Goal: Task Accomplishment & Management: Use online tool/utility

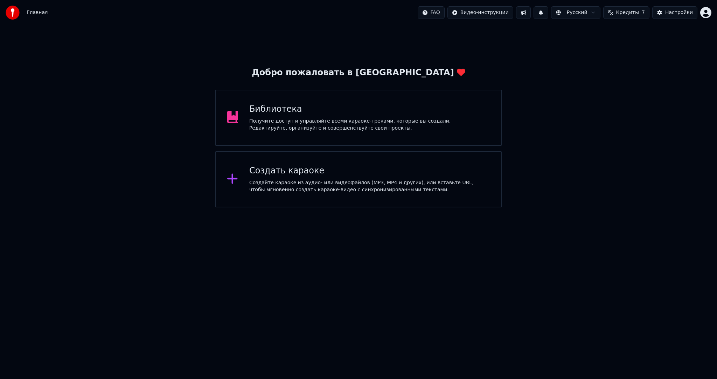
click at [367, 131] on div "Получите доступ и управляйте всеми караоке-треками, которые вы создали. Редакти…" at bounding box center [369, 125] width 241 height 14
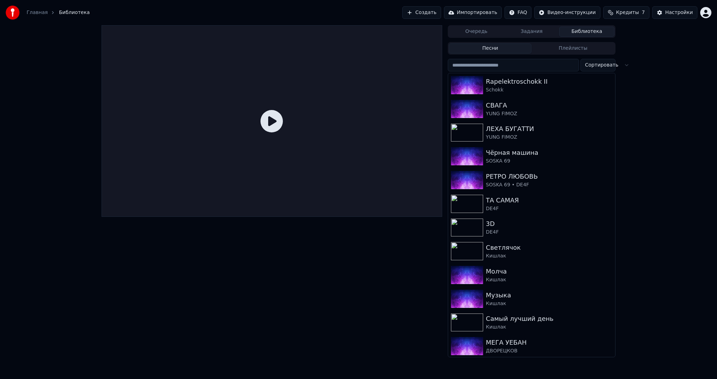
click at [493, 65] on input "search" at bounding box center [513, 65] width 131 height 13
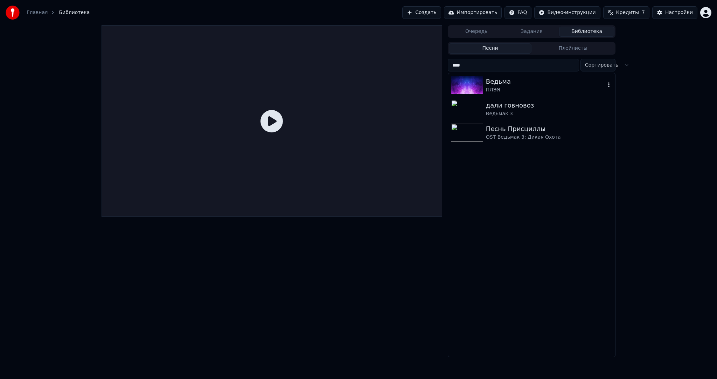
type input "****"
click at [507, 91] on div "ПЛЭЯ" at bounding box center [545, 90] width 119 height 7
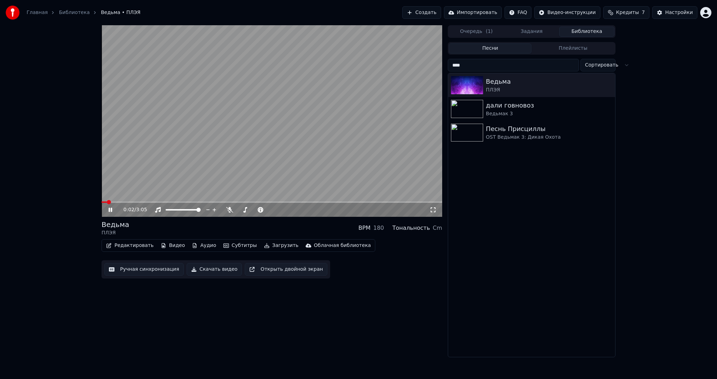
click at [147, 268] on button "Ручная синхронизация" at bounding box center [144, 269] width 80 height 13
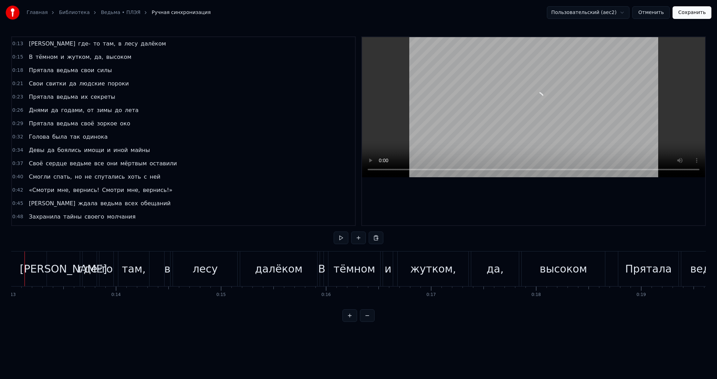
scroll to position [0, 1344]
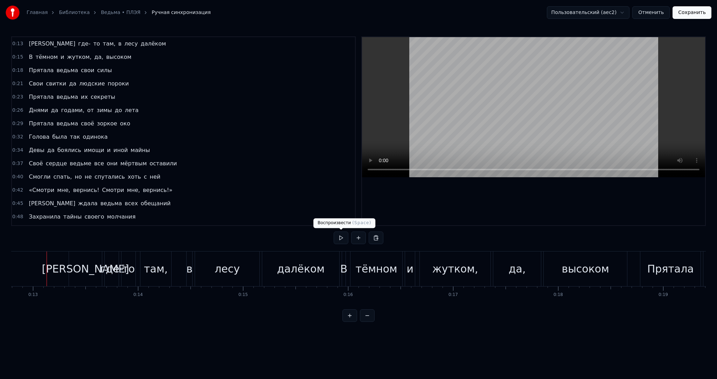
click at [345, 241] on button at bounding box center [341, 238] width 15 height 13
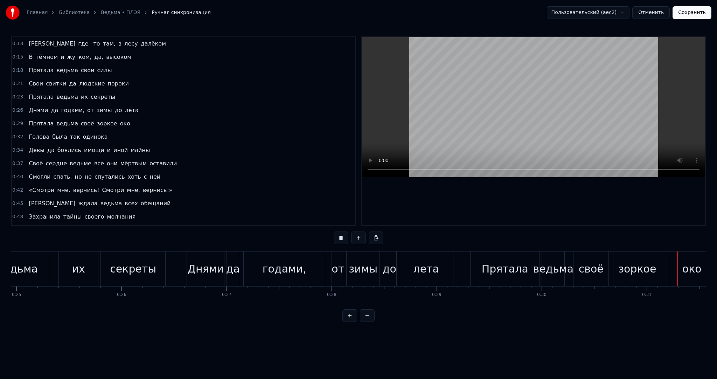
scroll to position [0, 3265]
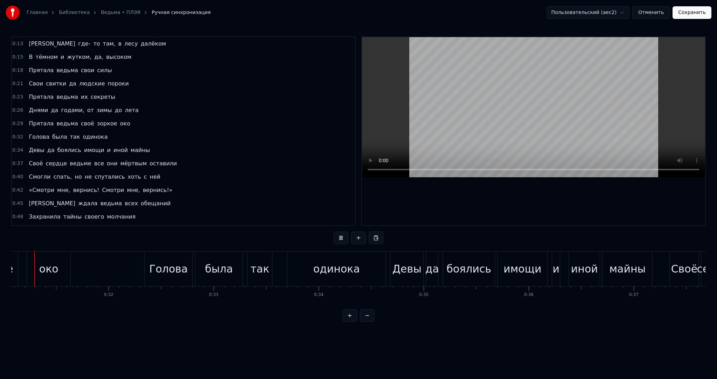
click at [345, 241] on button at bounding box center [341, 238] width 15 height 13
drag, startPoint x: 147, startPoint y: 311, endPoint x: 143, endPoint y: 310, distance: 4.3
click at [143, 310] on div "0:13 А где- то там, в лесу далёком 0:15 В тёмном и жутком, да, высоком 0:18 Пря…" at bounding box center [358, 178] width 695 height 285
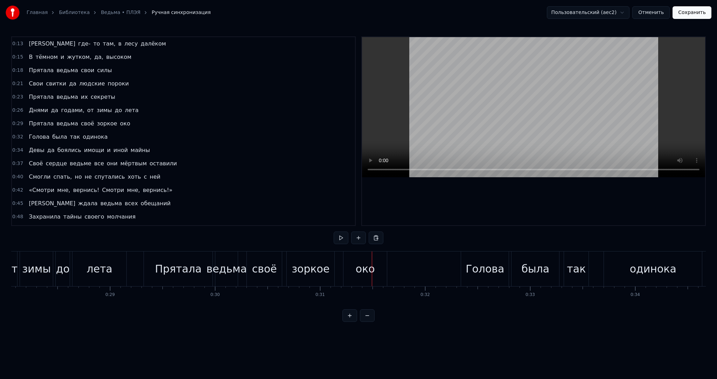
scroll to position [0, 2925]
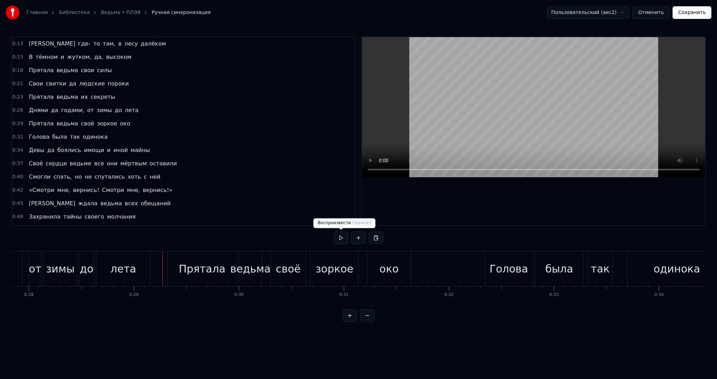
click at [342, 235] on button at bounding box center [341, 238] width 15 height 13
click at [150, 270] on div "лета" at bounding box center [123, 268] width 55 height 35
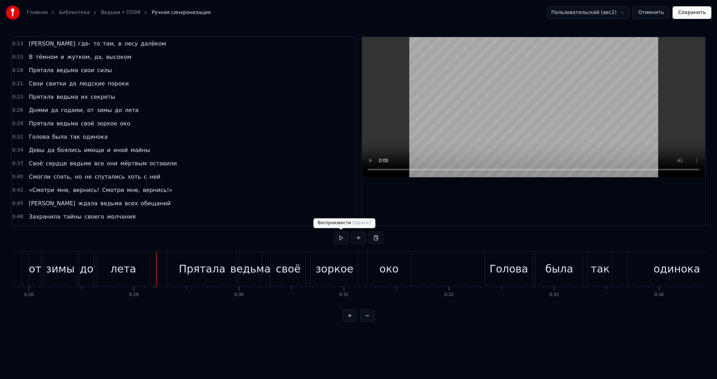
click at [336, 234] on button at bounding box center [341, 238] width 15 height 13
click at [340, 234] on button at bounding box center [341, 238] width 15 height 13
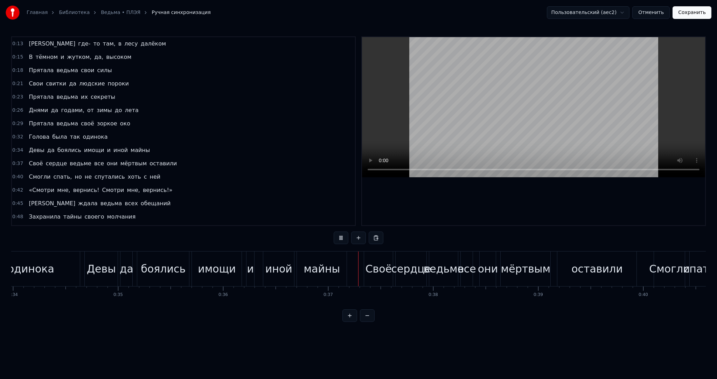
click at [340, 234] on button at bounding box center [341, 238] width 15 height 13
click at [340, 235] on button at bounding box center [341, 238] width 15 height 13
click at [343, 234] on button at bounding box center [341, 238] width 15 height 13
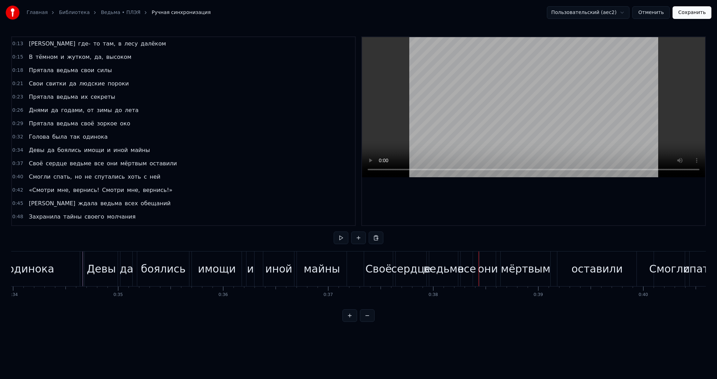
click at [343, 234] on button at bounding box center [341, 238] width 15 height 13
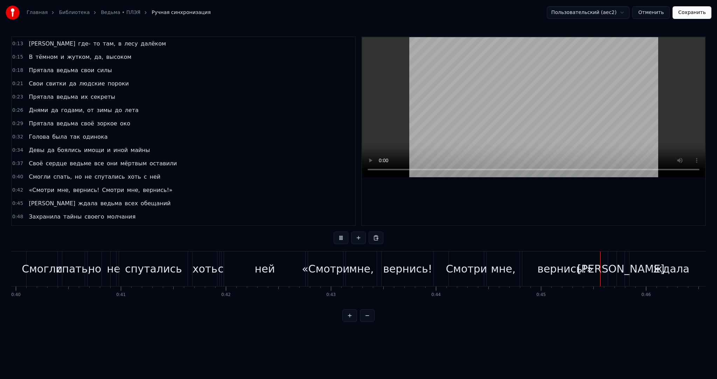
click at [343, 234] on button at bounding box center [341, 238] width 15 height 13
click at [345, 237] on button at bounding box center [341, 238] width 15 height 13
click at [344, 237] on button at bounding box center [341, 238] width 15 height 13
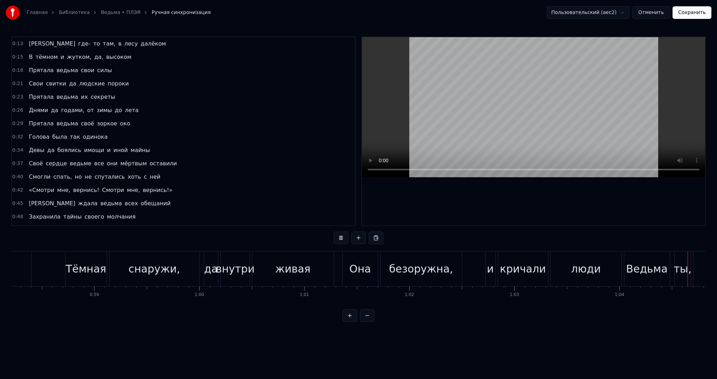
scroll to position [0, 6759]
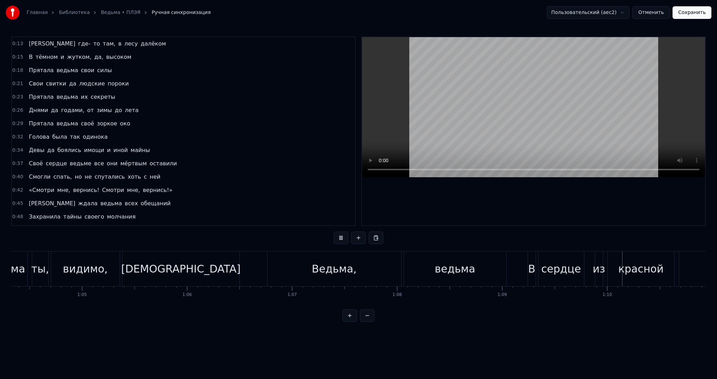
click at [344, 237] on button at bounding box center [341, 238] width 15 height 13
click at [33, 11] on link "Главная" at bounding box center [37, 12] width 21 height 7
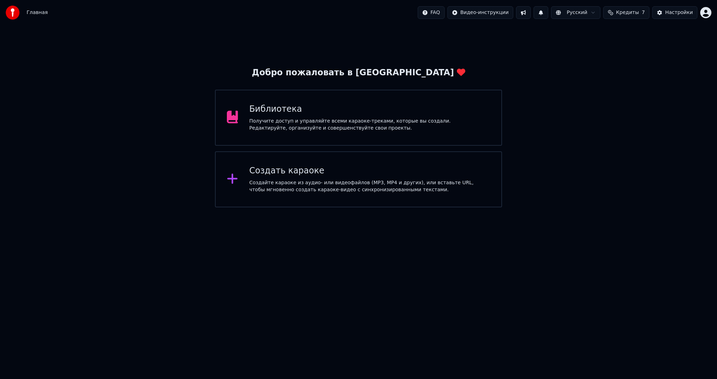
click at [310, 168] on div "Создать караоке" at bounding box center [369, 170] width 241 height 11
click at [310, 168] on body "Главная FAQ Видео-инструкции Русский Кредиты 7 Настройки Добро пожаловать в You…" at bounding box center [358, 103] width 717 height 207
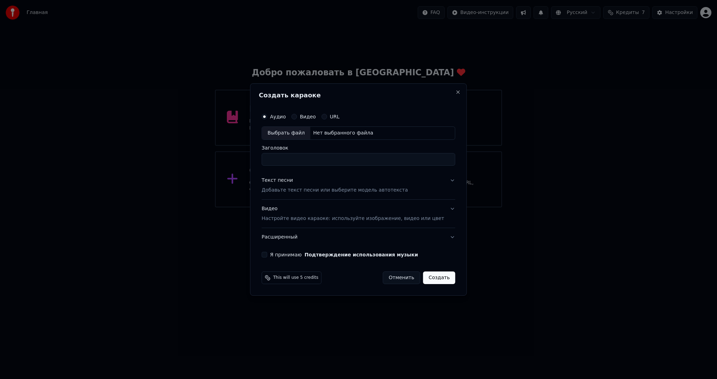
click at [289, 135] on div "Выбрать файл" at bounding box center [286, 133] width 48 height 13
type input "**********"
click at [304, 182] on div "Текст песни Добавьте текст песни или выберите модель автотекста" at bounding box center [335, 185] width 146 height 17
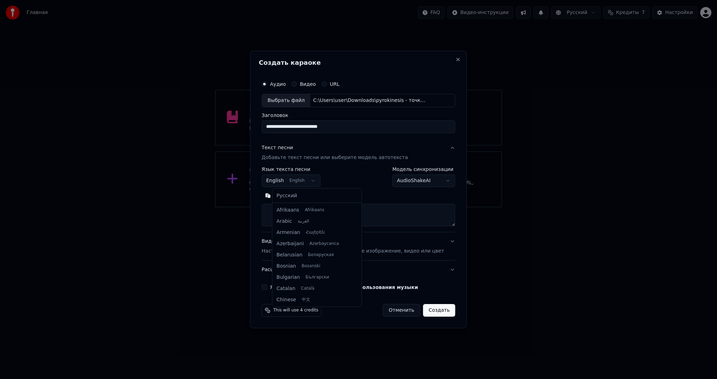
click at [294, 182] on body "**********" at bounding box center [358, 103] width 717 height 207
select select "**"
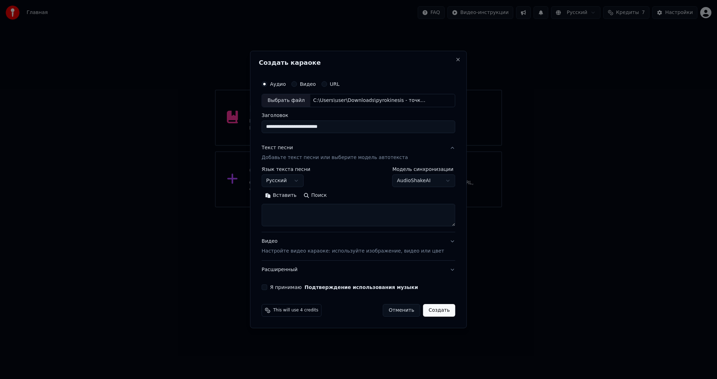
click at [290, 195] on button "Вставить" at bounding box center [281, 195] width 39 height 11
click at [284, 250] on p "Настройте видео караоке: используйте изображение, видео или цвет" at bounding box center [353, 251] width 182 height 7
type textarea "**********"
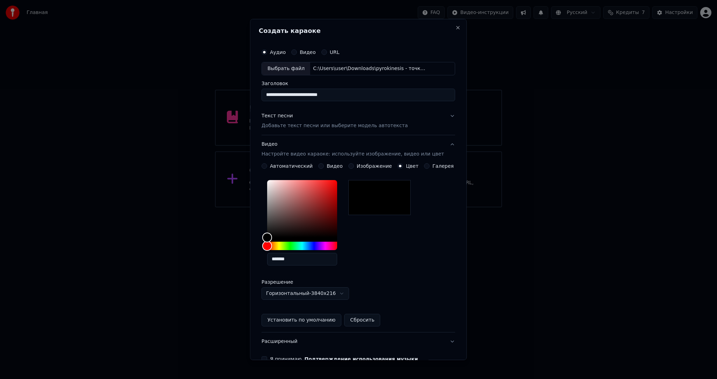
click at [368, 35] on div "Создать караоке" at bounding box center [358, 32] width 199 height 9
click at [323, 166] on div "Видео" at bounding box center [330, 166] width 25 height 6
click at [322, 166] on button "Видео" at bounding box center [321, 166] width 6 height 6
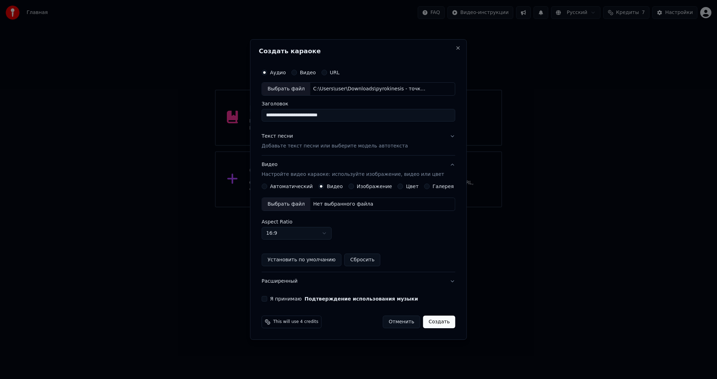
click at [299, 201] on div "Выбрать файл" at bounding box center [286, 204] width 48 height 13
click at [267, 297] on button "Я принимаю Подтверждение использования музыки" at bounding box center [265, 299] width 6 height 6
click at [429, 317] on button "Создать" at bounding box center [439, 322] width 32 height 13
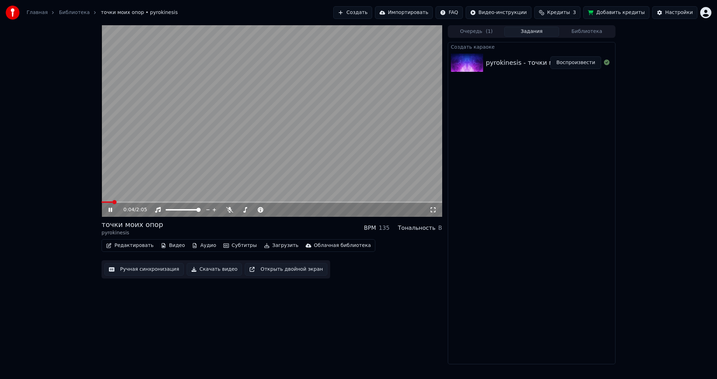
click at [139, 270] on button "Ручная синхронизация" at bounding box center [144, 269] width 80 height 13
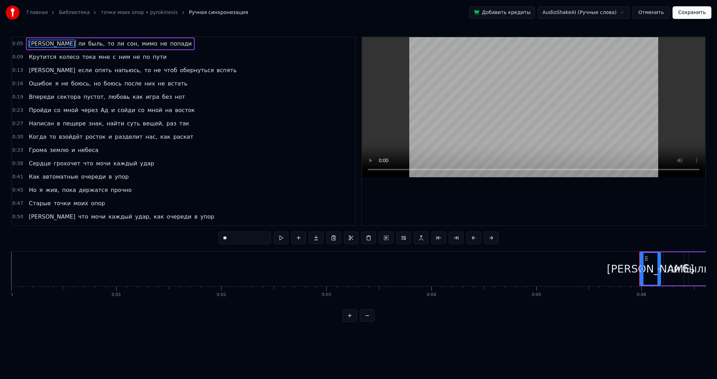
click at [658, 10] on button "Отменить" at bounding box center [651, 12] width 37 height 13
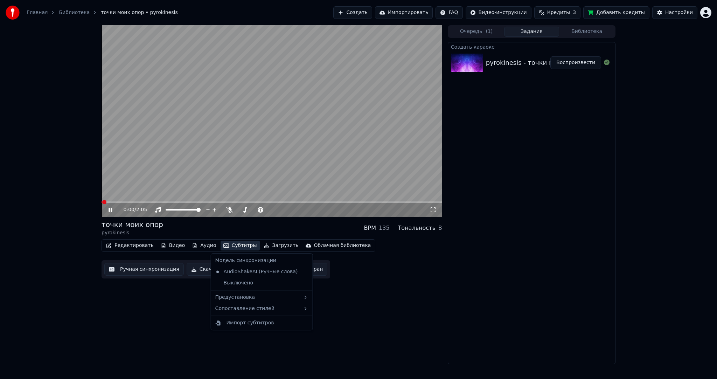
click at [235, 244] on button "Субтитры" at bounding box center [240, 246] width 39 height 10
click at [251, 295] on div "Предустановка" at bounding box center [262, 297] width 99 height 11
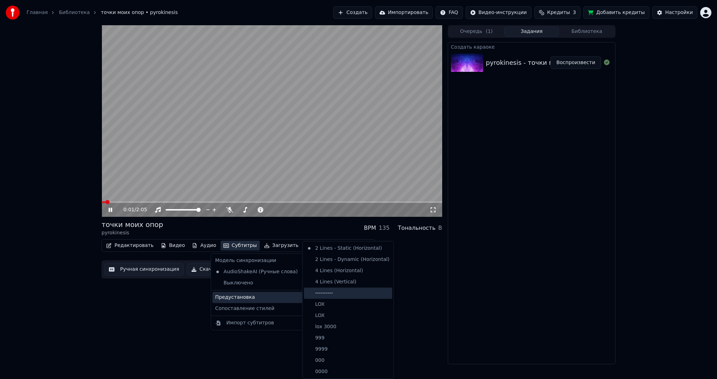
click at [329, 289] on div "----------" at bounding box center [348, 293] width 88 height 11
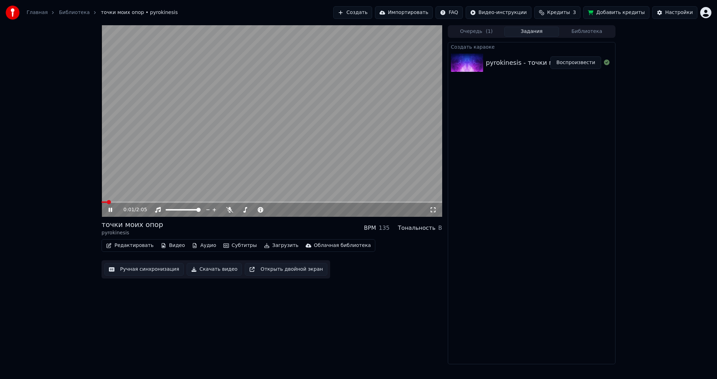
click at [170, 272] on button "Ручная синхронизация" at bounding box center [144, 269] width 80 height 13
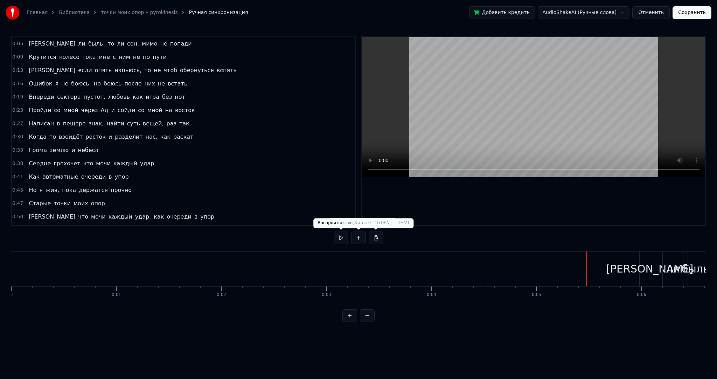
click at [337, 237] on button at bounding box center [341, 238] width 15 height 13
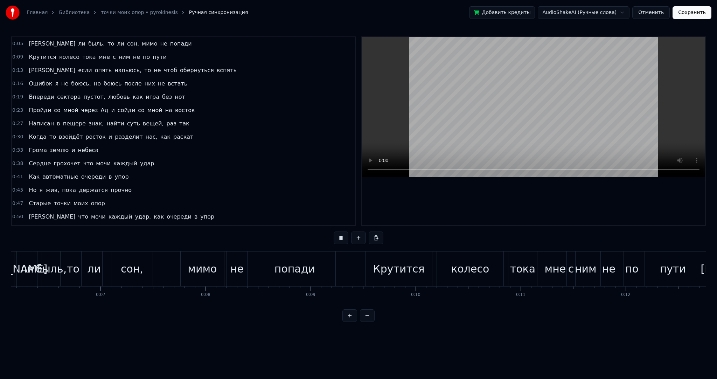
scroll to position [0, 1288]
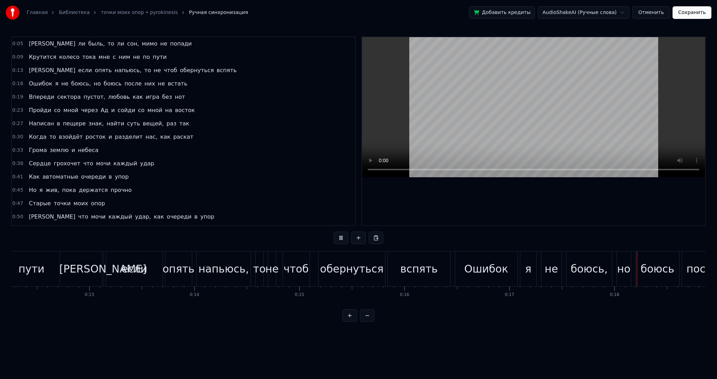
click at [343, 240] on button at bounding box center [341, 238] width 15 height 13
click at [513, 99] on video at bounding box center [533, 107] width 343 height 140
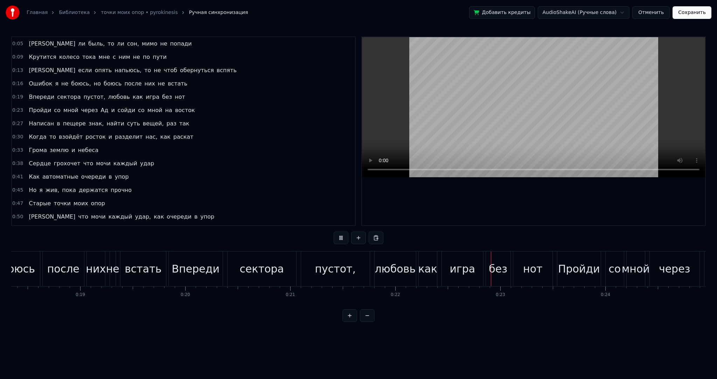
click at [542, 109] on video at bounding box center [533, 107] width 343 height 140
click at [649, 15] on button "Отменить" at bounding box center [651, 12] width 37 height 13
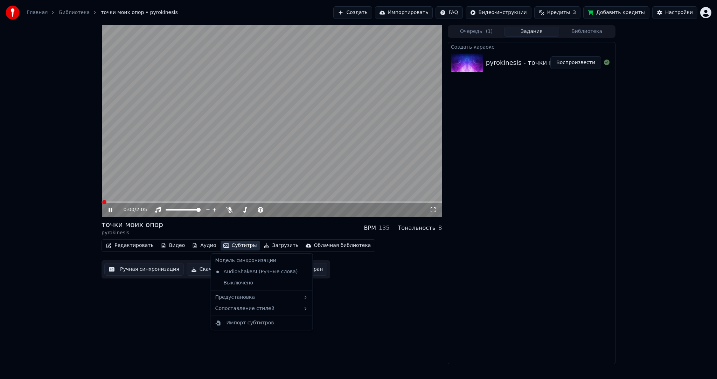
click at [242, 247] on button "Субтитры" at bounding box center [240, 246] width 39 height 10
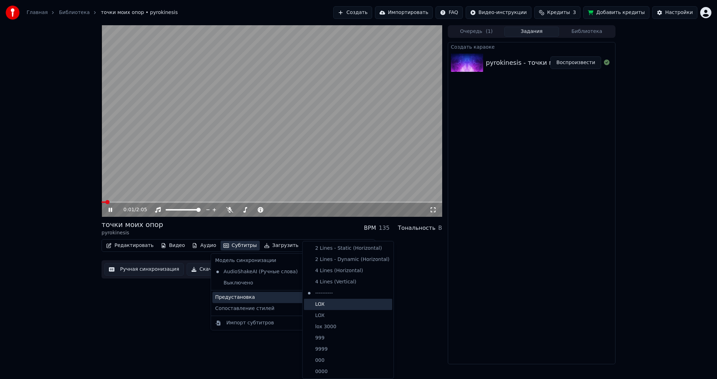
click at [320, 305] on div "LOX" at bounding box center [348, 304] width 88 height 11
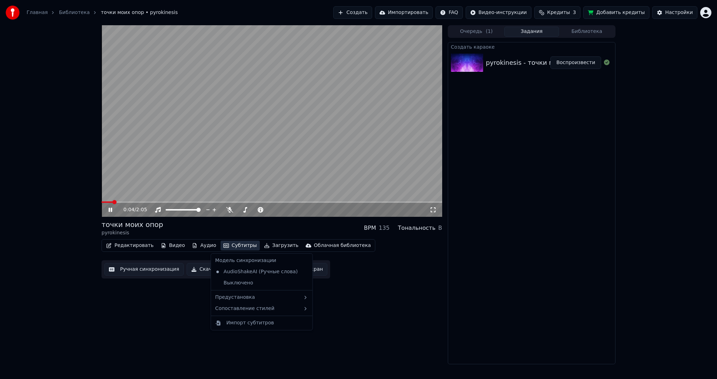
click at [238, 245] on button "Субтитры" at bounding box center [240, 246] width 39 height 10
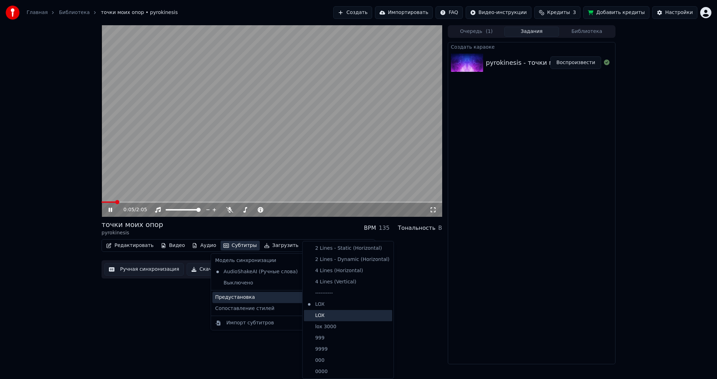
click at [329, 314] on div "LOX" at bounding box center [348, 315] width 88 height 11
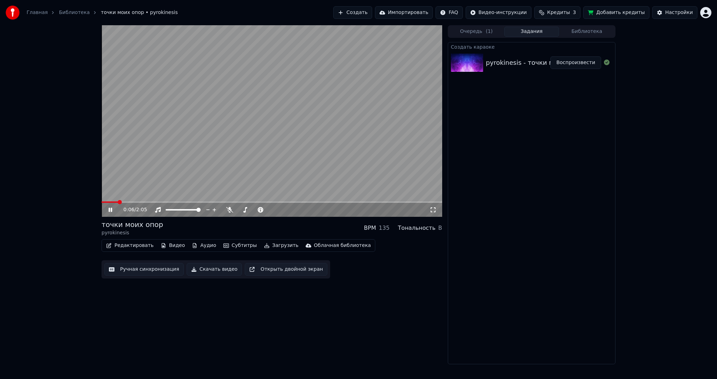
click at [221, 244] on button "Субтитры" at bounding box center [240, 246] width 39 height 10
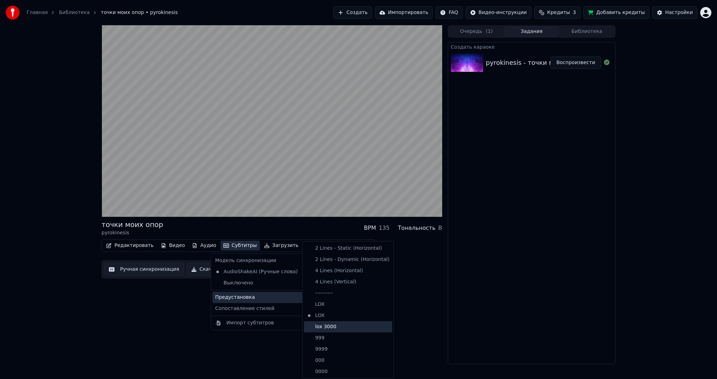
click at [331, 323] on div "lox 3000" at bounding box center [348, 326] width 88 height 11
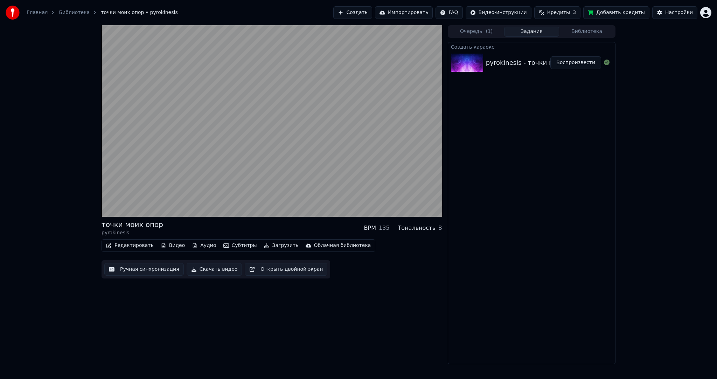
click at [230, 247] on button "Субтитры" at bounding box center [240, 246] width 39 height 10
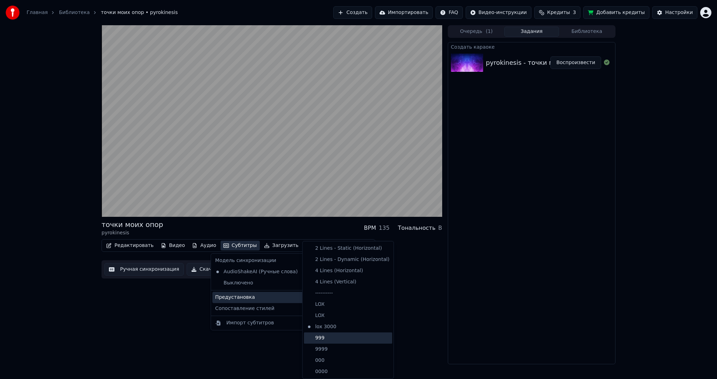
click at [327, 336] on div "999" at bounding box center [348, 337] width 88 height 11
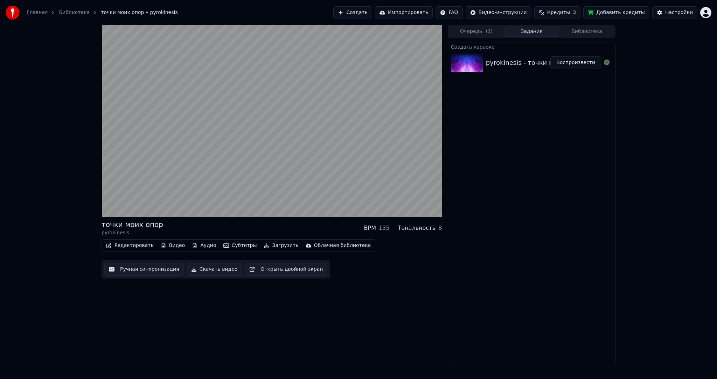
click at [229, 244] on button "Субтитры" at bounding box center [240, 246] width 39 height 10
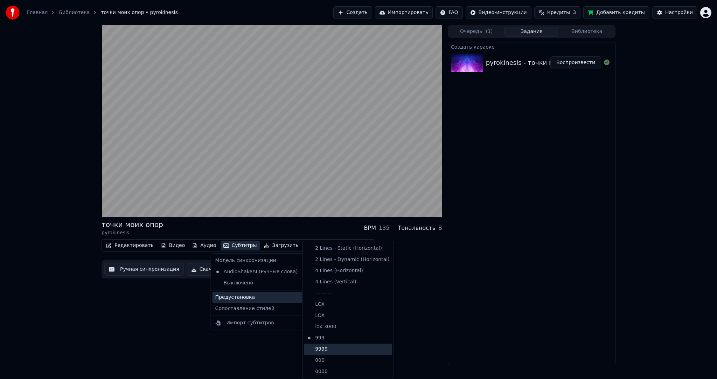
click at [329, 347] on div "9999" at bounding box center [348, 349] width 88 height 11
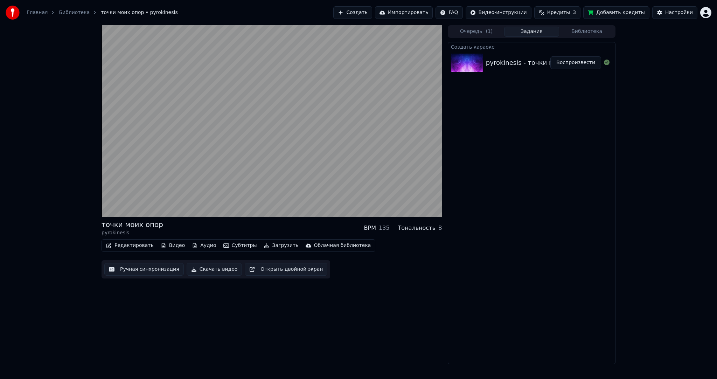
click at [231, 247] on button "Субтитры" at bounding box center [240, 246] width 39 height 10
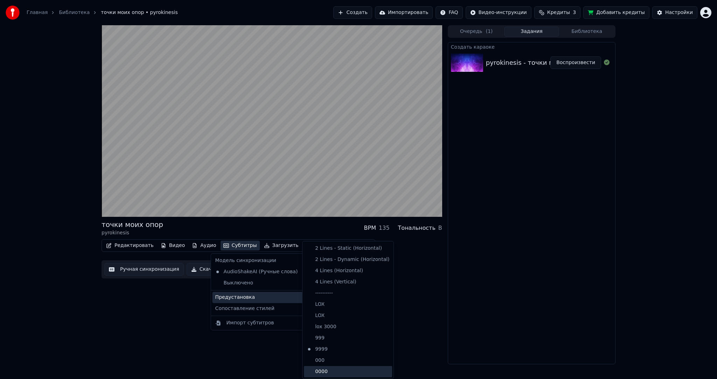
click at [338, 368] on div "0000" at bounding box center [348, 371] width 88 height 11
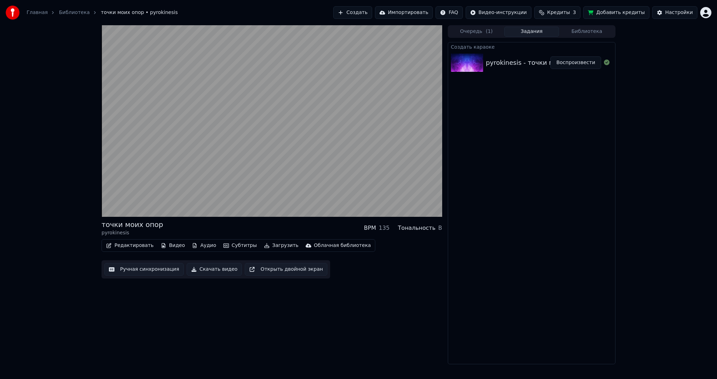
click at [221, 247] on button "Субтитры" at bounding box center [240, 246] width 39 height 10
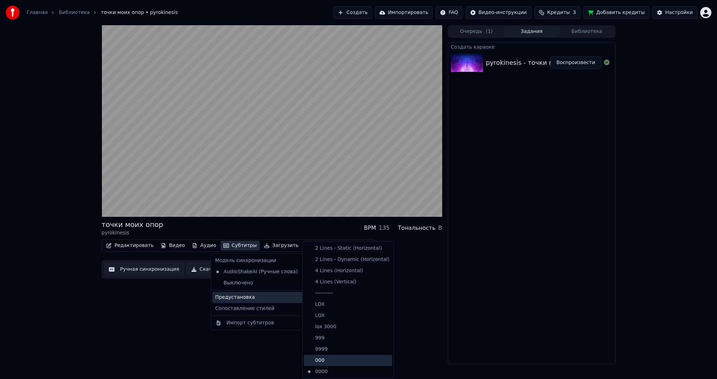
click at [333, 358] on div "000" at bounding box center [348, 360] width 88 height 11
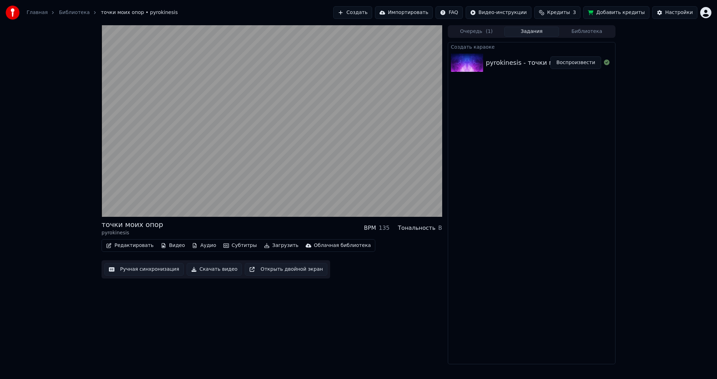
click at [226, 249] on button "Субтитры" at bounding box center [240, 246] width 39 height 10
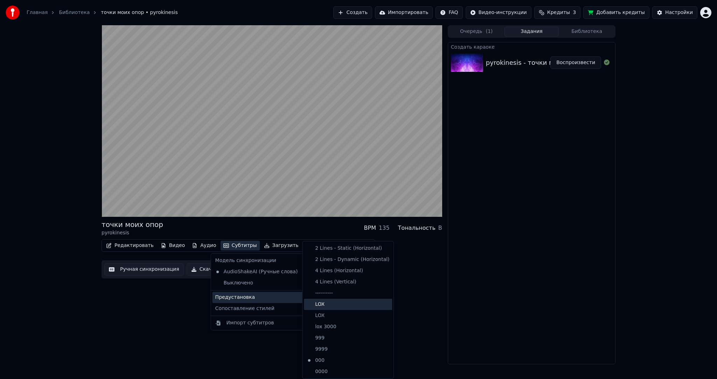
click at [324, 303] on div "LOX" at bounding box center [348, 304] width 88 height 11
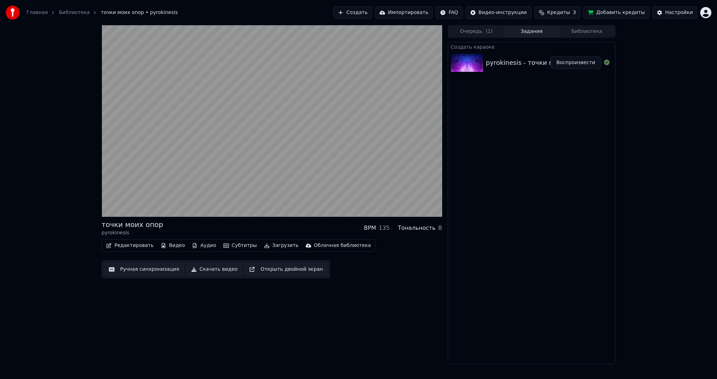
click at [231, 247] on button "Субтитры" at bounding box center [240, 246] width 39 height 10
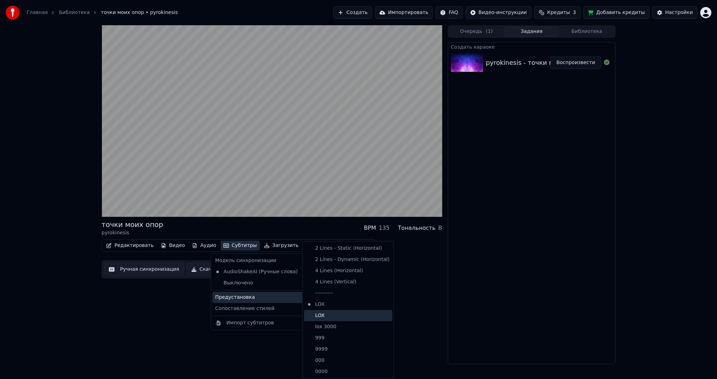
click at [322, 315] on div "LOX" at bounding box center [348, 315] width 88 height 11
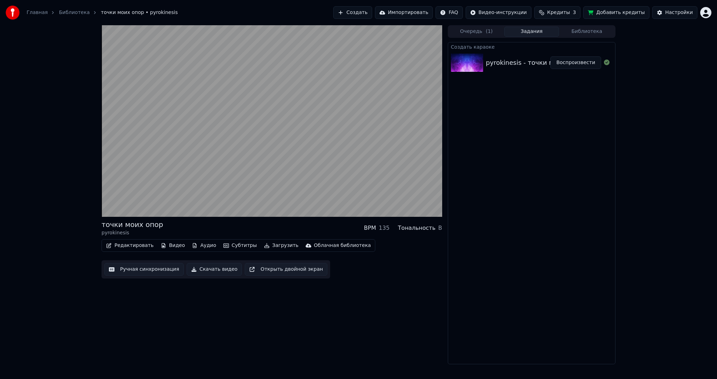
click at [224, 247] on button "Субтитры" at bounding box center [240, 246] width 39 height 10
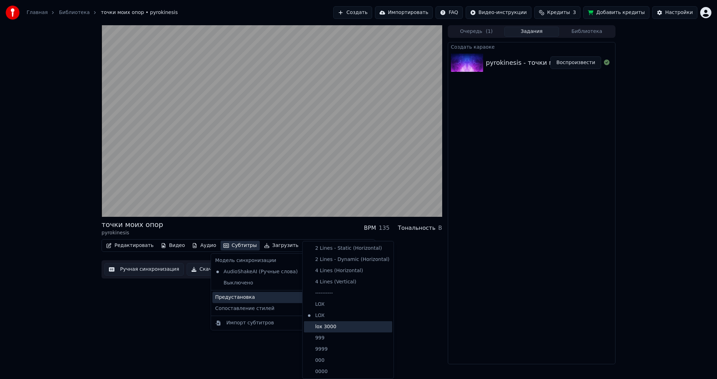
click at [324, 326] on div "lox 3000" at bounding box center [348, 326] width 88 height 11
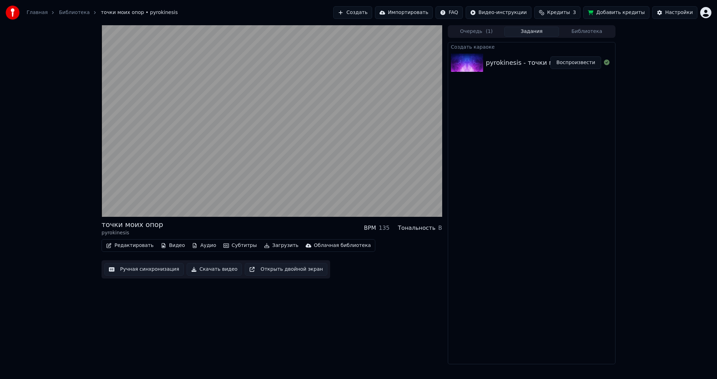
click at [230, 243] on button "Субтитры" at bounding box center [240, 246] width 39 height 10
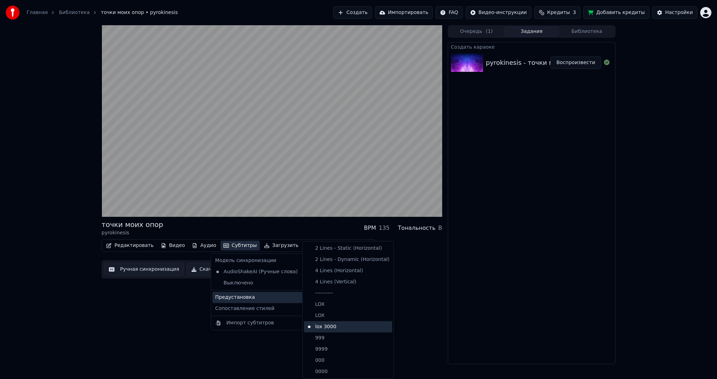
click at [332, 322] on div "lox 3000" at bounding box center [348, 326] width 88 height 11
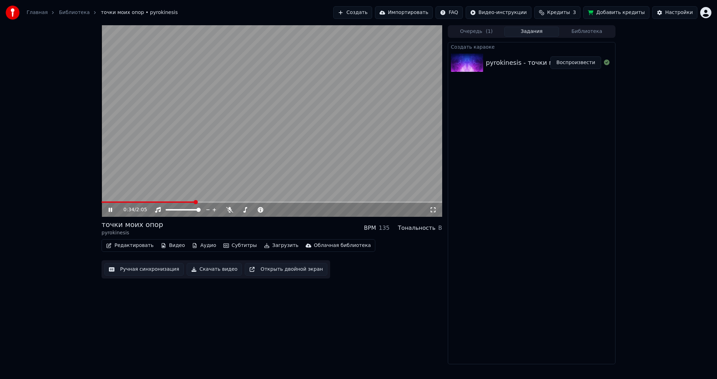
click at [233, 157] on video at bounding box center [272, 121] width 341 height 192
drag, startPoint x: 270, startPoint y: 156, endPoint x: 275, endPoint y: 156, distance: 4.6
click at [271, 156] on video at bounding box center [272, 121] width 341 height 192
click at [260, 163] on video at bounding box center [272, 121] width 341 height 192
click at [231, 244] on button "Субтитры" at bounding box center [240, 246] width 39 height 10
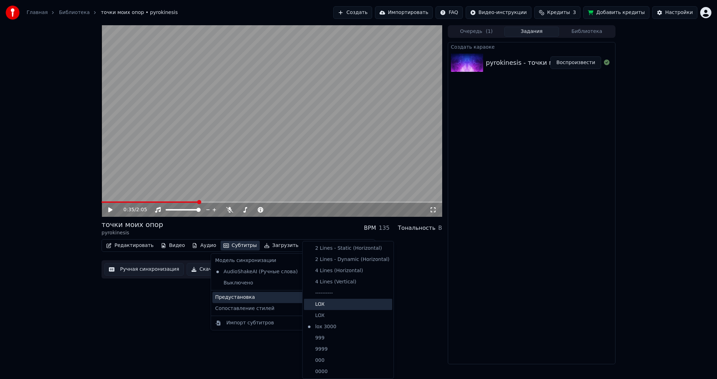
click at [320, 302] on div "LOX" at bounding box center [348, 304] width 88 height 11
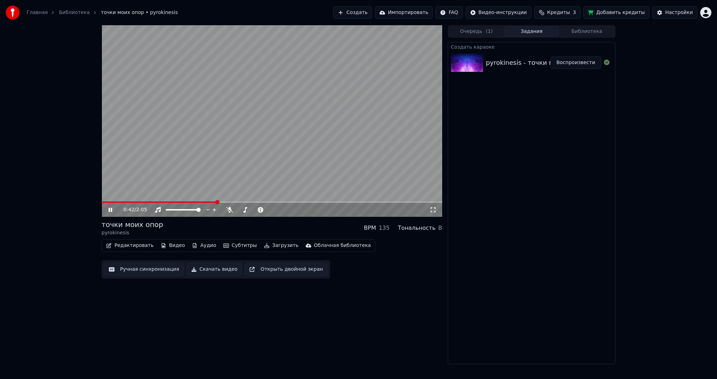
drag, startPoint x: 264, startPoint y: 144, endPoint x: 258, endPoint y: 170, distance: 26.6
click at [264, 144] on video at bounding box center [272, 121] width 341 height 192
click at [230, 244] on button "Субтитры" at bounding box center [240, 246] width 39 height 10
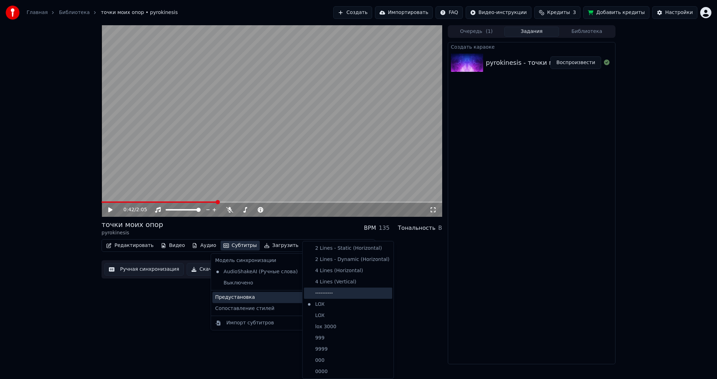
click at [325, 292] on div "----------" at bounding box center [348, 293] width 88 height 11
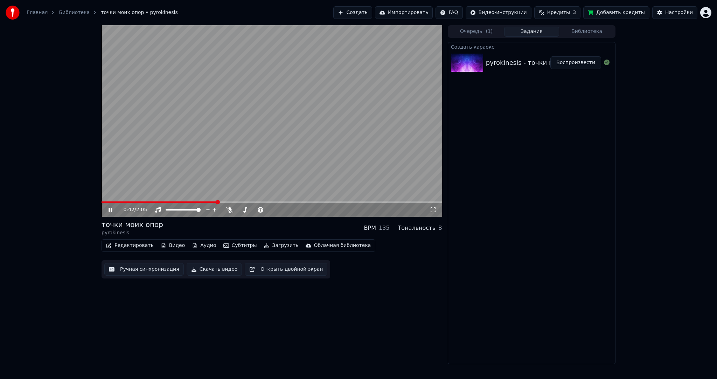
click at [231, 167] on video at bounding box center [272, 121] width 341 height 192
click at [261, 160] on video at bounding box center [272, 121] width 341 height 192
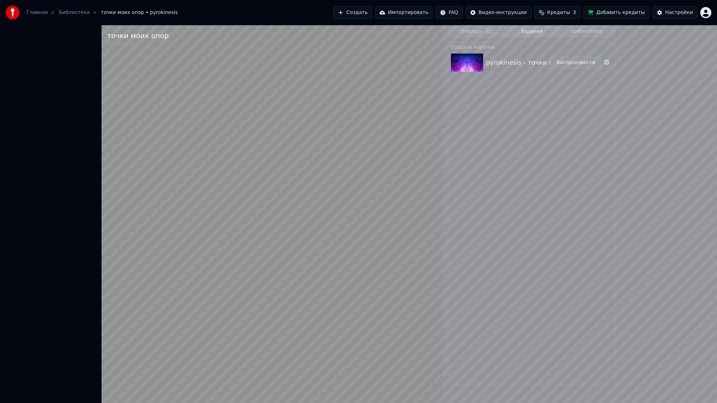
click at [258, 193] on video at bounding box center [272, 226] width 341 height 403
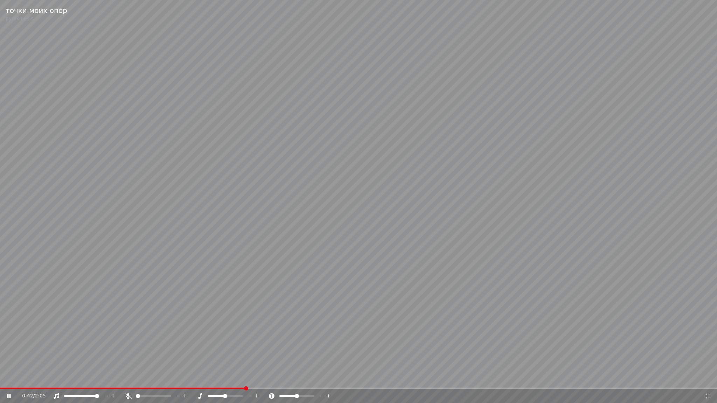
click at [258, 193] on video at bounding box center [358, 201] width 717 height 403
click at [258, 185] on video at bounding box center [358, 201] width 717 height 403
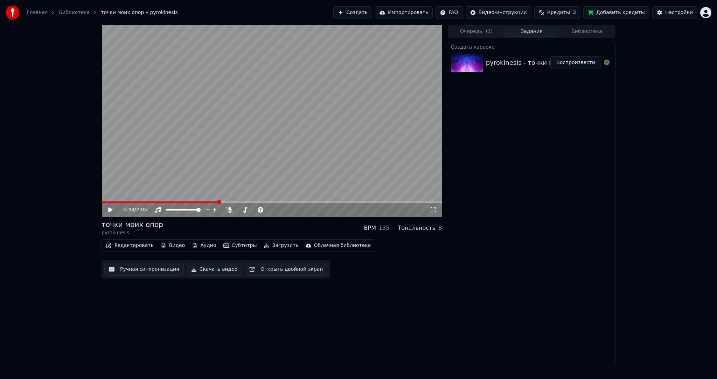
click at [264, 162] on video at bounding box center [272, 121] width 341 height 192
click at [265, 163] on video at bounding box center [272, 121] width 341 height 192
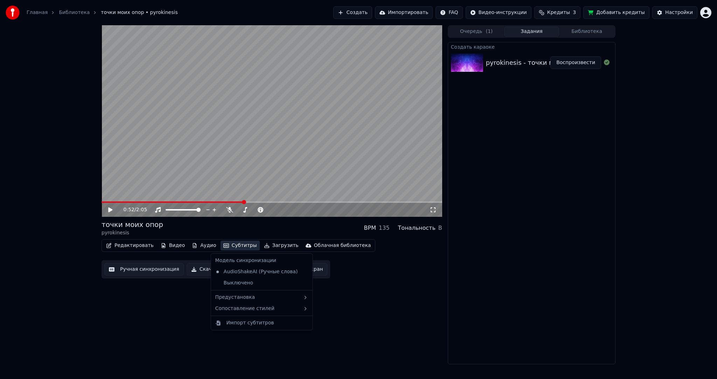
click at [230, 247] on button "Субтитры" at bounding box center [240, 246] width 39 height 10
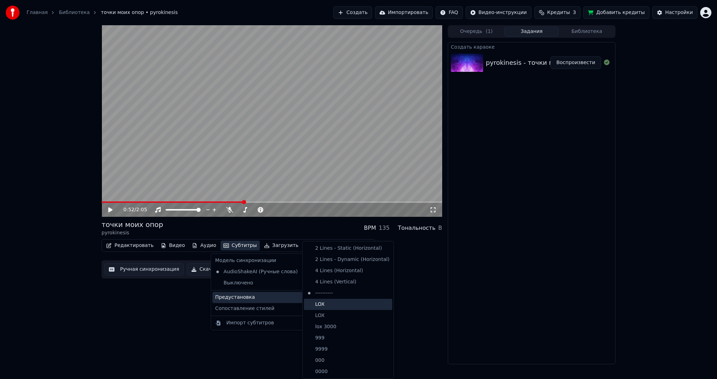
click at [326, 308] on div "LOX" at bounding box center [348, 304] width 88 height 11
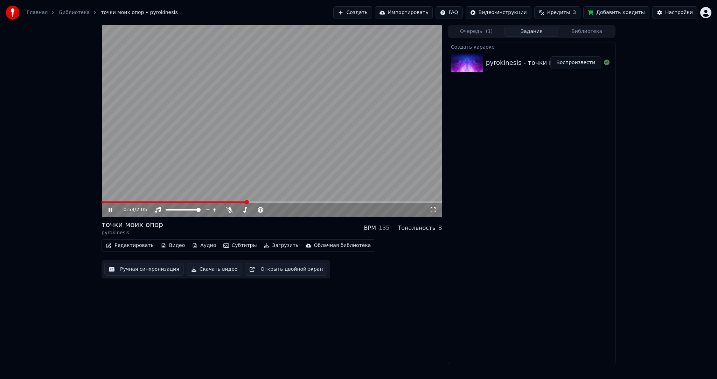
click at [275, 156] on video at bounding box center [272, 121] width 341 height 192
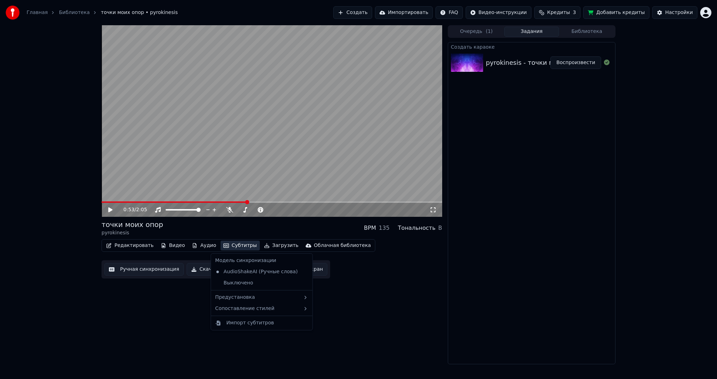
click at [240, 244] on button "Субтитры" at bounding box center [240, 246] width 39 height 10
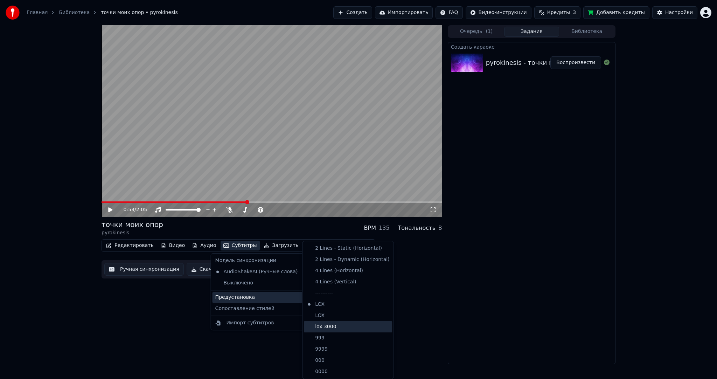
click at [322, 325] on div "lox 3000" at bounding box center [348, 326] width 88 height 11
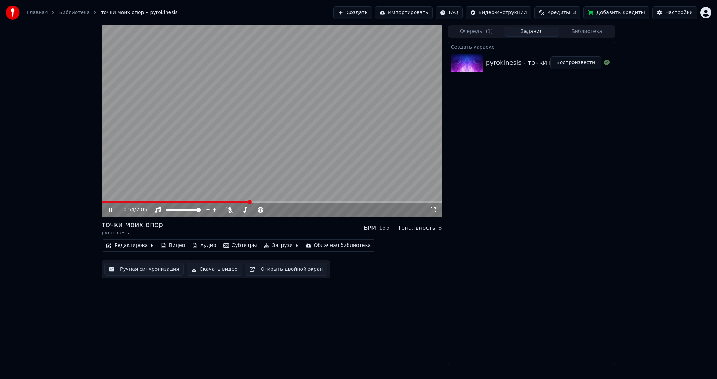
click at [279, 155] on video at bounding box center [272, 121] width 341 height 192
click at [322, 165] on video at bounding box center [272, 121] width 341 height 192
click at [282, 152] on video at bounding box center [272, 121] width 341 height 192
click at [329, 164] on video at bounding box center [272, 121] width 341 height 192
click at [293, 164] on video at bounding box center [272, 121] width 341 height 192
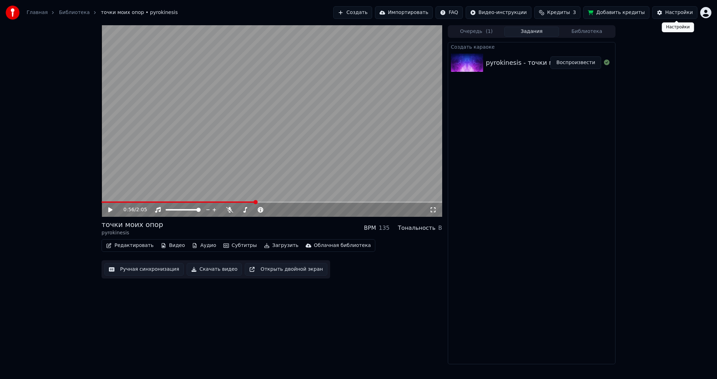
click at [677, 10] on div "Настройки" at bounding box center [679, 12] width 28 height 7
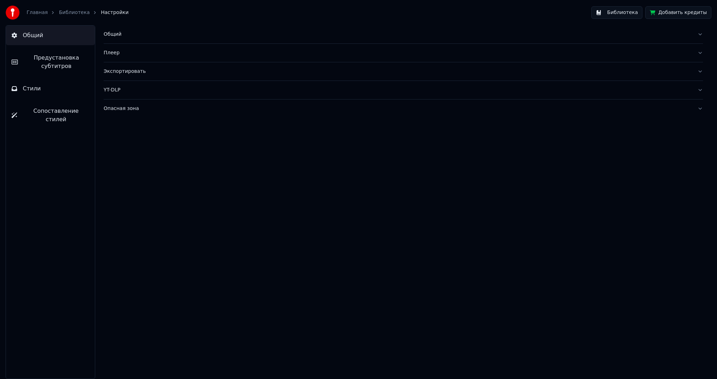
click at [55, 69] on span "Предустановка субтитров" at bounding box center [56, 62] width 66 height 17
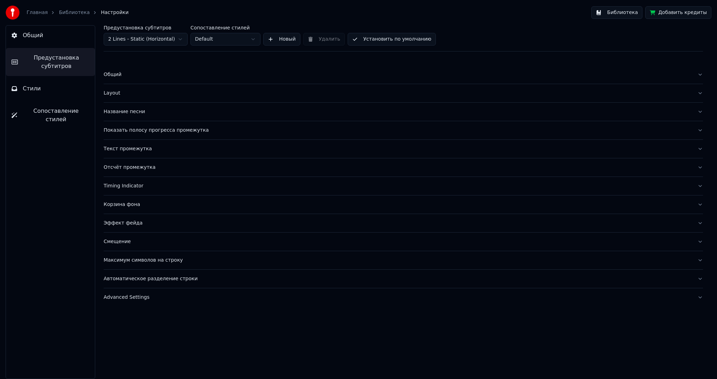
click at [148, 35] on html "Главная Библиотека Настройки Библиотека Добавить кредиты Общий Предустановка су…" at bounding box center [358, 189] width 717 height 379
click at [144, 239] on div "Смещение" at bounding box center [398, 241] width 588 height 7
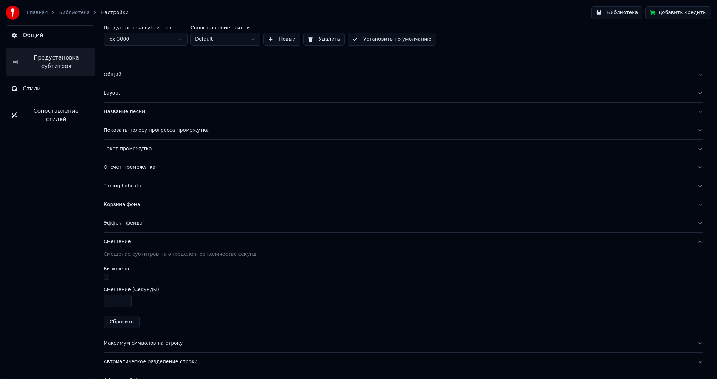
click at [149, 229] on button "Эффект фейда" at bounding box center [404, 223] width 600 height 18
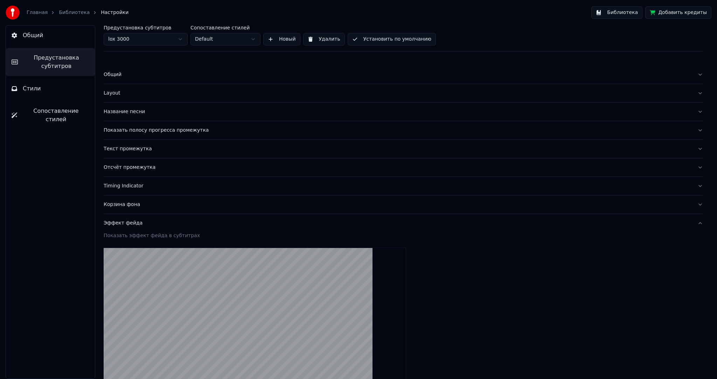
click at [127, 103] on button "Название песни" at bounding box center [404, 112] width 600 height 18
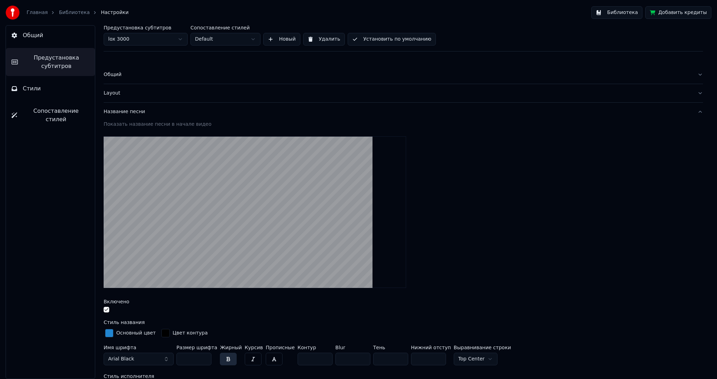
click at [130, 94] on div "Layout" at bounding box center [398, 93] width 588 height 7
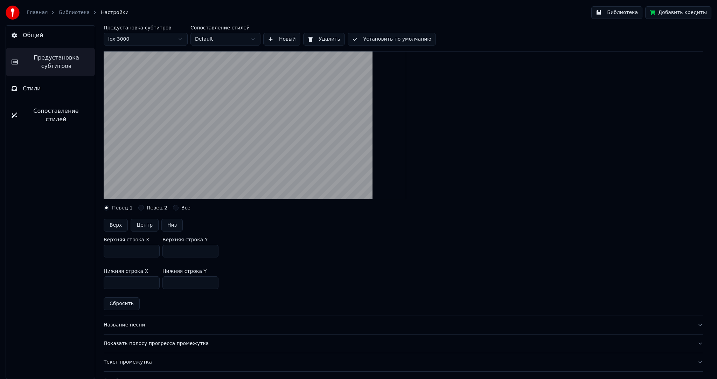
scroll to position [105, 0]
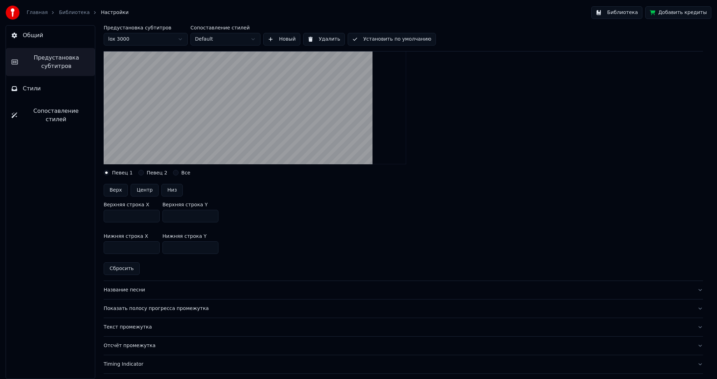
click at [153, 216] on input "***" at bounding box center [132, 216] width 56 height 13
click at [153, 212] on input "***" at bounding box center [132, 216] width 56 height 13
click at [153, 213] on input "***" at bounding box center [132, 216] width 56 height 13
click at [153, 213] on input "****" at bounding box center [132, 216] width 56 height 13
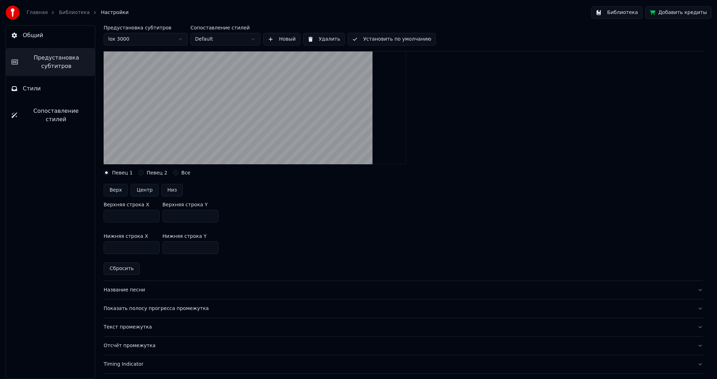
click at [154, 217] on input "***" at bounding box center [132, 216] width 56 height 13
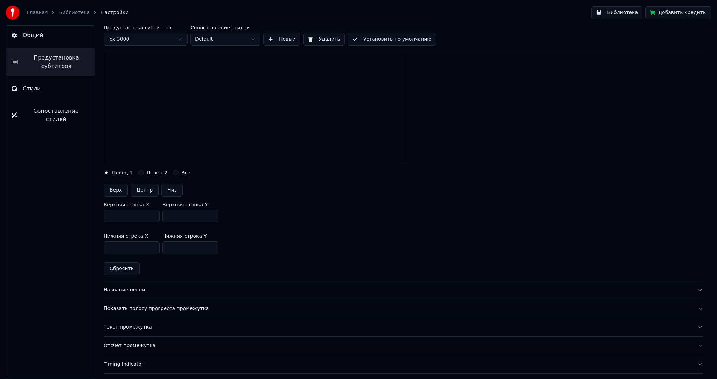
type input "***"
click at [154, 217] on input "***" at bounding box center [132, 216] width 56 height 13
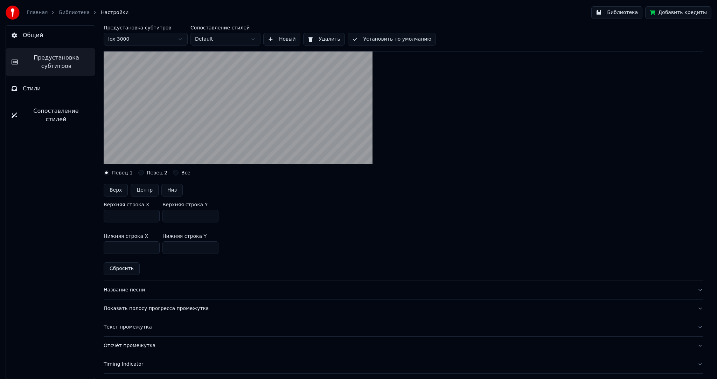
click at [212, 217] on input "***" at bounding box center [191, 216] width 56 height 13
type input "***"
click at [212, 214] on input "***" at bounding box center [191, 216] width 56 height 13
drag, startPoint x: 85, startPoint y: 216, endPoint x: 82, endPoint y: 216, distance: 3.9
click at [83, 216] on div "Общий Предустановка субтитров Стили Сопоставление стилей Предустановка субтитро…" at bounding box center [358, 202] width 717 height 354
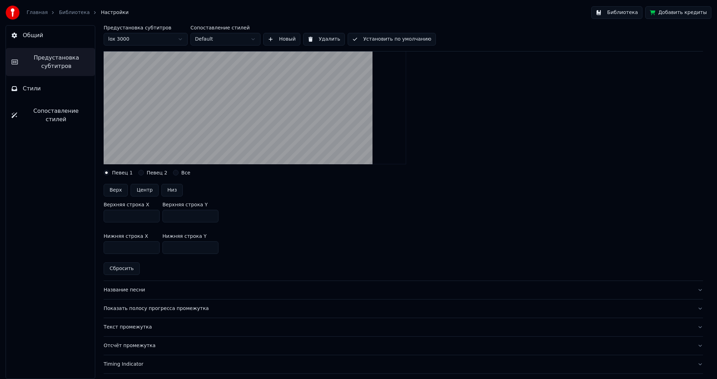
click at [126, 272] on button "Сбросить" at bounding box center [122, 268] width 36 height 13
type input "***"
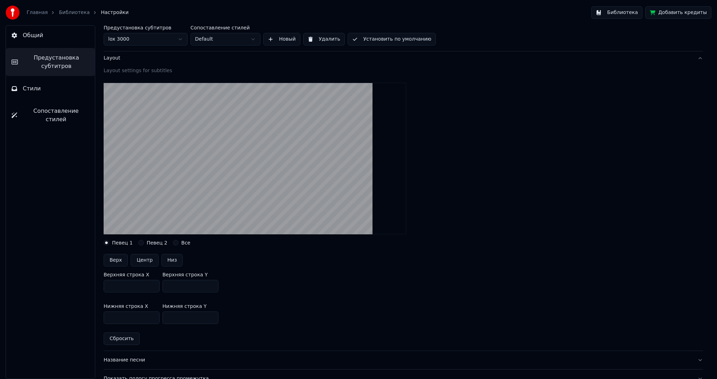
scroll to position [0, 0]
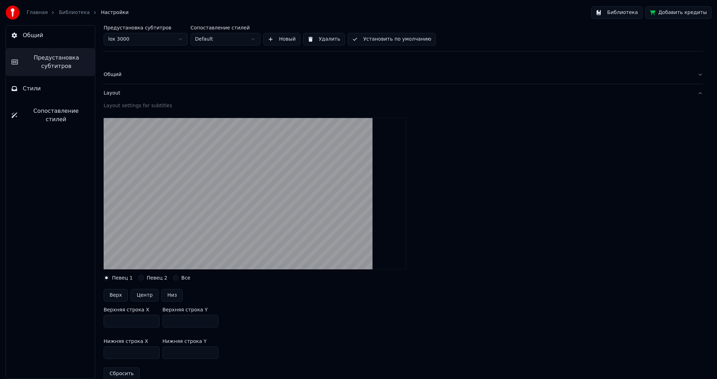
click at [112, 93] on div "Layout" at bounding box center [398, 93] width 588 height 7
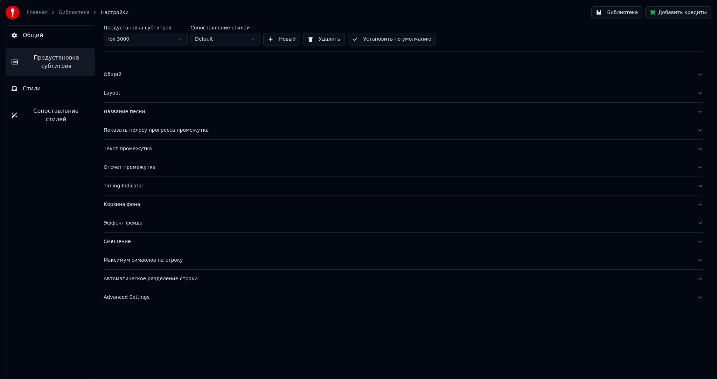
click at [115, 94] on div "Layout" at bounding box center [398, 93] width 588 height 7
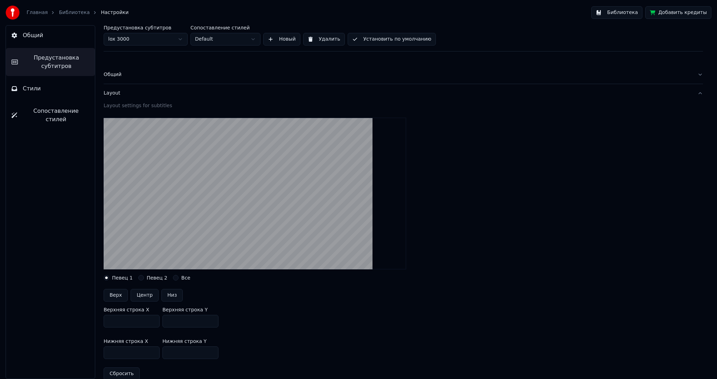
click at [116, 94] on div "Layout" at bounding box center [398, 93] width 588 height 7
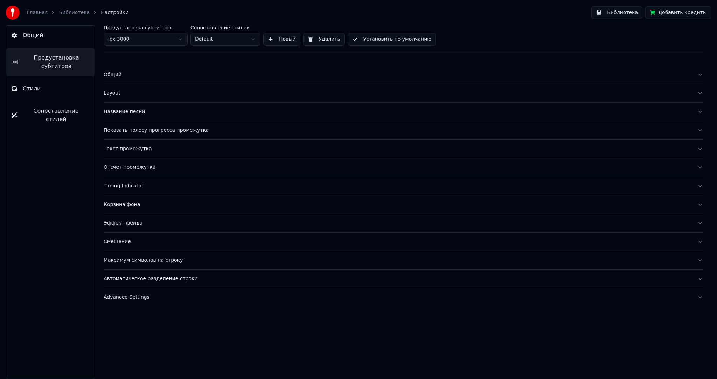
click at [122, 104] on button "Название песни" at bounding box center [404, 112] width 600 height 18
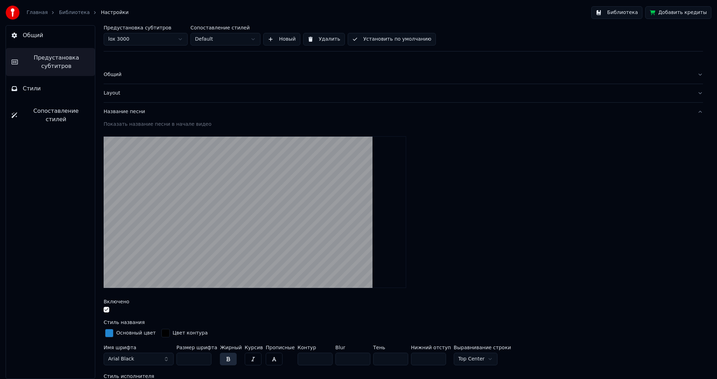
click at [123, 105] on button "Название песни" at bounding box center [404, 112] width 600 height 18
click at [120, 95] on div "Layout" at bounding box center [398, 93] width 588 height 7
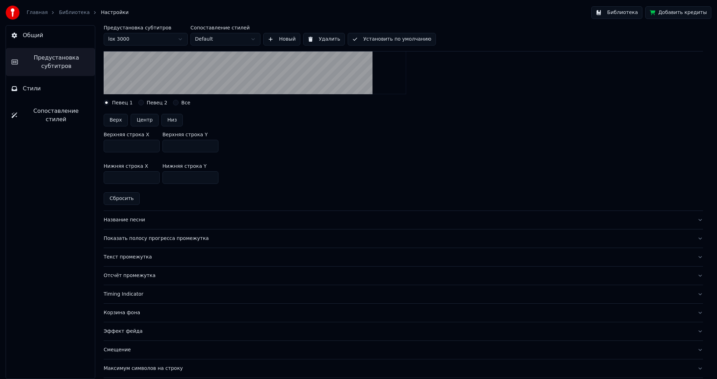
scroll to position [210, 0]
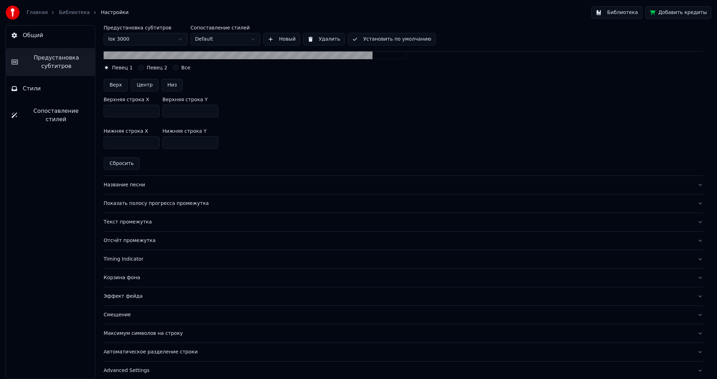
click at [141, 257] on div "Timing Indicator" at bounding box center [398, 259] width 588 height 7
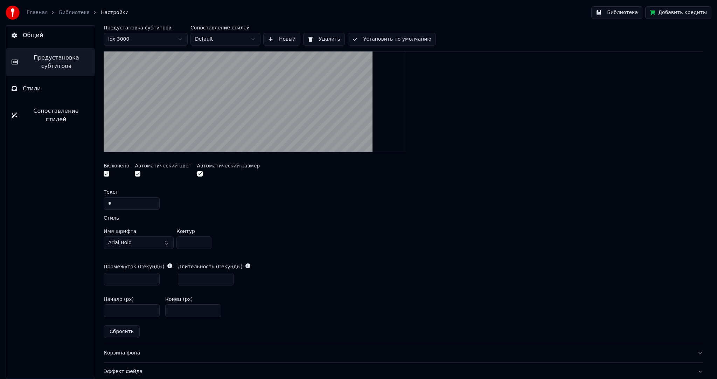
scroll to position [290, 0]
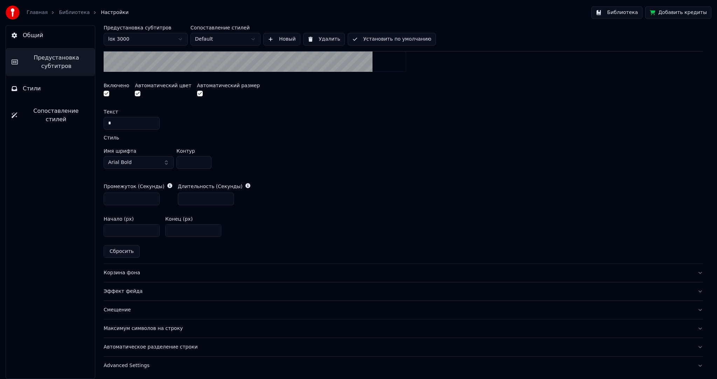
click at [128, 285] on button "Эффект фейда" at bounding box center [404, 291] width 600 height 18
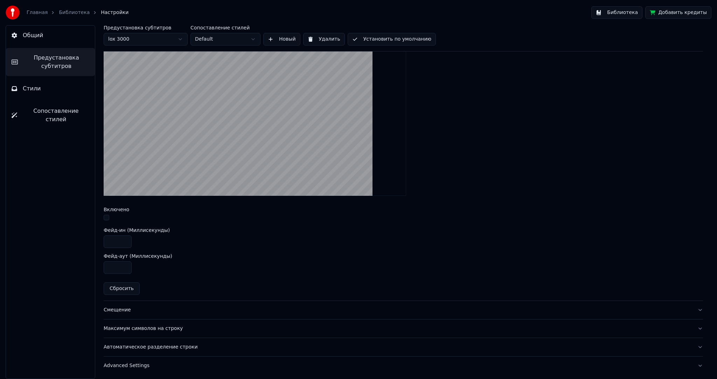
click at [123, 315] on button "Смещение" at bounding box center [404, 310] width 600 height 18
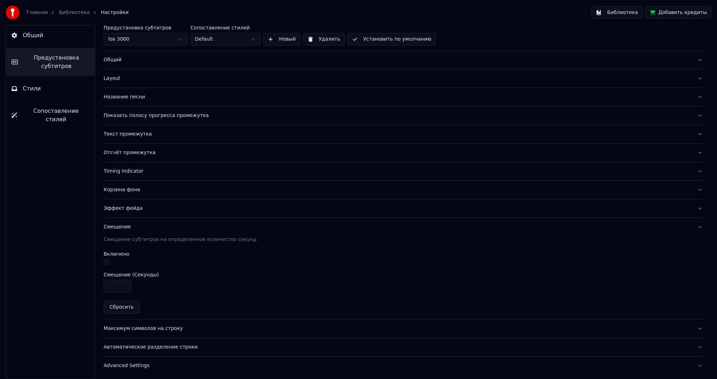
click at [122, 321] on button "Максимум символов на строку" at bounding box center [404, 328] width 600 height 18
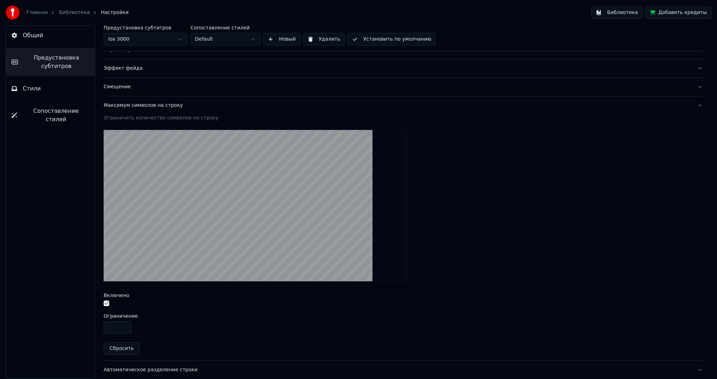
scroll to position [0, 0]
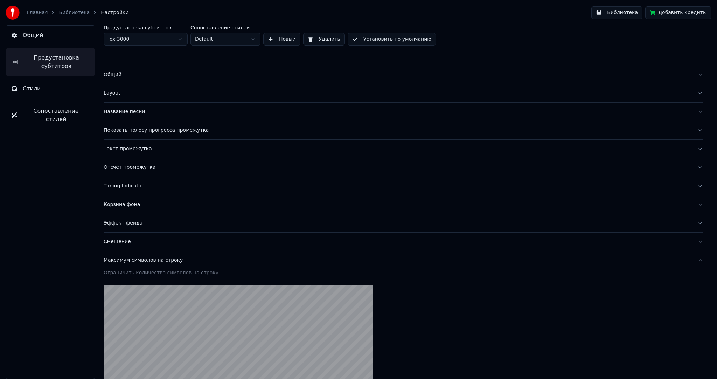
click at [121, 71] on div "Общий" at bounding box center [398, 74] width 588 height 7
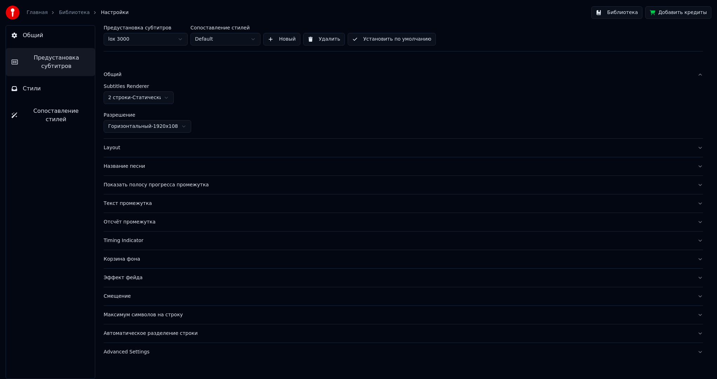
click at [130, 149] on div "Layout" at bounding box center [398, 147] width 588 height 7
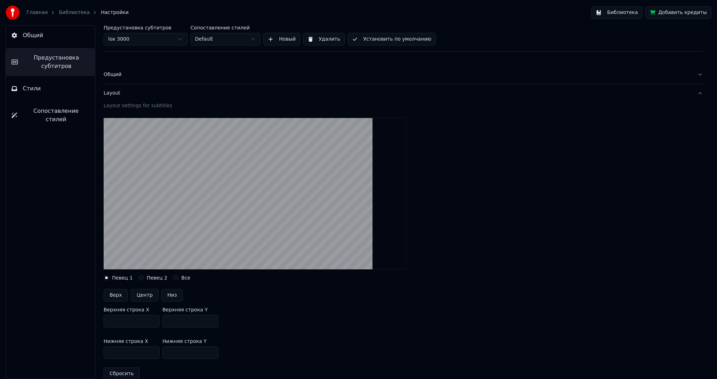
click at [118, 74] on div "Общий" at bounding box center [398, 74] width 588 height 7
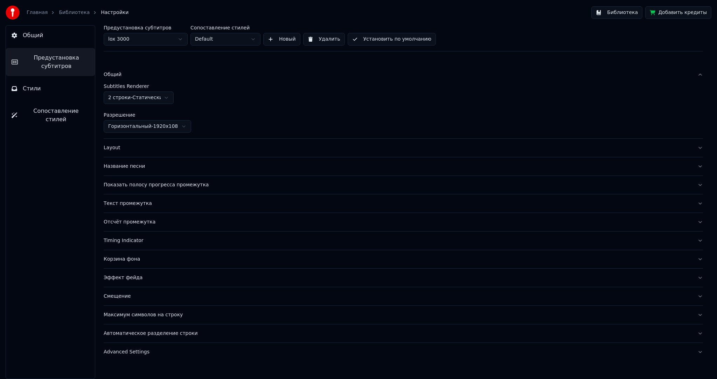
click at [131, 97] on html "Главная Библиотека Настройки Библиотека Добавить кредиты Общий Предустановка су…" at bounding box center [358, 189] width 717 height 379
click at [140, 95] on html "Главная Библиотека Настройки Библиотека Добавить кредиты Общий Предустановка су…" at bounding box center [358, 189] width 717 height 379
click at [124, 154] on button "Layout" at bounding box center [404, 148] width 600 height 18
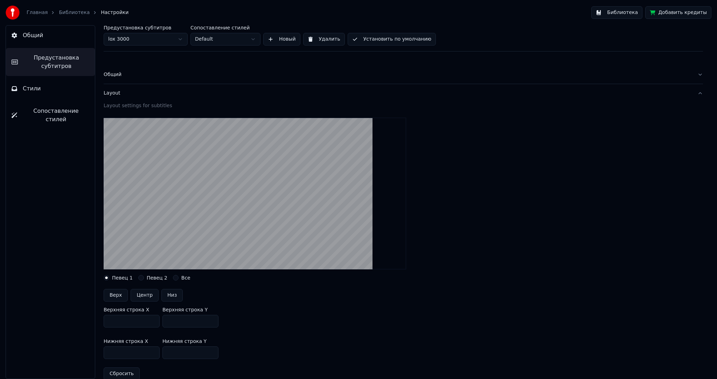
click at [122, 75] on div "Общий" at bounding box center [398, 74] width 588 height 7
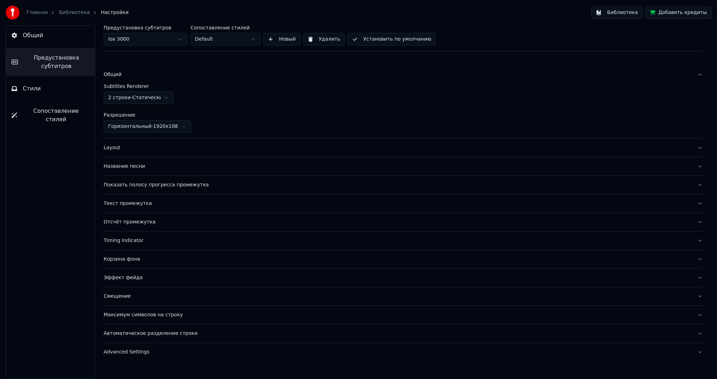
click at [133, 125] on html "Главная Библиотека Настройки Библиотека Добавить кредиты Общий Предустановка су…" at bounding box center [358, 189] width 717 height 379
click at [116, 76] on div "Общий" at bounding box center [398, 74] width 588 height 7
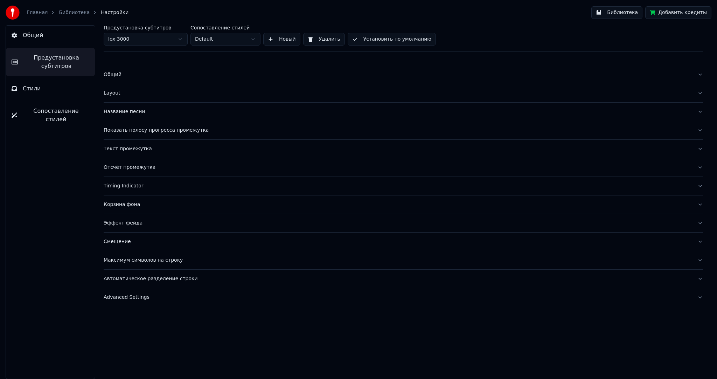
click at [116, 94] on div "Layout" at bounding box center [398, 93] width 588 height 7
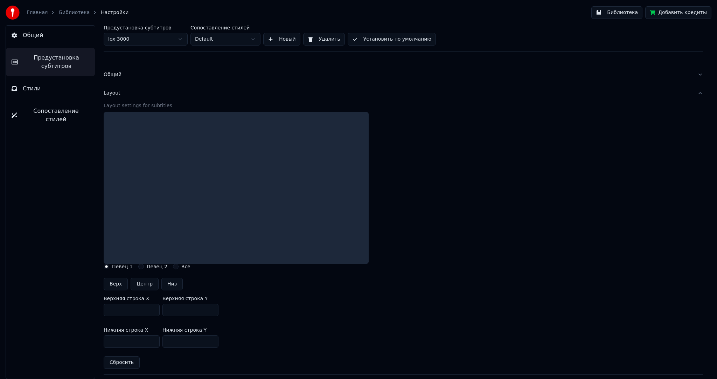
click at [119, 92] on div "Layout" at bounding box center [398, 93] width 588 height 7
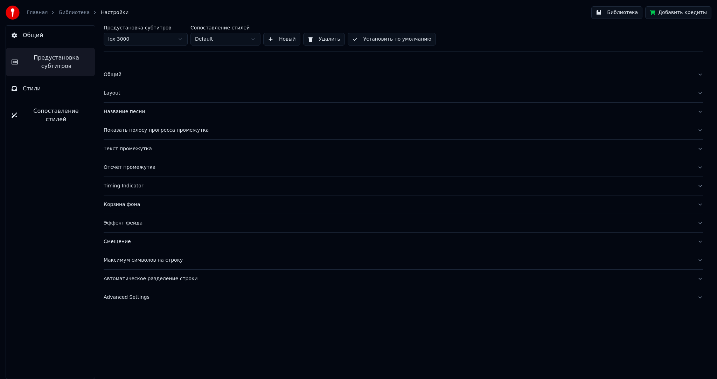
click at [123, 111] on div "Название песни" at bounding box center [398, 111] width 588 height 7
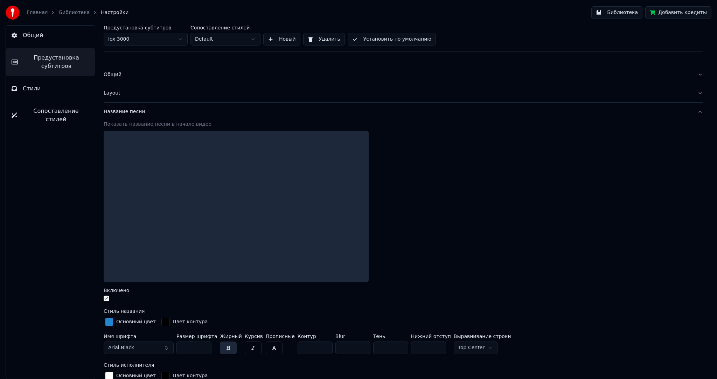
click at [125, 111] on div "Название песни" at bounding box center [398, 111] width 588 height 7
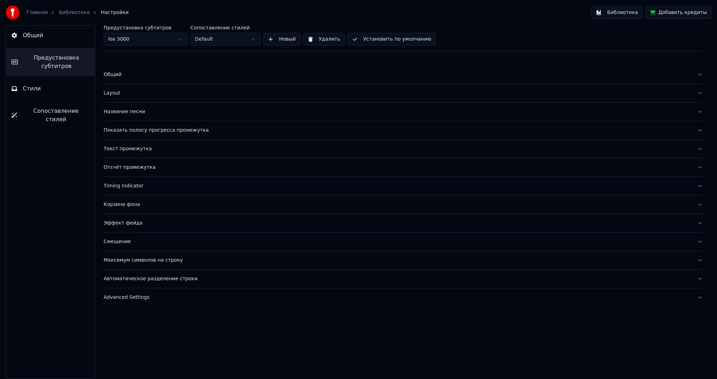
click at [125, 132] on div "Показать полосу прогресса промежутка" at bounding box center [398, 130] width 588 height 7
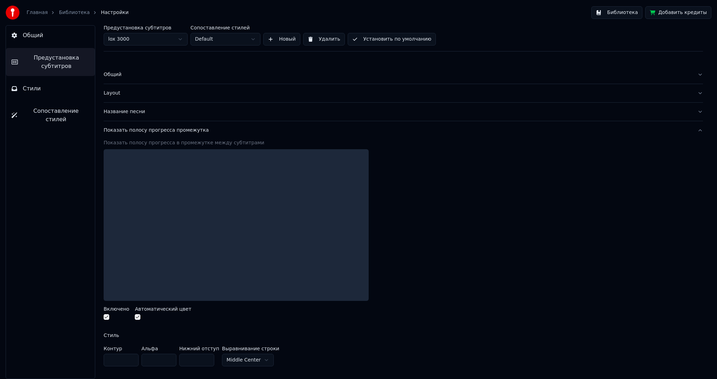
click at [125, 130] on div "Показать полосу прогресса промежутка" at bounding box center [398, 130] width 588 height 7
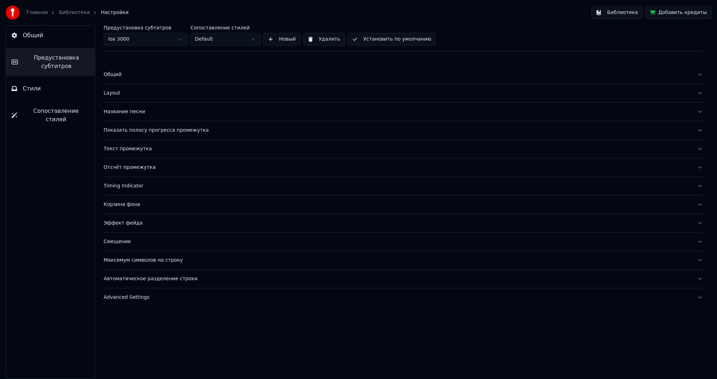
click at [121, 141] on button "Текст промежутка" at bounding box center [404, 149] width 600 height 18
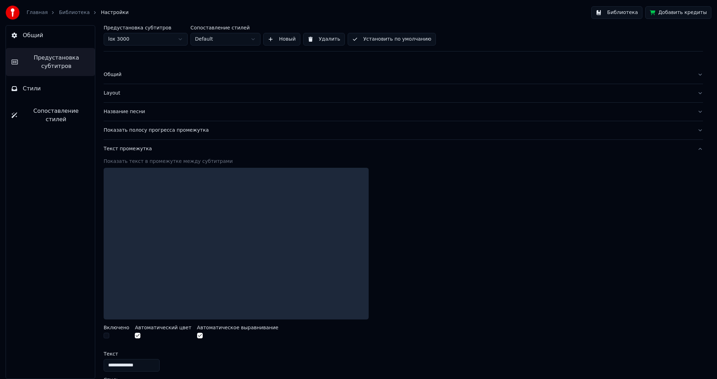
click at [125, 146] on div "Текст промежутка" at bounding box center [398, 148] width 588 height 7
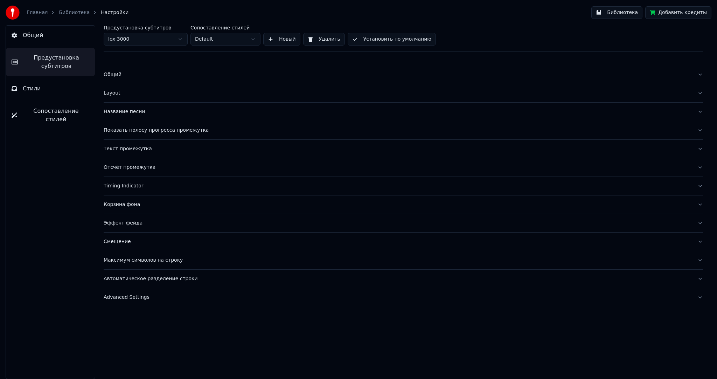
click at [116, 74] on div "Общий" at bounding box center [398, 74] width 588 height 7
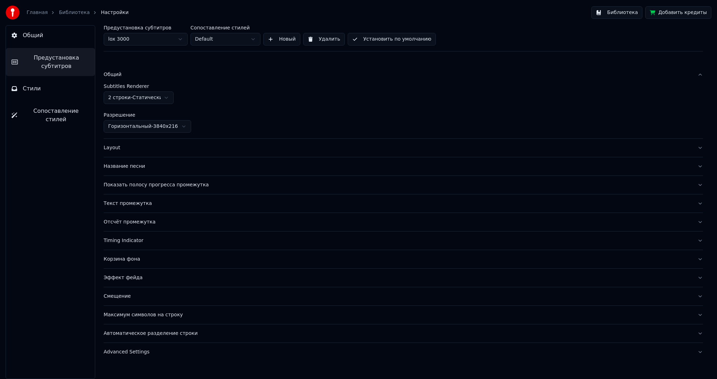
click at [131, 98] on html "Главная Библиотека Настройки Библиотека Добавить кредиты Общий Предустановка су…" at bounding box center [358, 189] width 717 height 379
click at [131, 96] on html "Главная Библиотека Настройки Библиотека Добавить кредиты Общий Предустановка су…" at bounding box center [358, 189] width 717 height 379
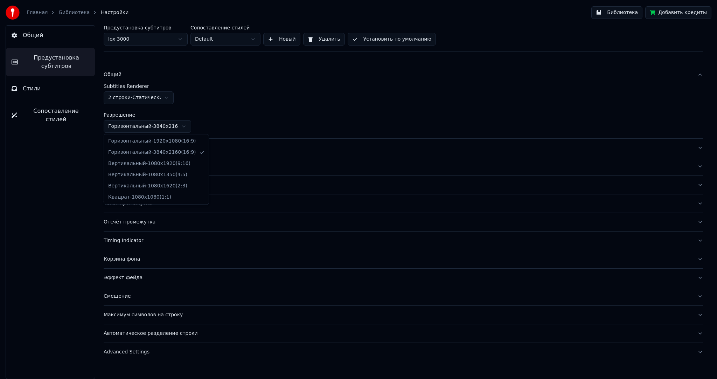
click at [136, 126] on html "Главная Библиотека Настройки Библиотека Добавить кредиты Общий Предустановка су…" at bounding box center [358, 189] width 717 height 379
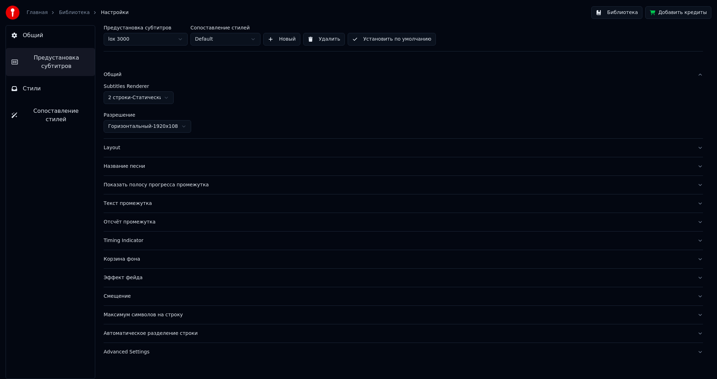
click at [134, 167] on div "Название песни" at bounding box center [398, 166] width 588 height 7
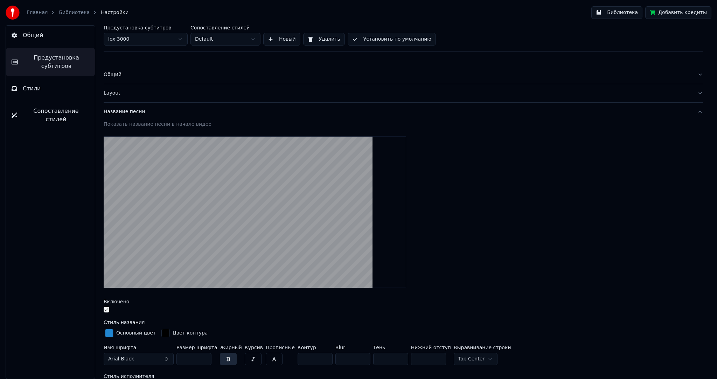
click at [131, 114] on div "Название песни" at bounding box center [398, 111] width 588 height 7
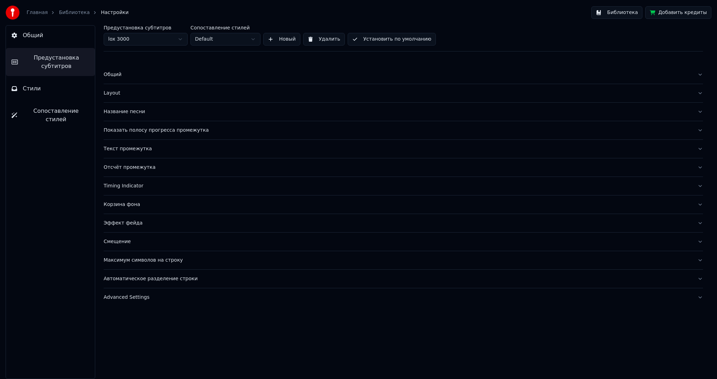
click at [128, 129] on div "Показать полосу прогресса промежутка" at bounding box center [398, 130] width 588 height 7
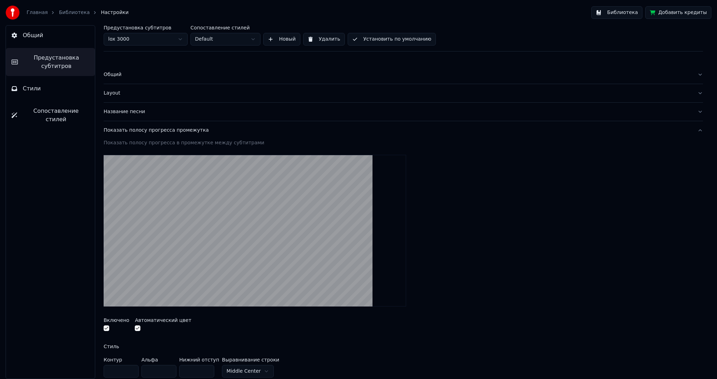
click at [129, 129] on div "Показать полосу прогресса промежутка" at bounding box center [398, 130] width 588 height 7
click at [125, 109] on div "Название песни" at bounding box center [398, 111] width 588 height 7
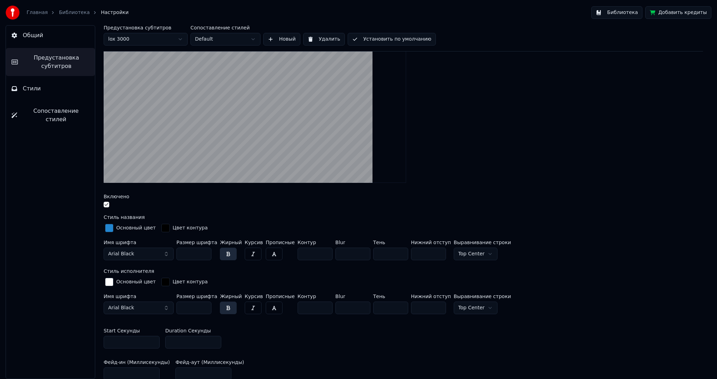
scroll to position [140, 0]
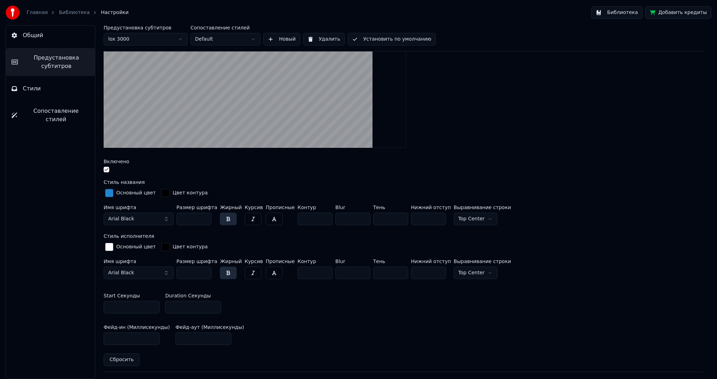
click at [154, 213] on button "Arial Black" at bounding box center [139, 219] width 70 height 13
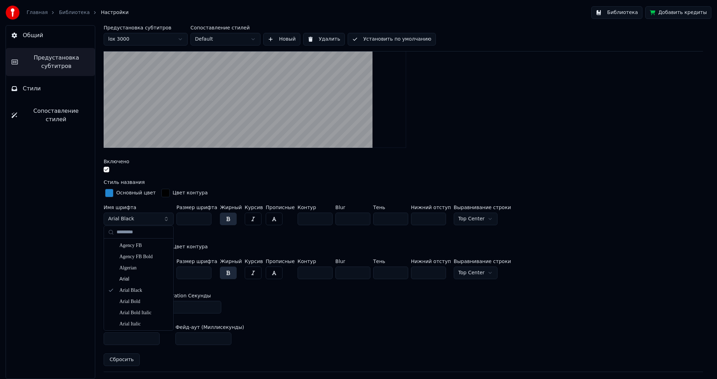
click at [158, 215] on button "Arial Black" at bounding box center [139, 219] width 70 height 13
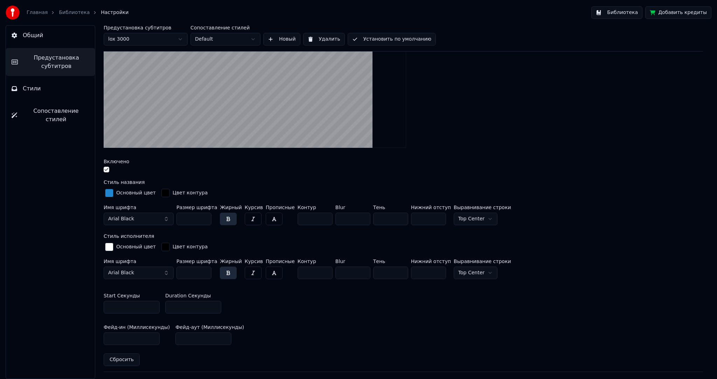
click at [158, 219] on button "Arial Black" at bounding box center [139, 219] width 70 height 13
click at [160, 216] on button "Arial Black" at bounding box center [139, 219] width 70 height 13
click at [153, 268] on div "Blackadder ITC" at bounding box center [138, 273] width 67 height 11
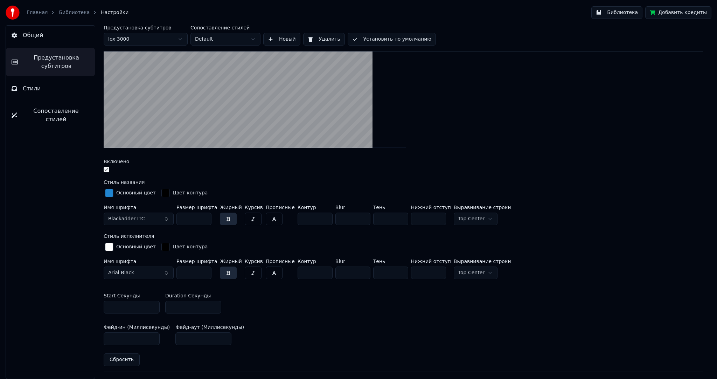
scroll to position [70, 0]
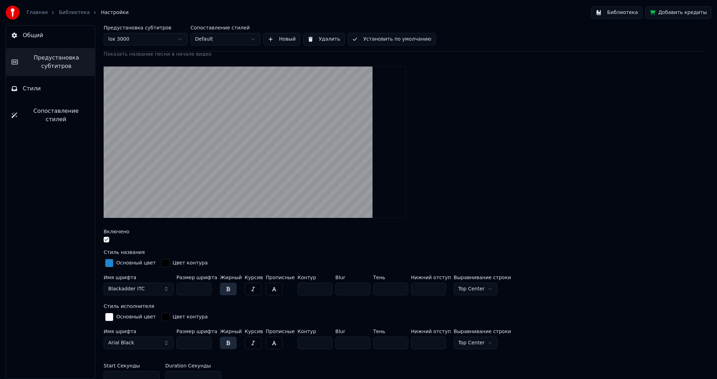
click at [166, 289] on button "Blackadder ITC" at bounding box center [139, 289] width 70 height 13
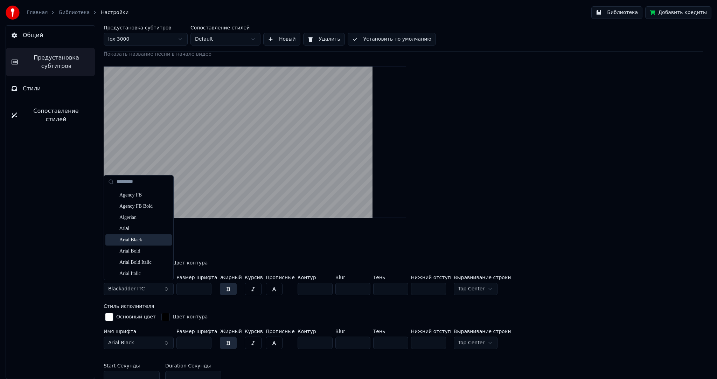
click at [146, 237] on div "Arial Black" at bounding box center [144, 239] width 50 height 7
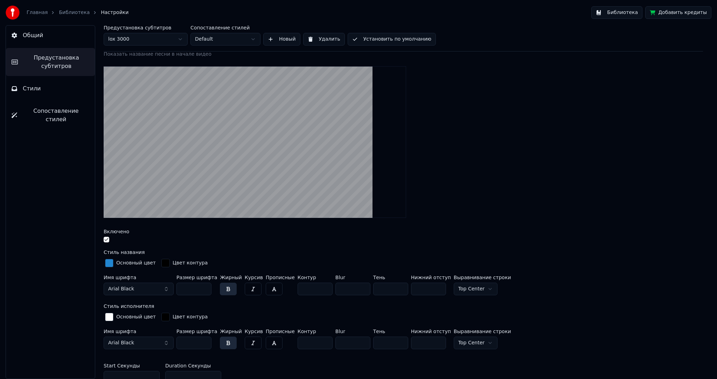
click at [165, 289] on button "Arial Black" at bounding box center [139, 289] width 70 height 13
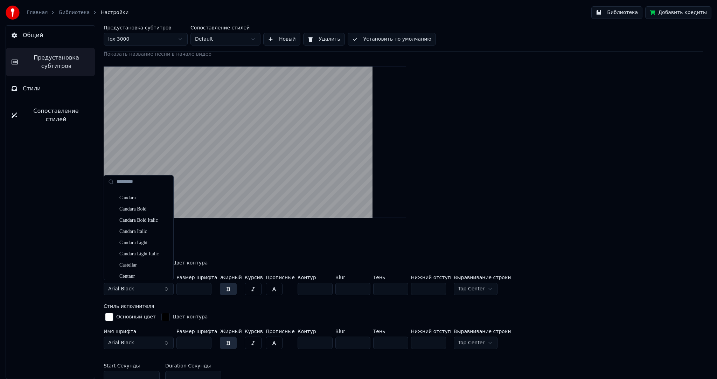
scroll to position [767, 0]
click at [150, 234] on div "Castellar" at bounding box center [144, 234] width 50 height 7
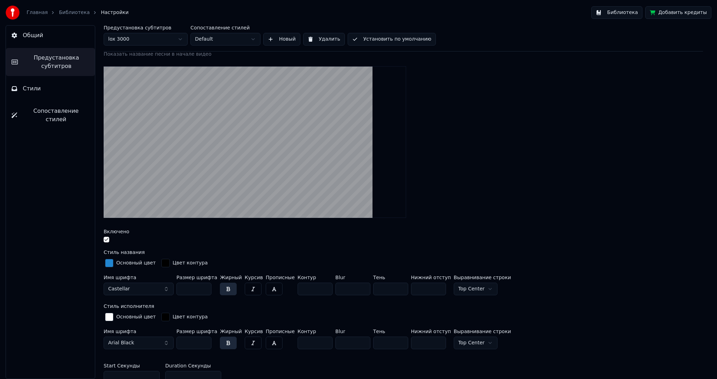
click at [163, 341] on button "Arial Black" at bounding box center [139, 343] width 70 height 13
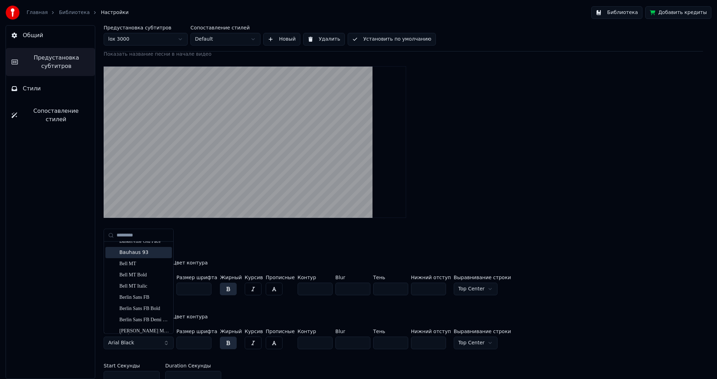
scroll to position [129, 0]
click at [142, 236] on input "text" at bounding box center [143, 235] width 53 height 14
type input "**"
click at [200, 251] on div "Стиль названия" at bounding box center [404, 252] width 600 height 5
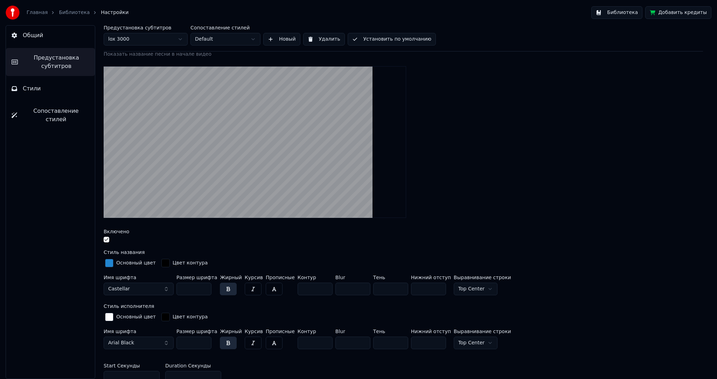
click at [152, 338] on button "Arial Black" at bounding box center [139, 343] width 70 height 13
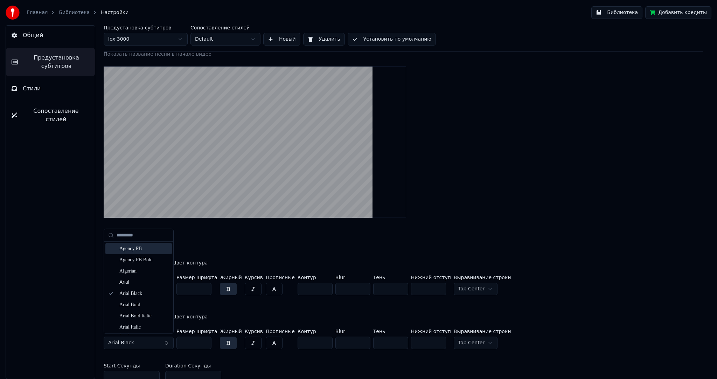
click at [137, 239] on input "text" at bounding box center [143, 235] width 53 height 14
type input "***"
click at [146, 294] on div "Castellar" at bounding box center [144, 293] width 50 height 7
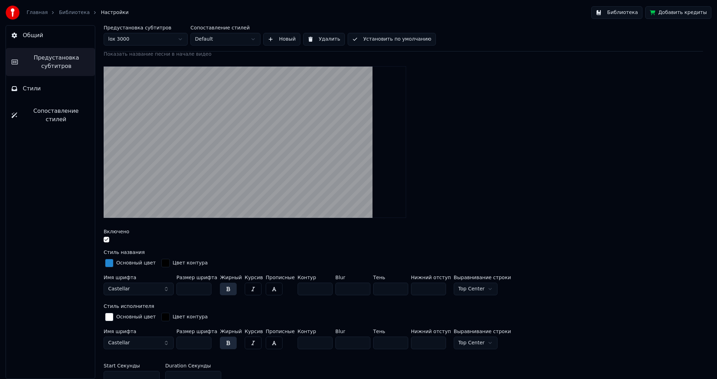
click at [109, 262] on div "button" at bounding box center [109, 263] width 8 height 8
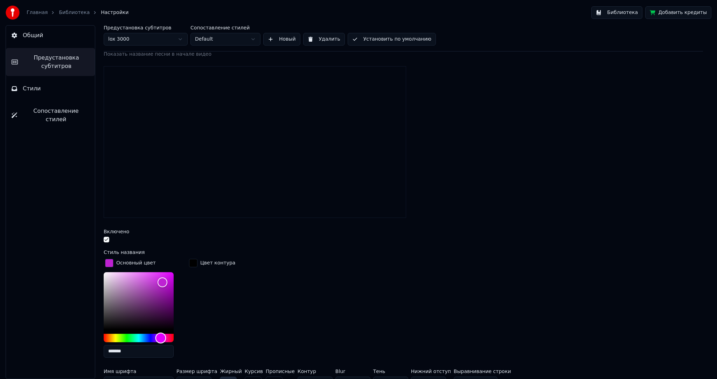
type input "*******"
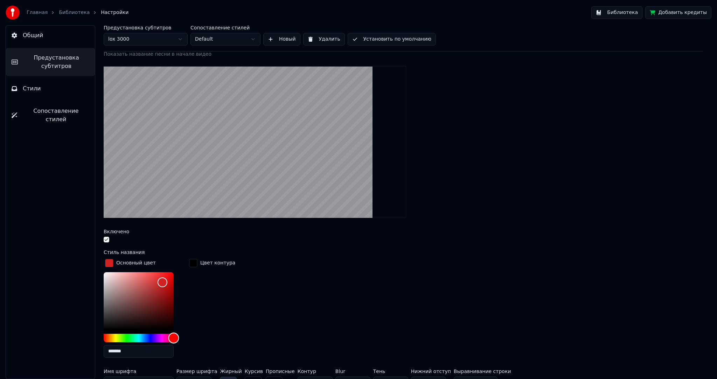
drag, startPoint x: 146, startPoint y: 335, endPoint x: 179, endPoint y: 335, distance: 32.9
click at [179, 335] on div "*******" at bounding box center [144, 316] width 81 height 88
click at [198, 300] on div "Цвет контура" at bounding box center [212, 310] width 49 height 106
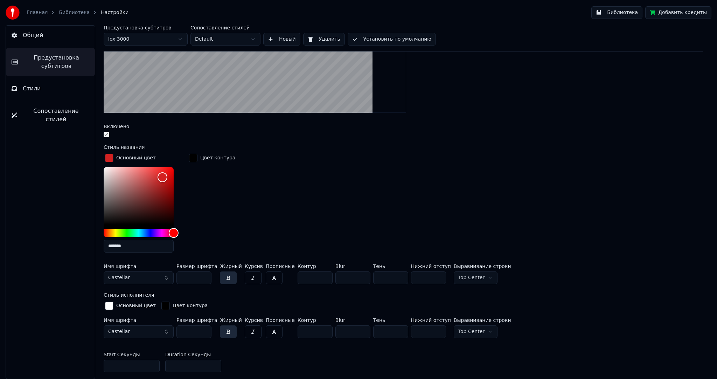
scroll to position [210, 0]
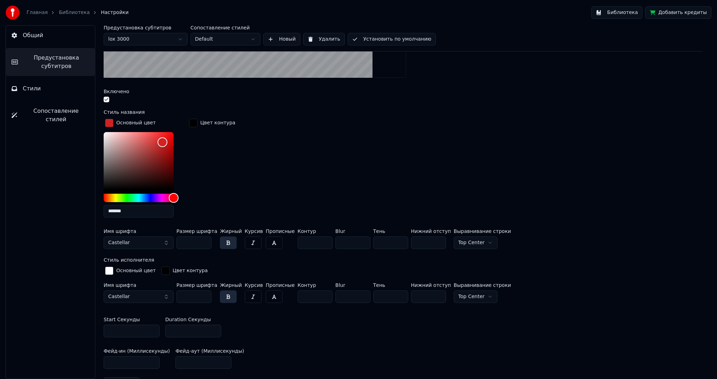
click at [111, 267] on div "button" at bounding box center [109, 271] width 8 height 8
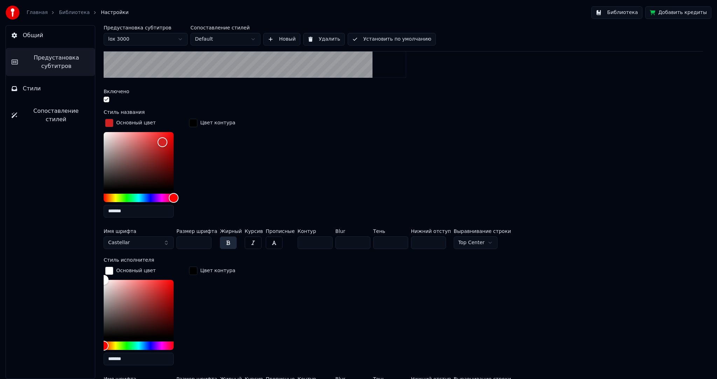
click at [196, 303] on div "Цвет контура" at bounding box center [212, 318] width 49 height 106
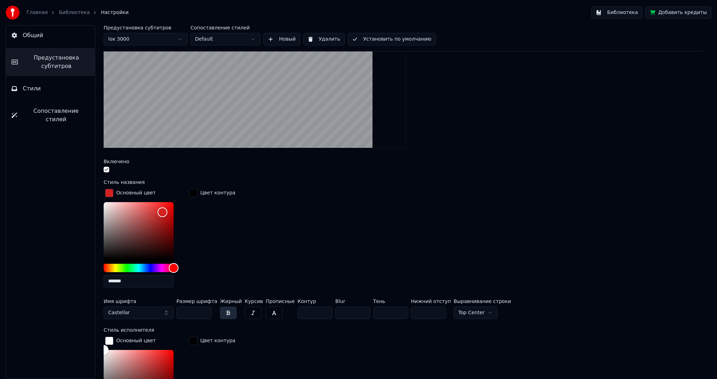
scroll to position [105, 0]
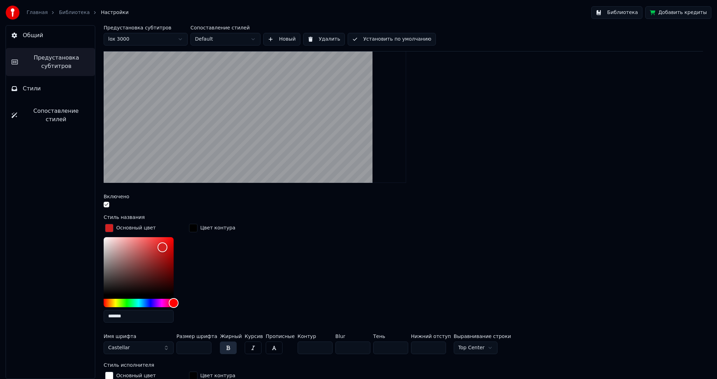
click at [196, 228] on div "button" at bounding box center [193, 228] width 8 height 8
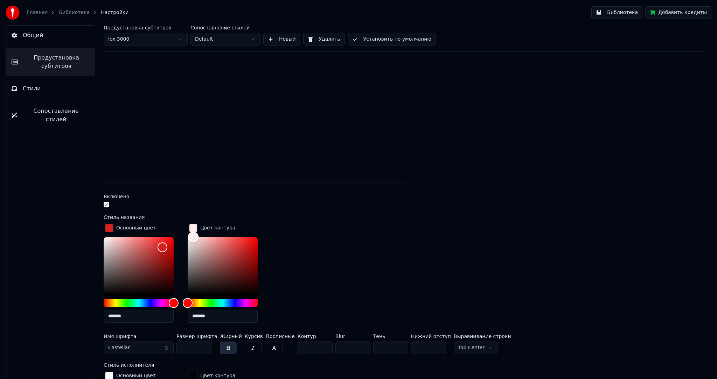
drag, startPoint x: 210, startPoint y: 280, endPoint x: 177, endPoint y: 221, distance: 68.2
click at [177, 221] on div "Стиль названия Основный цвет ******* Цвет контура ******* Имя шрифта Castellar …" at bounding box center [404, 286] width 600 height 142
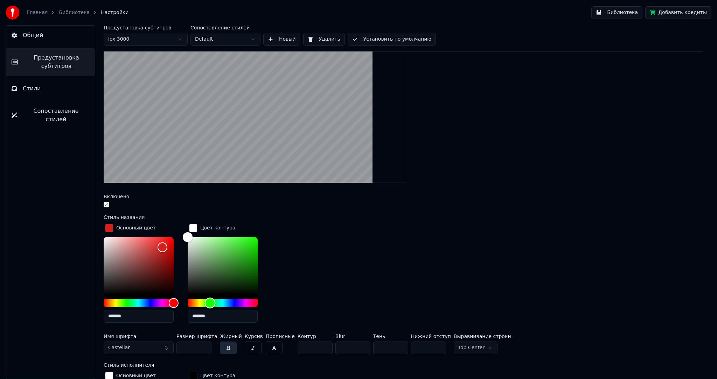
click at [210, 302] on div "Hue" at bounding box center [223, 303] width 70 height 8
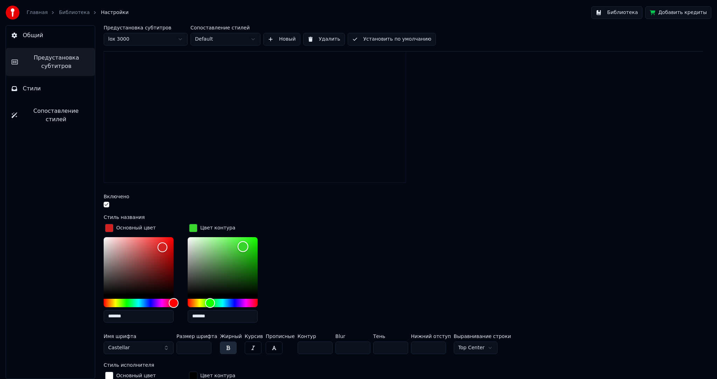
type input "*******"
drag, startPoint x: 247, startPoint y: 244, endPoint x: 272, endPoint y: 233, distance: 27.9
click at [276, 233] on div "Основный цвет ******* Цвет контура *******" at bounding box center [404, 275] width 600 height 106
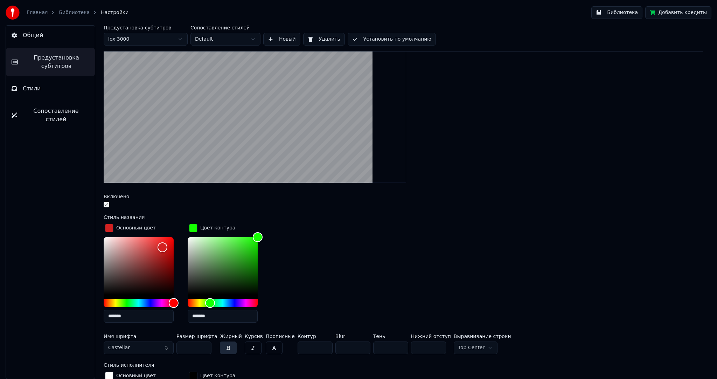
click at [193, 227] on div "button" at bounding box center [193, 228] width 8 height 8
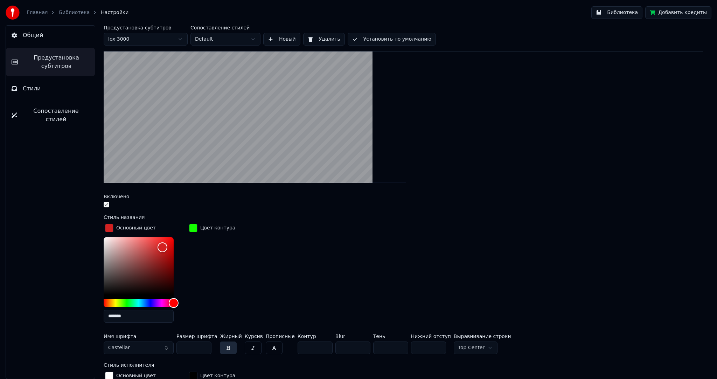
click at [193, 227] on div "button" at bounding box center [193, 228] width 8 height 8
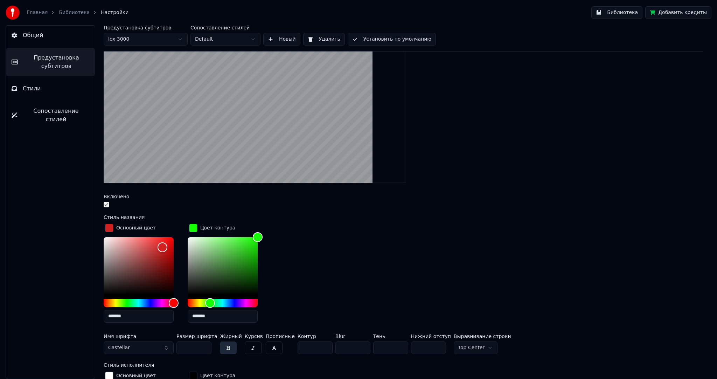
click at [202, 229] on div "Цвет контура" at bounding box center [217, 228] width 35 height 7
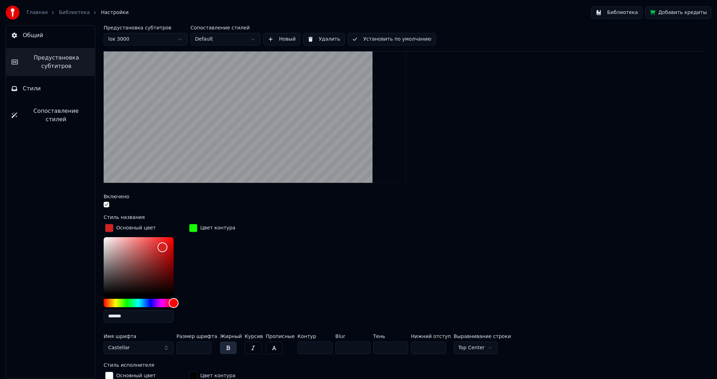
click at [194, 227] on div "button" at bounding box center [193, 228] width 8 height 8
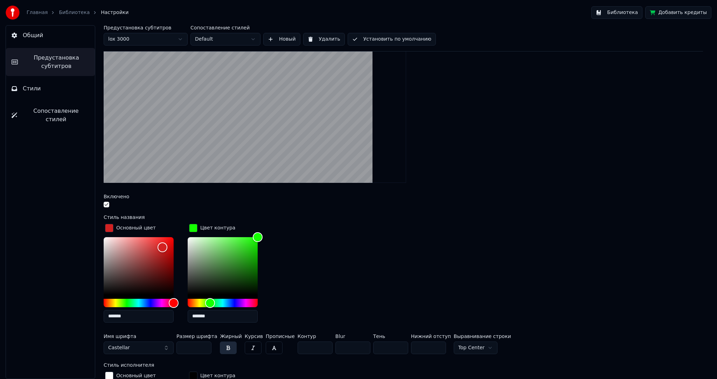
drag, startPoint x: 287, startPoint y: 263, endPoint x: 186, endPoint y: 232, distance: 105.1
click at [282, 262] on div "Основный цвет ******* Цвет контура *******" at bounding box center [404, 275] width 600 height 106
click at [193, 225] on div "button" at bounding box center [193, 228] width 8 height 8
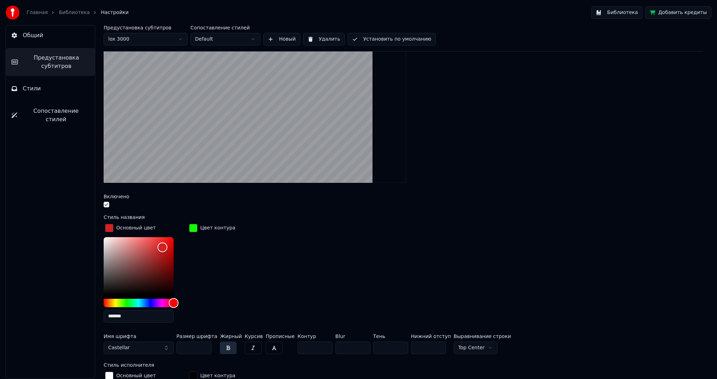
click at [192, 244] on div "Цвет контура" at bounding box center [212, 275] width 49 height 106
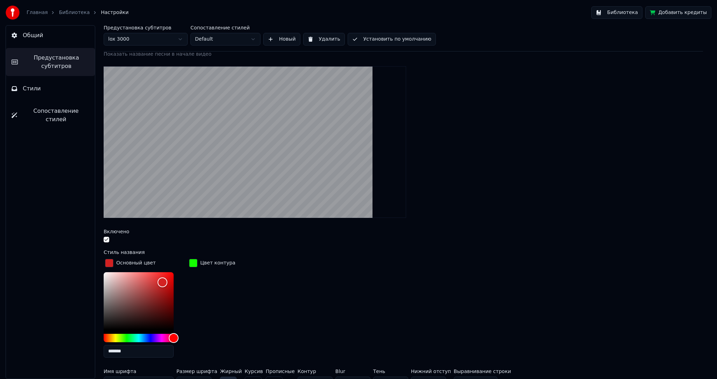
click at [195, 262] on div "button" at bounding box center [193, 263] width 8 height 8
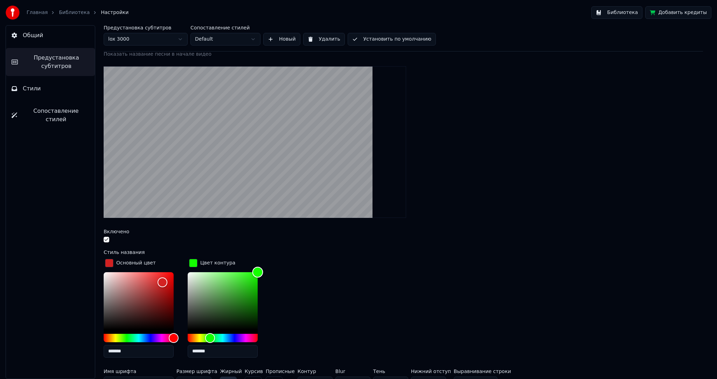
type input "*******"
drag, startPoint x: 214, startPoint y: 331, endPoint x: 207, endPoint y: 331, distance: 7.0
click at [207, 338] on div at bounding box center [223, 307] width 70 height 70
click at [284, 289] on div "Основный цвет ******* Цвет контура *******" at bounding box center [404, 310] width 600 height 106
click at [193, 259] on div "button" at bounding box center [193, 263] width 8 height 8
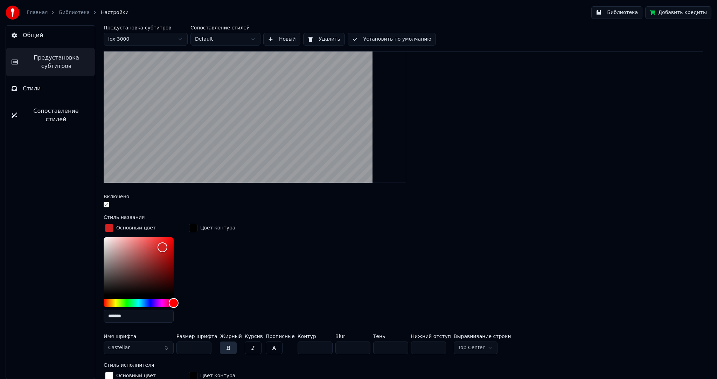
scroll to position [140, 0]
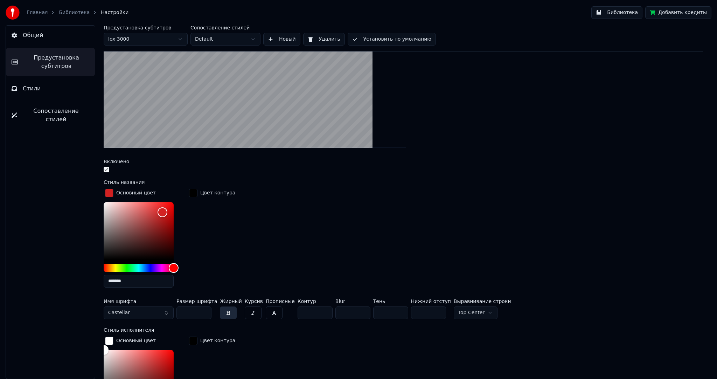
click at [230, 311] on button "button" at bounding box center [228, 312] width 17 height 13
click at [229, 312] on button "button" at bounding box center [228, 312] width 17 height 13
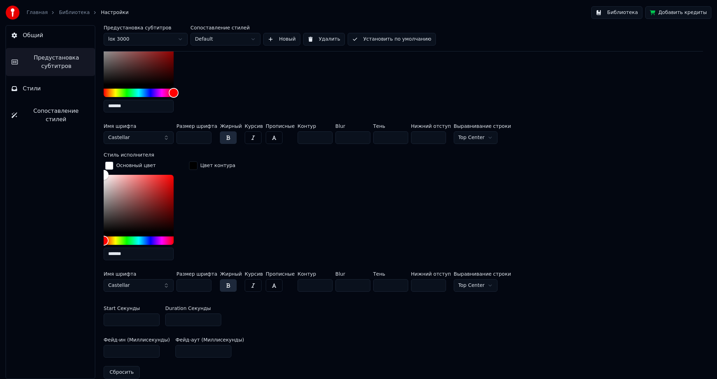
scroll to position [350, 0]
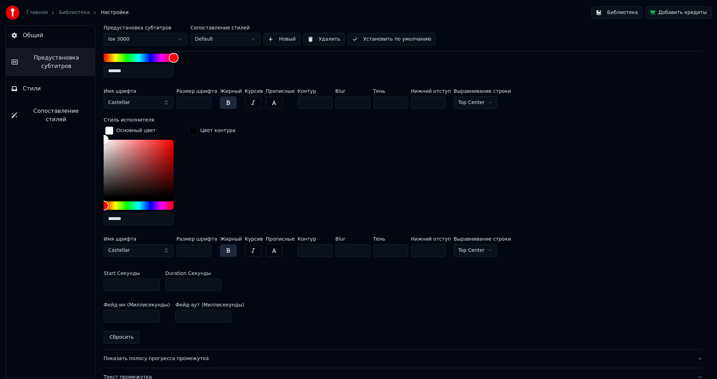
type input "*"
click at [214, 281] on input "*" at bounding box center [193, 284] width 56 height 13
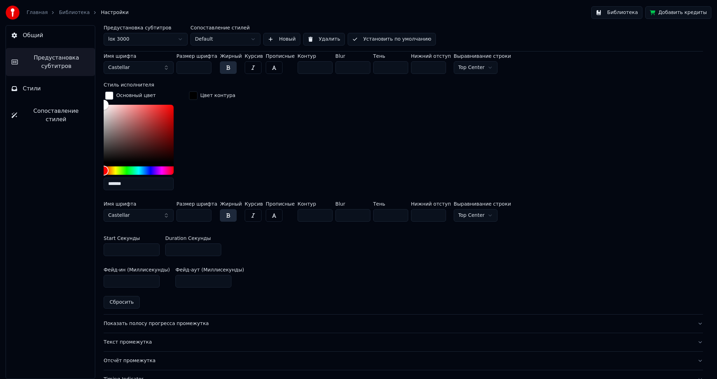
scroll to position [420, 0]
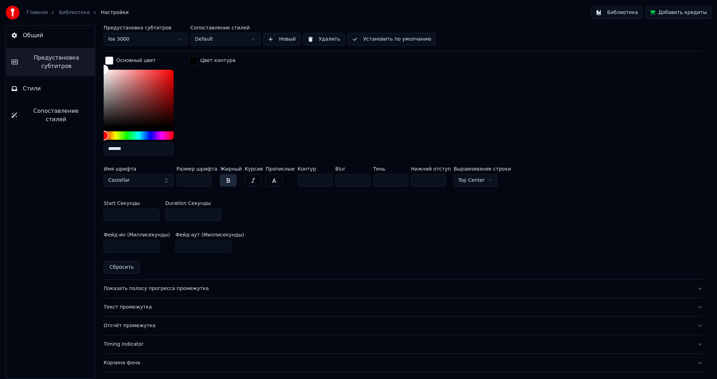
click at [168, 287] on div "Показать полосу прогресса промежутка" at bounding box center [398, 288] width 588 height 7
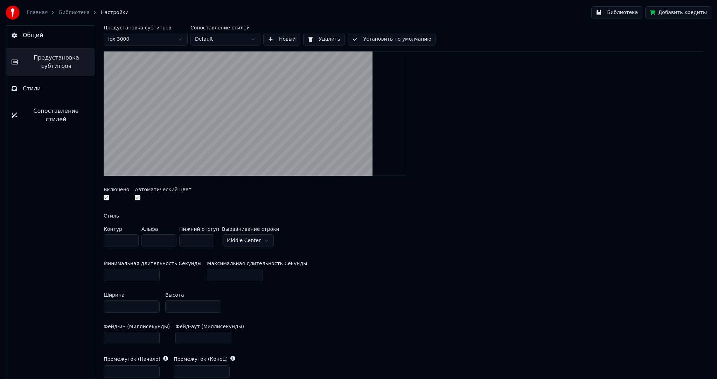
scroll to position [26, 0]
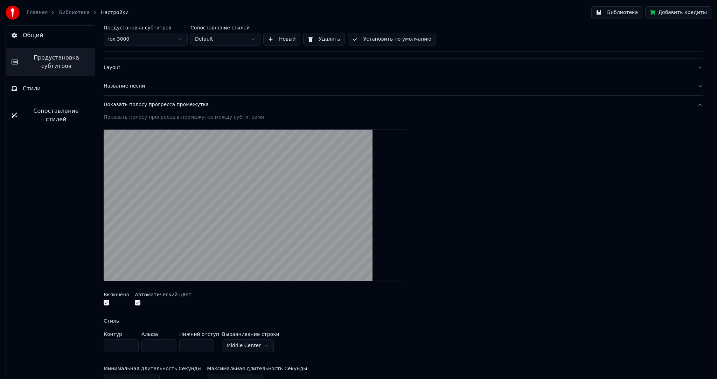
click at [136, 106] on div "Показать полосу прогресса промежутка" at bounding box center [398, 104] width 588 height 7
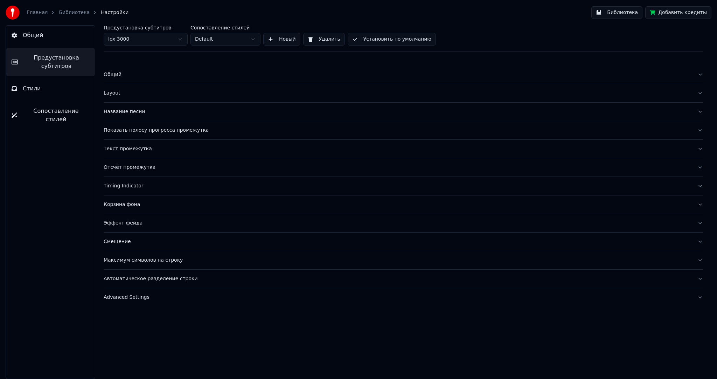
click at [135, 187] on div "Timing Indicator" at bounding box center [398, 185] width 588 height 7
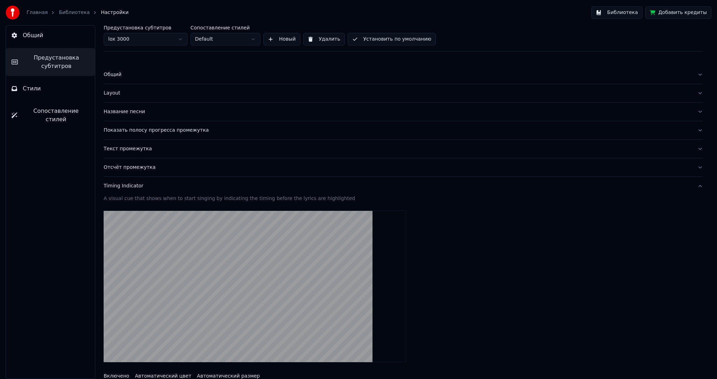
click at [129, 186] on div "Timing Indicator" at bounding box center [398, 185] width 588 height 7
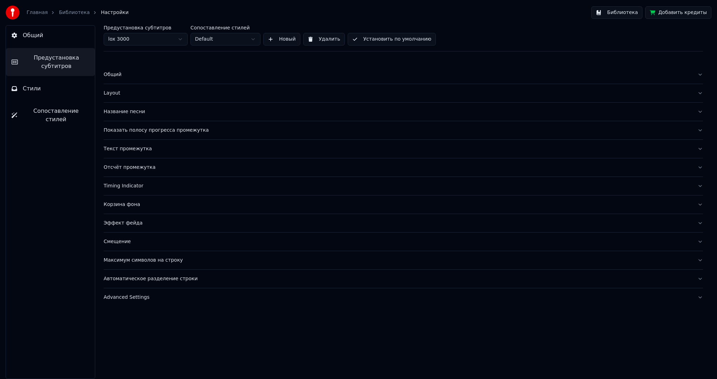
click at [131, 223] on div "Эффект фейда" at bounding box center [398, 223] width 588 height 7
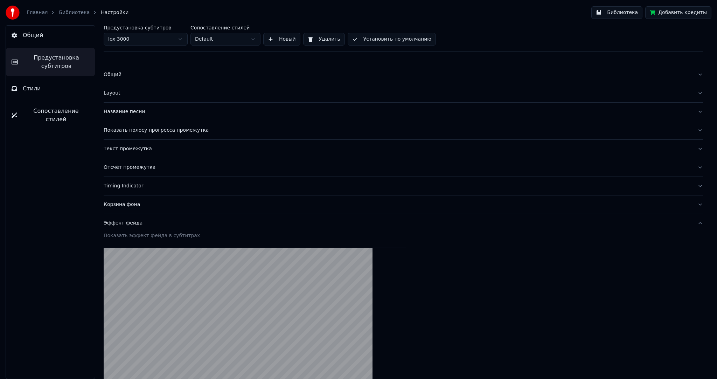
click at [133, 220] on div "Эффект фейда" at bounding box center [398, 223] width 588 height 7
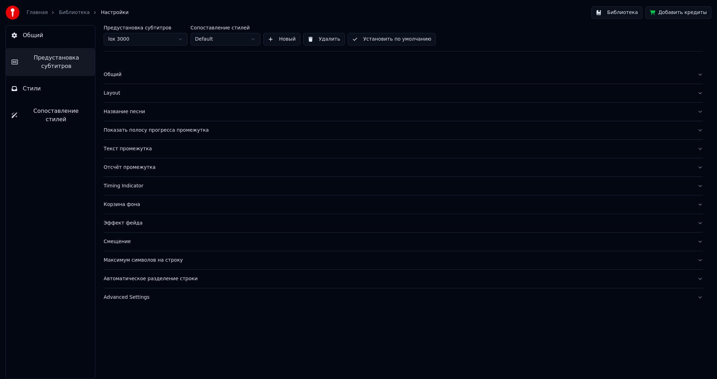
click at [132, 247] on button "Смещение" at bounding box center [404, 242] width 600 height 18
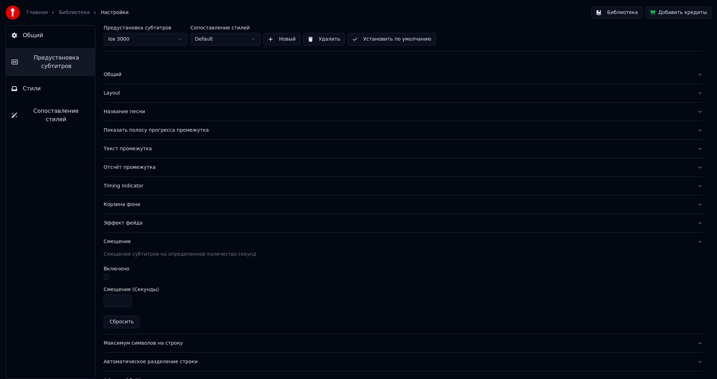
click at [133, 244] on div "Смещение" at bounding box center [398, 241] width 588 height 7
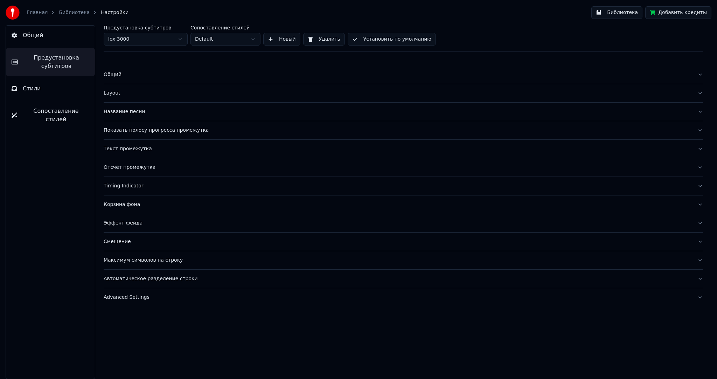
click at [132, 263] on div "Максимум символов на строку" at bounding box center [398, 260] width 588 height 7
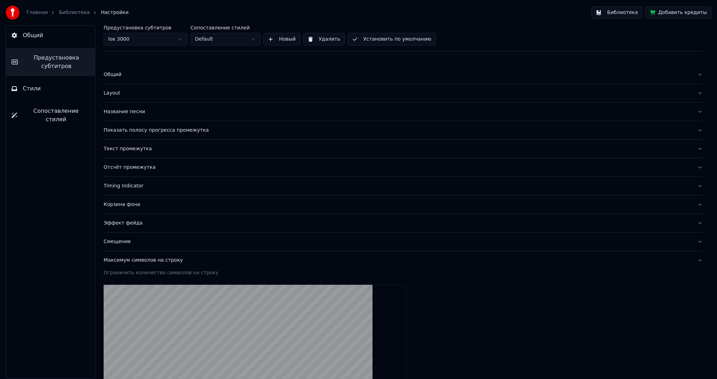
click at [133, 260] on div "Максимум символов на строку" at bounding box center [398, 260] width 588 height 7
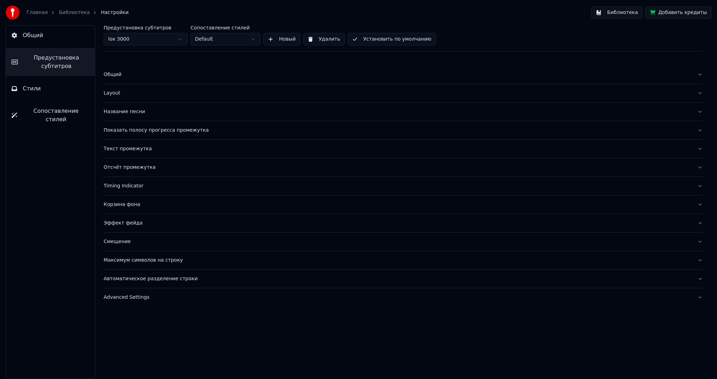
click at [137, 272] on button "Автоматическое разделение строки" at bounding box center [404, 279] width 600 height 18
click at [141, 274] on button "Автоматическое разделение строки" at bounding box center [404, 279] width 600 height 18
click at [136, 306] on div "Общий Layout Название песни Показать полосу прогресса промежутка Текст промежут…" at bounding box center [404, 184] width 600 height 255
click at [136, 300] on button "Advanced Settings" at bounding box center [404, 297] width 600 height 18
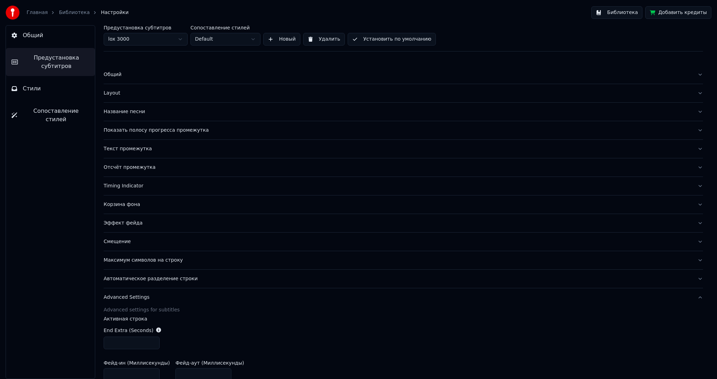
click at [138, 295] on div "Advanced Settings" at bounding box center [398, 297] width 588 height 7
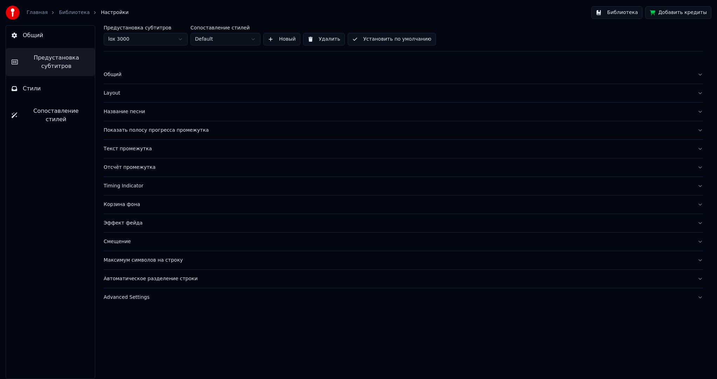
click at [123, 111] on div "Название песни" at bounding box center [398, 111] width 588 height 7
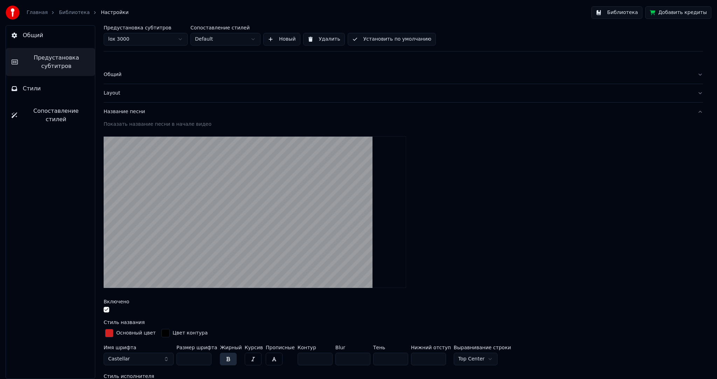
click at [126, 111] on div "Название песни" at bounding box center [398, 111] width 588 height 7
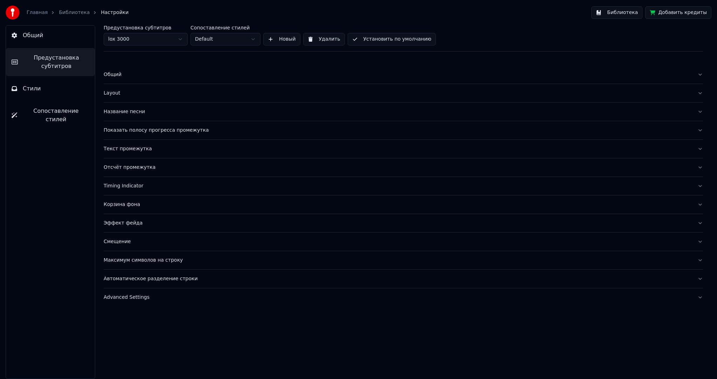
click at [124, 92] on div "Layout" at bounding box center [398, 93] width 588 height 7
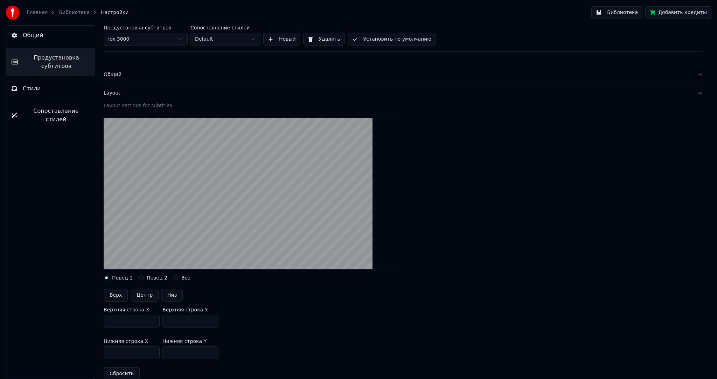
click at [116, 97] on button "Layout" at bounding box center [404, 93] width 600 height 18
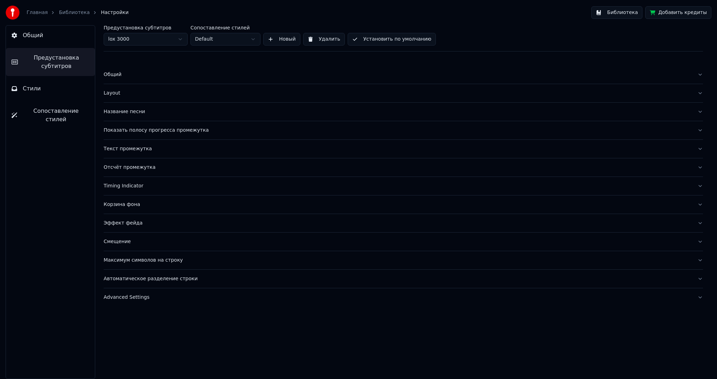
click at [124, 113] on div "Название песни" at bounding box center [398, 111] width 588 height 7
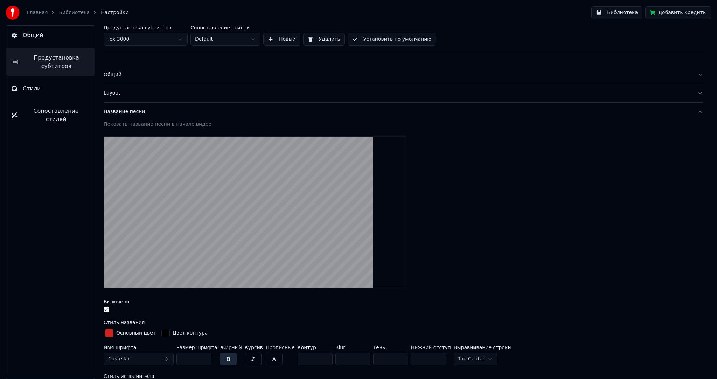
click at [130, 113] on div "Название песни" at bounding box center [398, 111] width 588 height 7
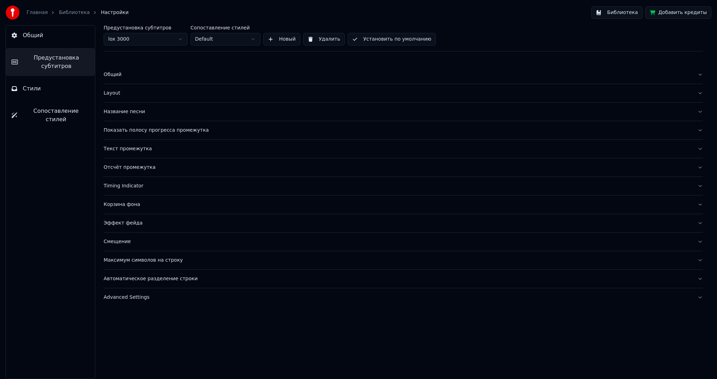
click at [130, 129] on div "Показать полосу прогресса промежутка" at bounding box center [398, 130] width 588 height 7
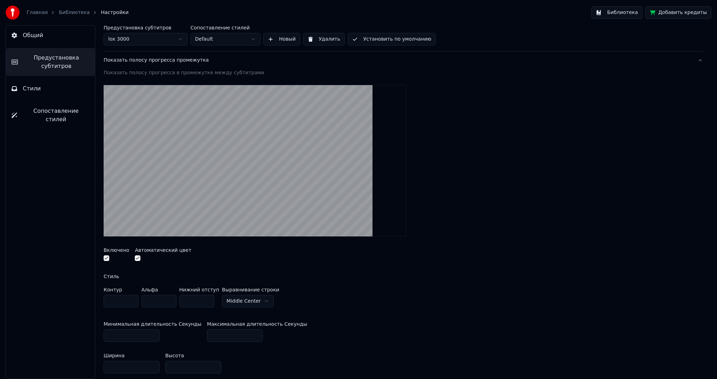
scroll to position [35, 0]
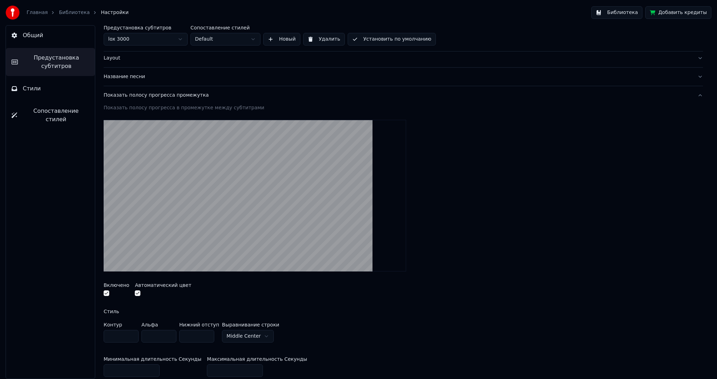
click at [139, 97] on div "Показать полосу прогресса промежутка" at bounding box center [398, 95] width 588 height 7
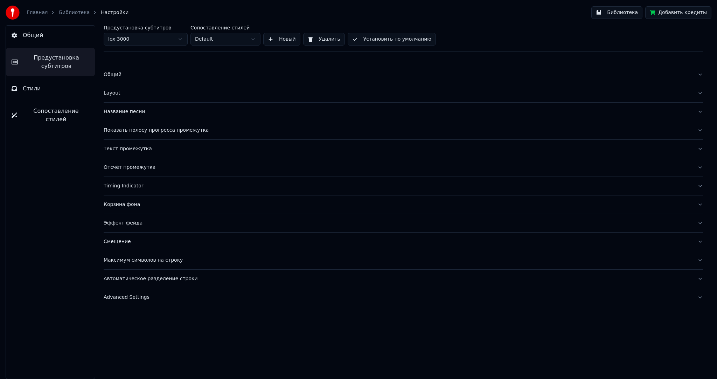
click at [123, 147] on div "Текст промежутка" at bounding box center [398, 148] width 588 height 7
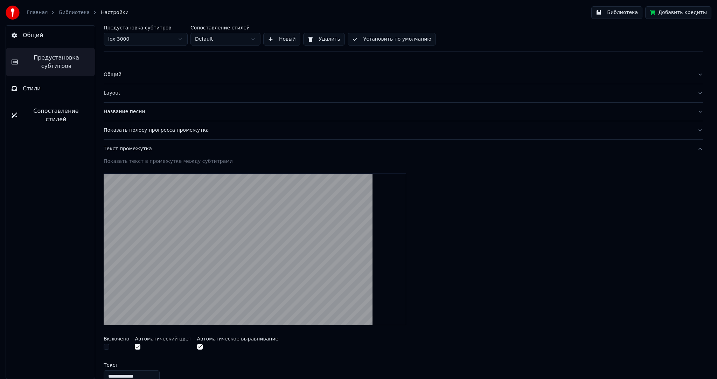
click at [133, 152] on button "Текст промежутка" at bounding box center [404, 149] width 600 height 18
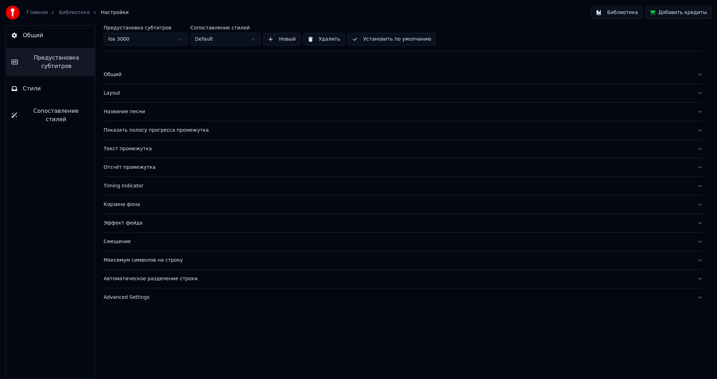
click at [127, 168] on div "Отсчёт промежутка" at bounding box center [398, 167] width 588 height 7
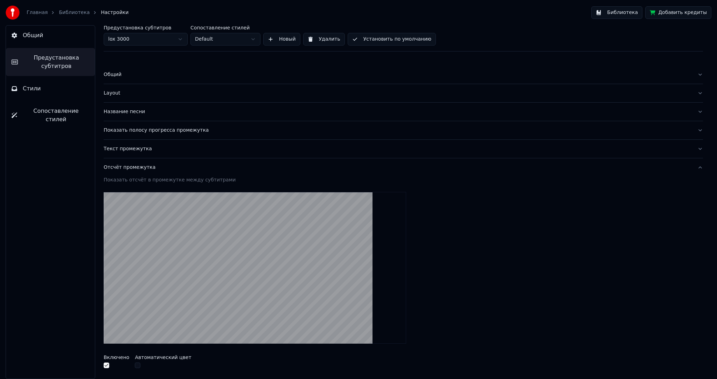
click at [127, 167] on div "Отсчёт промежутка" at bounding box center [398, 167] width 588 height 7
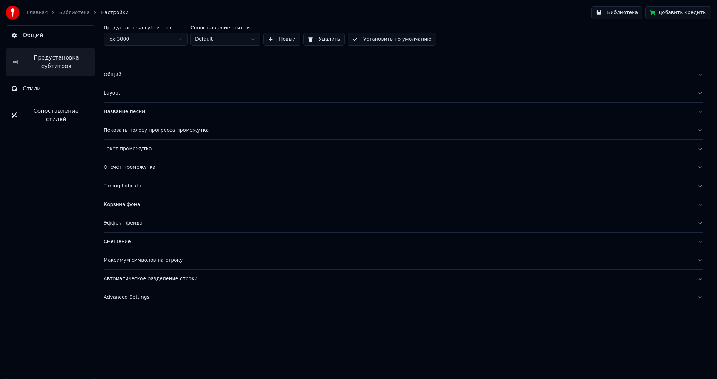
click at [132, 188] on div "Timing Indicator" at bounding box center [398, 185] width 588 height 7
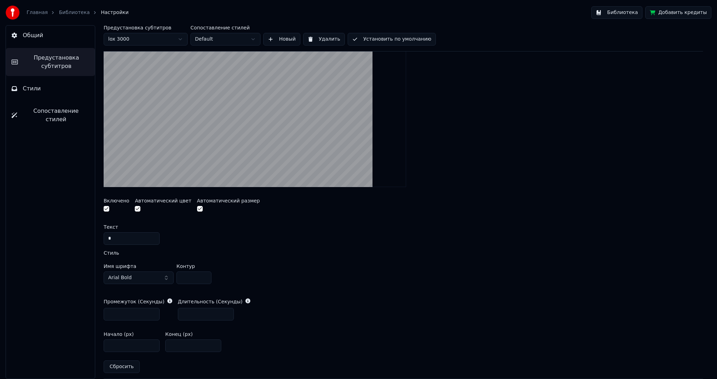
scroll to position [210, 0]
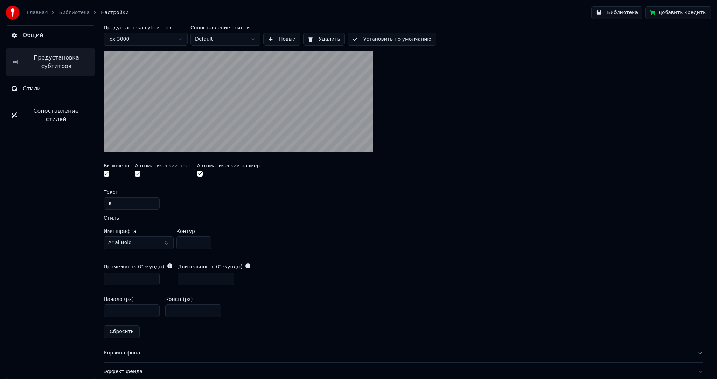
click at [109, 202] on input "*" at bounding box center [132, 203] width 56 height 13
click at [183, 212] on div "A visual cue that shows when to start singing by indicating the timing before t…" at bounding box center [404, 164] width 600 height 359
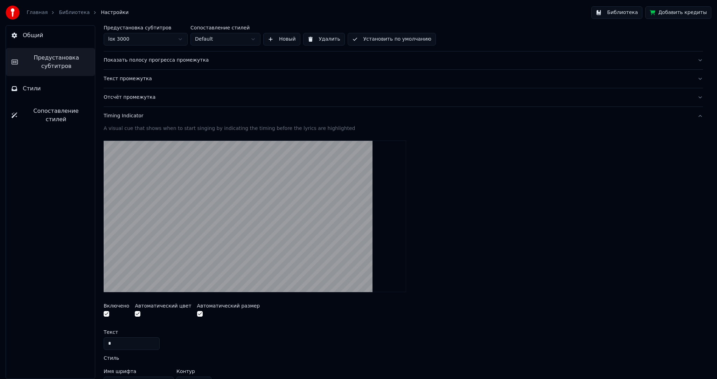
scroll to position [35, 0]
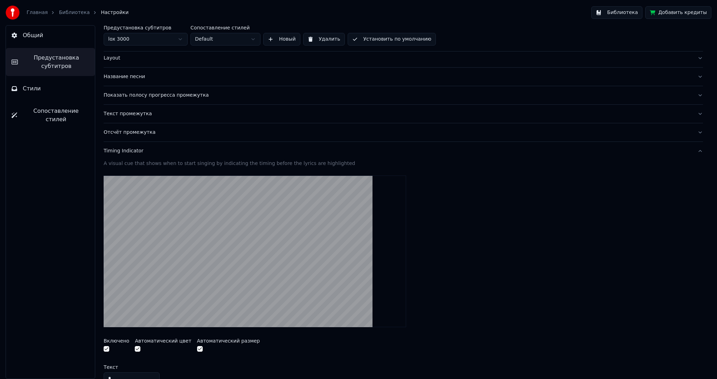
click at [125, 149] on div "Timing Indicator" at bounding box center [398, 150] width 588 height 7
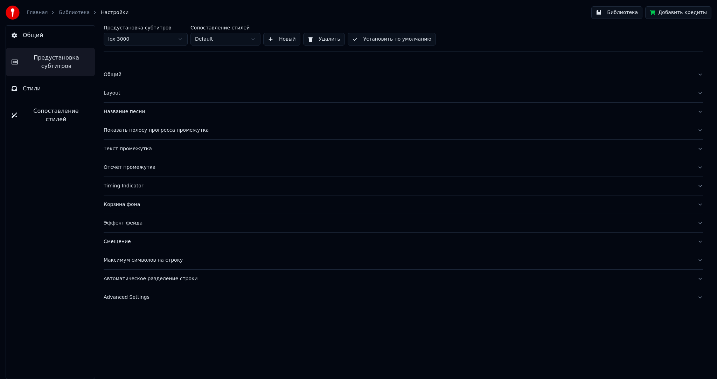
click at [120, 205] on div "Корзина фона" at bounding box center [398, 204] width 588 height 7
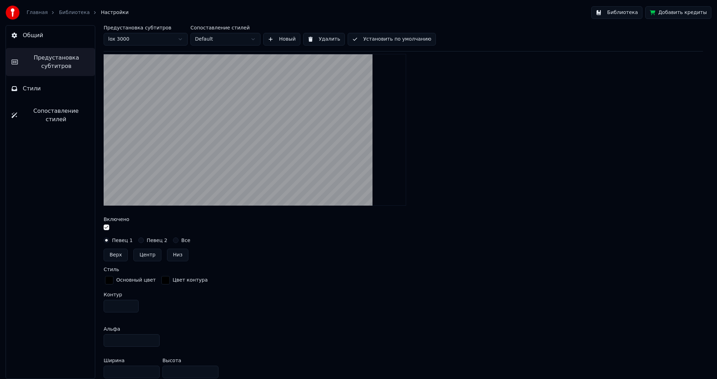
scroll to position [245, 0]
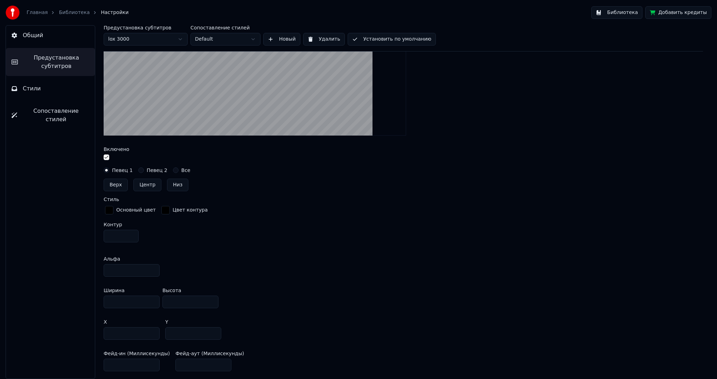
click at [212, 301] on input "***" at bounding box center [191, 302] width 56 height 13
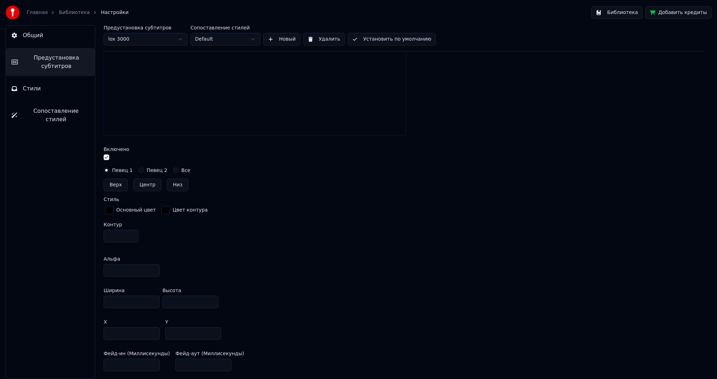
type input "***"
click at [211, 297] on input "***" at bounding box center [191, 302] width 56 height 13
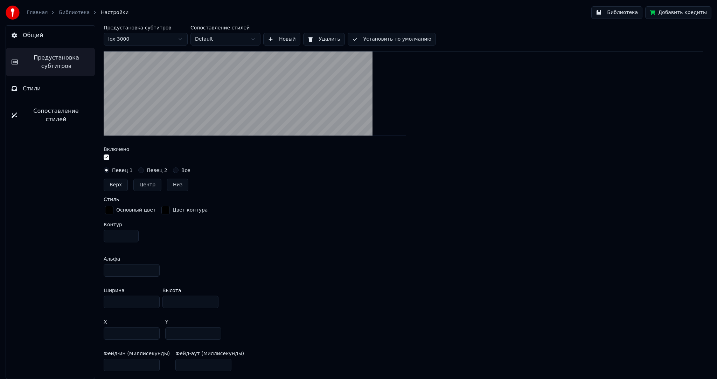
click at [152, 332] on input "***" at bounding box center [132, 333] width 56 height 13
click at [153, 332] on input "***" at bounding box center [132, 333] width 56 height 13
click at [153, 329] on input "***" at bounding box center [132, 333] width 56 height 13
type input "***"
click at [153, 329] on input "***" at bounding box center [132, 333] width 56 height 13
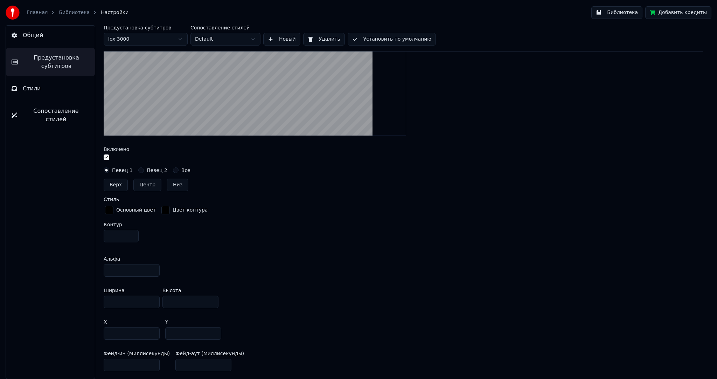
click at [213, 332] on input "***" at bounding box center [193, 333] width 56 height 13
click at [214, 324] on div "Y ***" at bounding box center [193, 329] width 56 height 20
click at [214, 329] on input "***" at bounding box center [193, 333] width 56 height 13
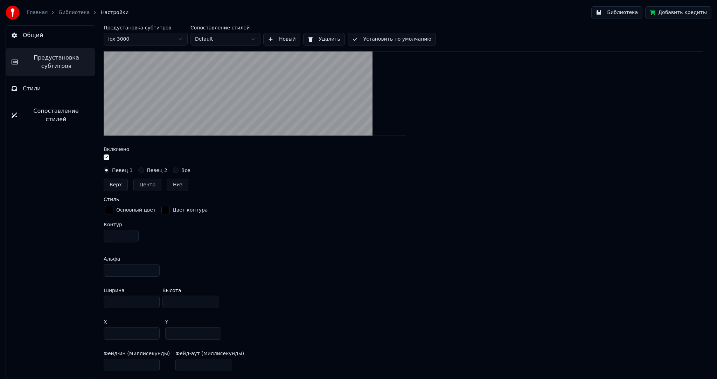
click at [214, 329] on input "***" at bounding box center [193, 333] width 56 height 13
drag, startPoint x: 188, startPoint y: 332, endPoint x: 166, endPoint y: 333, distance: 22.1
click at [168, 333] on input "***" at bounding box center [193, 333] width 56 height 13
drag, startPoint x: 185, startPoint y: 331, endPoint x: 125, endPoint y: 327, distance: 60.0
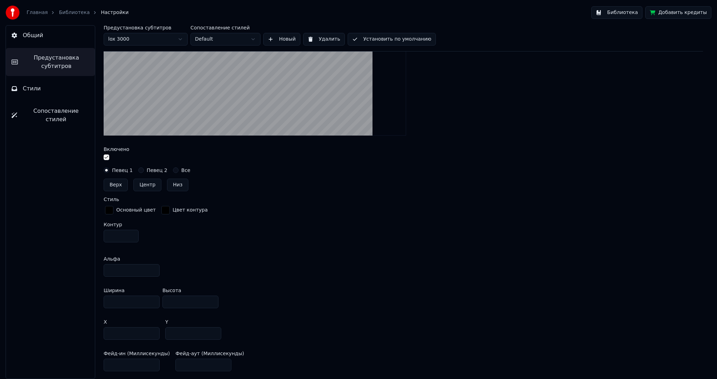
click at [137, 330] on div "X *** Y ***" at bounding box center [404, 330] width 600 height 32
click at [179, 332] on input "***" at bounding box center [193, 333] width 56 height 13
drag, startPoint x: 185, startPoint y: 332, endPoint x: 138, endPoint y: 328, distance: 47.5
click at [139, 328] on div "X *** Y ***" at bounding box center [404, 330] width 600 height 32
drag, startPoint x: 184, startPoint y: 332, endPoint x: 130, endPoint y: 328, distance: 54.8
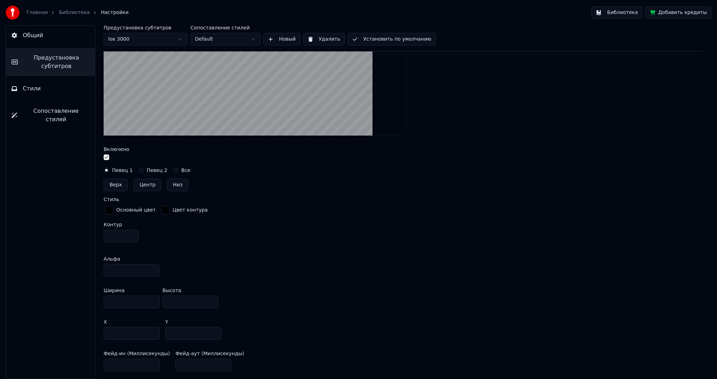
click at [134, 329] on div "X *** Y ***" at bounding box center [404, 330] width 600 height 32
click at [173, 330] on input "***" at bounding box center [193, 333] width 56 height 13
type input "***"
click at [251, 318] on div "X *** Y ***" at bounding box center [404, 330] width 600 height 32
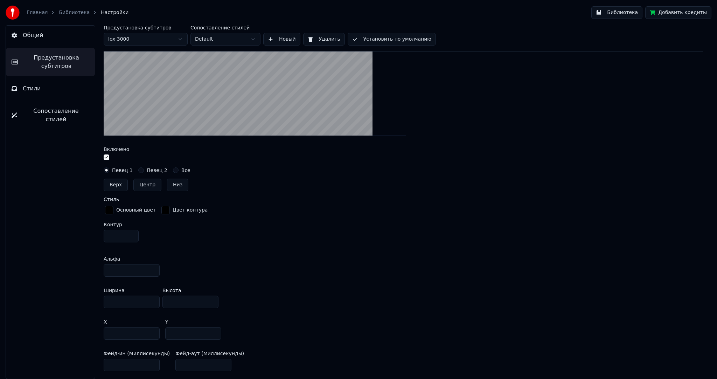
click at [154, 333] on input "***" at bounding box center [132, 333] width 56 height 13
click at [153, 329] on input "***" at bounding box center [132, 333] width 56 height 13
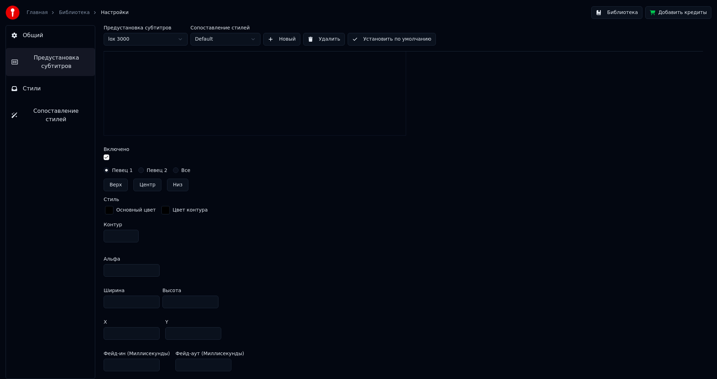
click at [153, 329] on input "***" at bounding box center [132, 333] width 56 height 13
type input "***"
click at [153, 329] on input "***" at bounding box center [132, 333] width 56 height 13
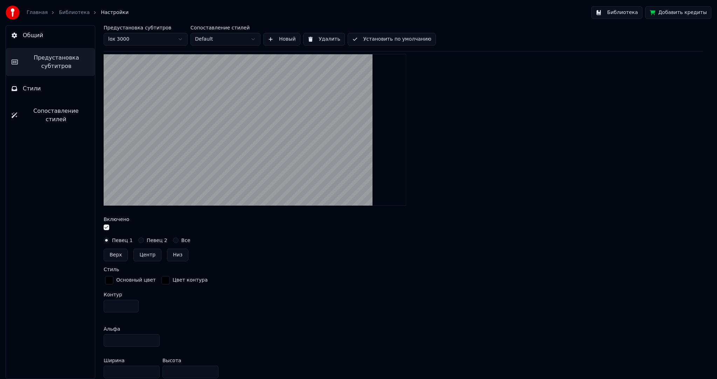
scroll to position [0, 0]
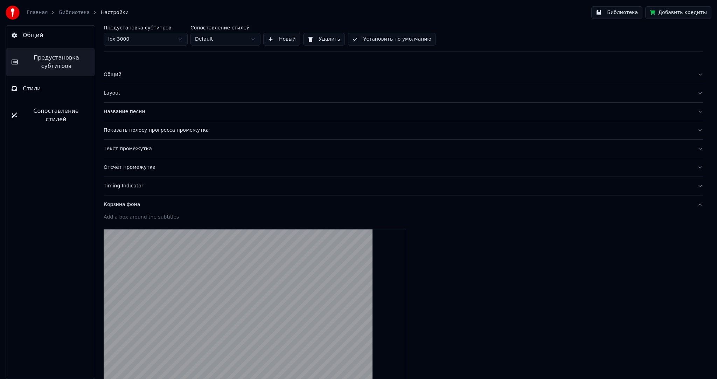
click at [137, 111] on div "Название песни" at bounding box center [398, 111] width 588 height 7
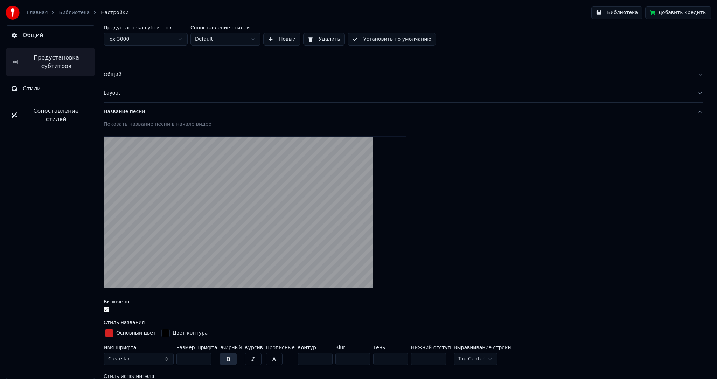
click at [131, 75] on div "Общий" at bounding box center [398, 74] width 588 height 7
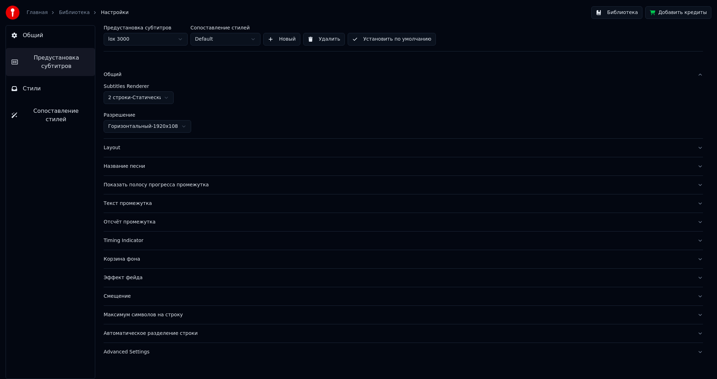
click at [133, 77] on div "Общий" at bounding box center [398, 74] width 588 height 7
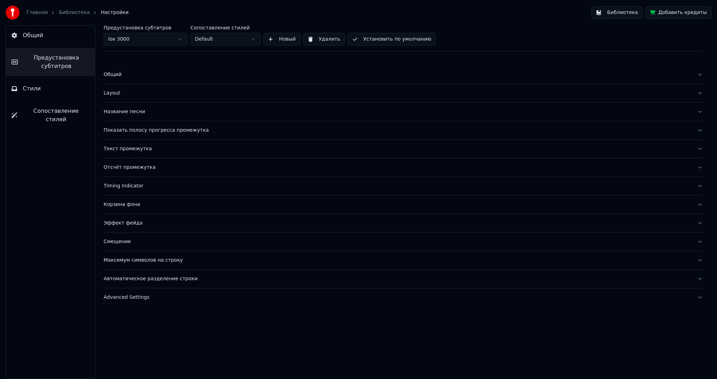
click at [127, 111] on div "Название песни" at bounding box center [398, 111] width 588 height 7
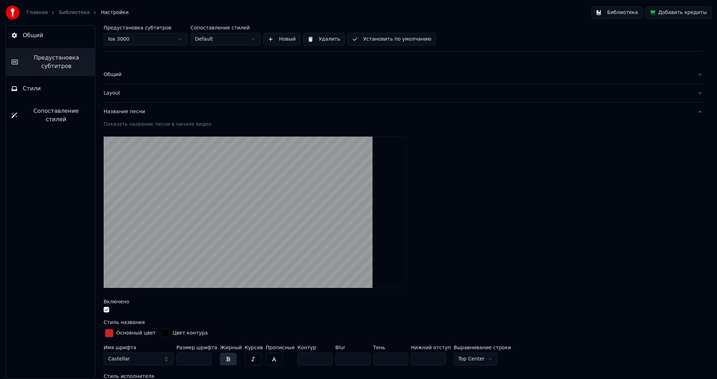
click at [129, 111] on div "Название песни" at bounding box center [398, 111] width 588 height 7
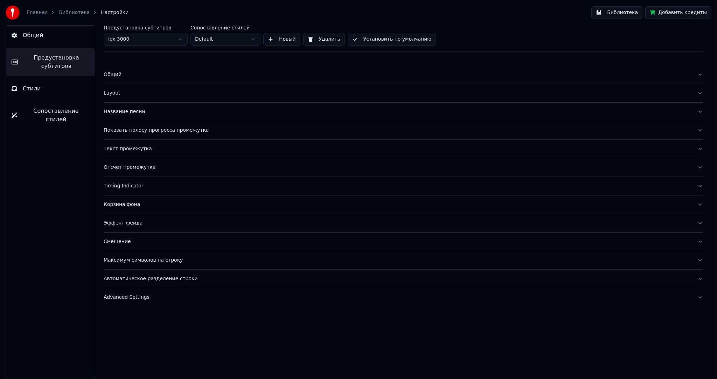
click at [131, 125] on button "Показать полосу прогресса промежутка" at bounding box center [404, 130] width 600 height 18
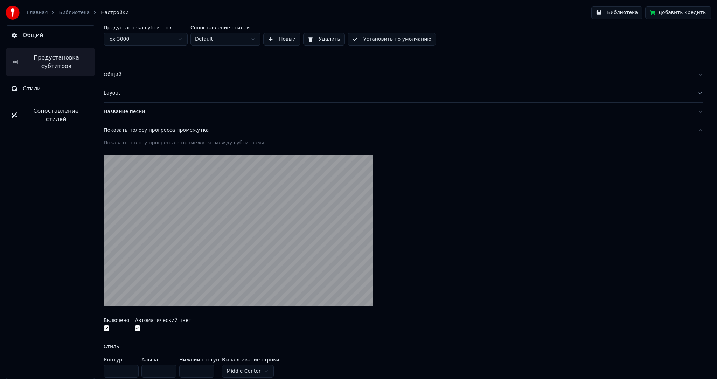
click at [143, 135] on button "Показать полосу прогресса промежутка" at bounding box center [404, 130] width 600 height 18
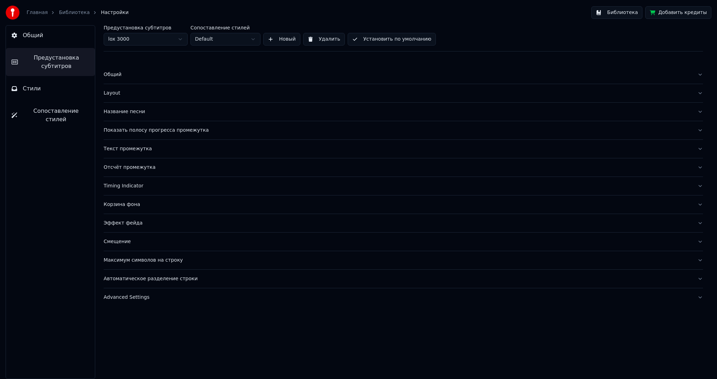
click at [137, 147] on div "Текст промежутка" at bounding box center [398, 148] width 588 height 7
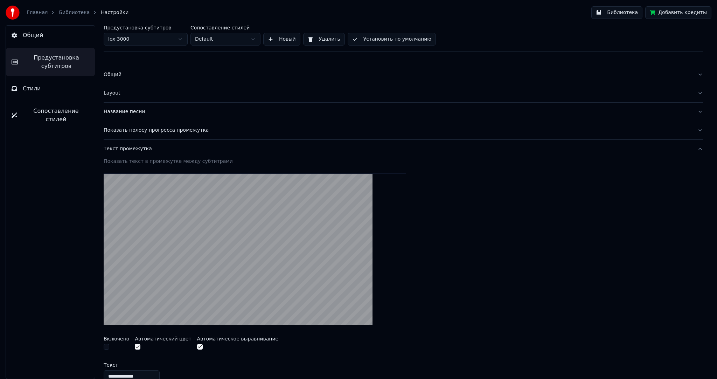
click at [139, 151] on div "Текст промежутка" at bounding box center [398, 148] width 588 height 7
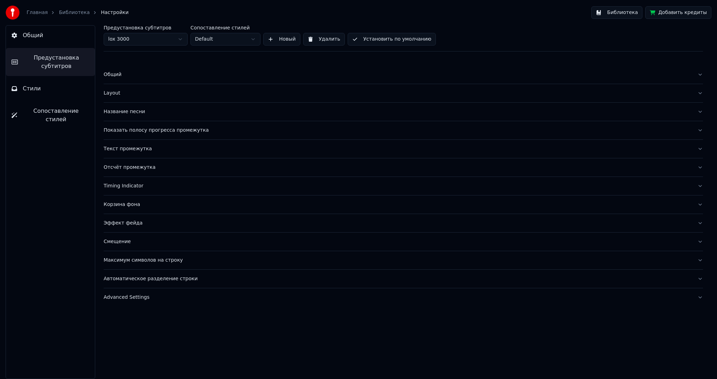
click at [141, 164] on div "Отсчёт промежутка" at bounding box center [398, 167] width 588 height 7
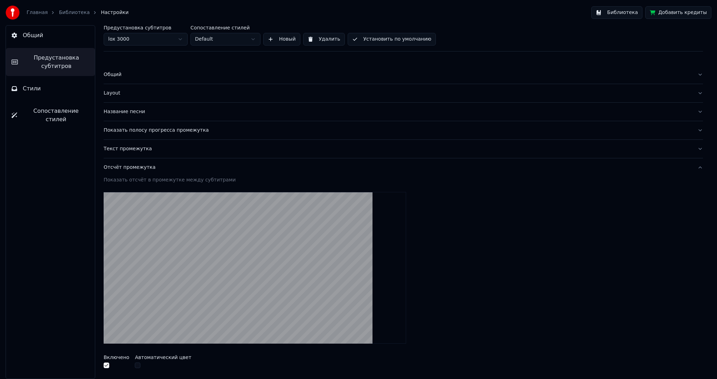
click at [145, 165] on div "Отсчёт промежутка" at bounding box center [398, 167] width 588 height 7
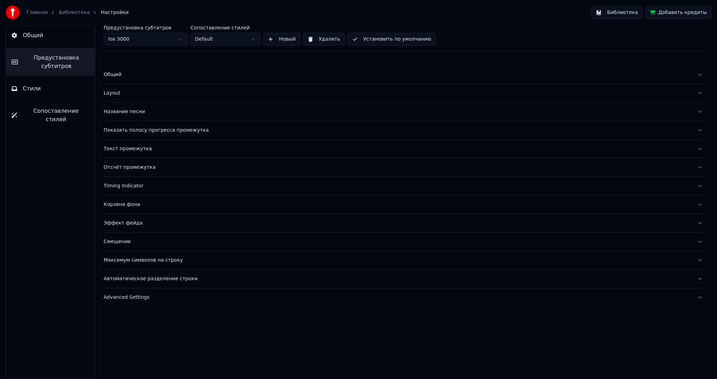
click at [118, 78] on div "Общий" at bounding box center [398, 74] width 588 height 7
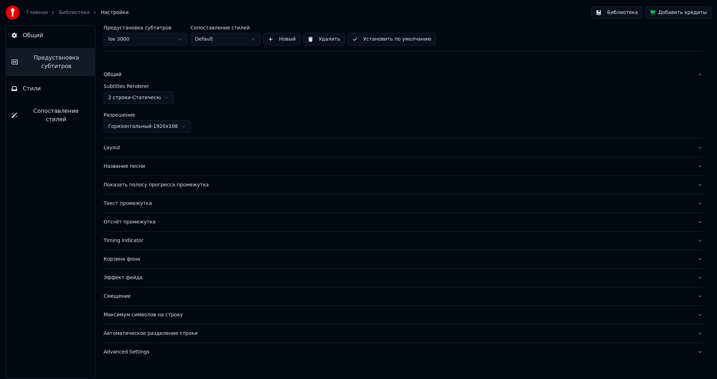
click at [123, 77] on div "Общий" at bounding box center [398, 74] width 588 height 7
click at [123, 144] on div "Layout" at bounding box center [398, 147] width 588 height 7
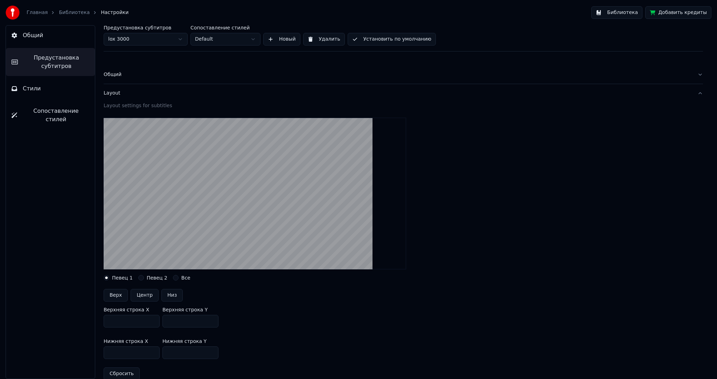
scroll to position [140, 0]
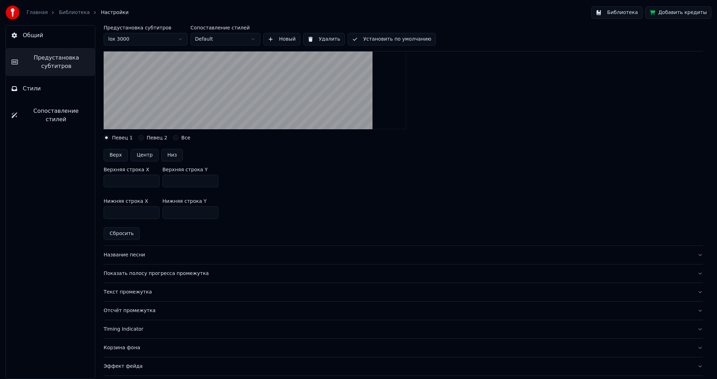
click at [153, 213] on input "***" at bounding box center [132, 212] width 56 height 13
drag, startPoint x: 127, startPoint y: 213, endPoint x: 82, endPoint y: 212, distance: 45.5
click at [84, 213] on div "Общий Предустановка субтитров Стили Сопоставление стилей Предустановка субтитро…" at bounding box center [358, 202] width 717 height 354
drag, startPoint x: 132, startPoint y: 214, endPoint x: 56, endPoint y: 208, distance: 75.9
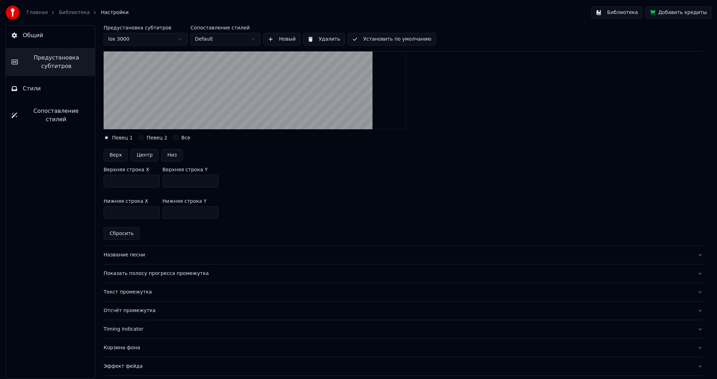
click at [56, 208] on div "Общий Предустановка субтитров Стили Сопоставление стилей Предустановка субтитро…" at bounding box center [358, 202] width 717 height 354
type input "***"
drag, startPoint x: 186, startPoint y: 180, endPoint x: 128, endPoint y: 177, distance: 58.2
click at [129, 177] on div "Верхняя строка X *** Верхняя строка Y ***" at bounding box center [404, 177] width 600 height 32
click at [129, 209] on div "Нижняя строка X *** Нижняя строка Y ***" at bounding box center [404, 209] width 600 height 32
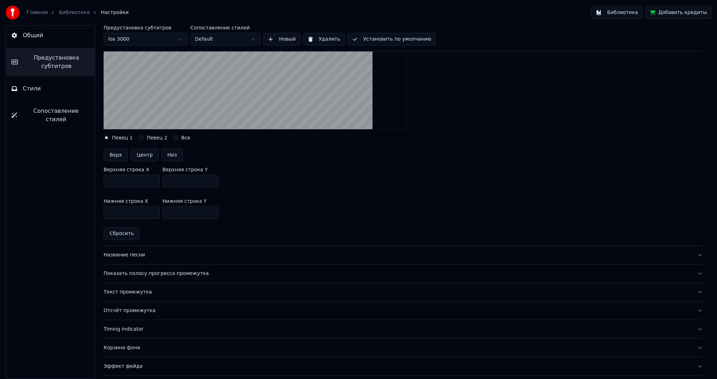
drag, startPoint x: 179, startPoint y: 212, endPoint x: 146, endPoint y: 210, distance: 33.3
click at [146, 210] on div "Нижняя строка X *** Нижняя строка Y ***" at bounding box center [404, 209] width 600 height 32
type input "***"
drag, startPoint x: 176, startPoint y: 179, endPoint x: 148, endPoint y: 177, distance: 28.2
click at [148, 177] on div "Верхняя строка X *** Верхняя строка Y ***" at bounding box center [404, 177] width 600 height 32
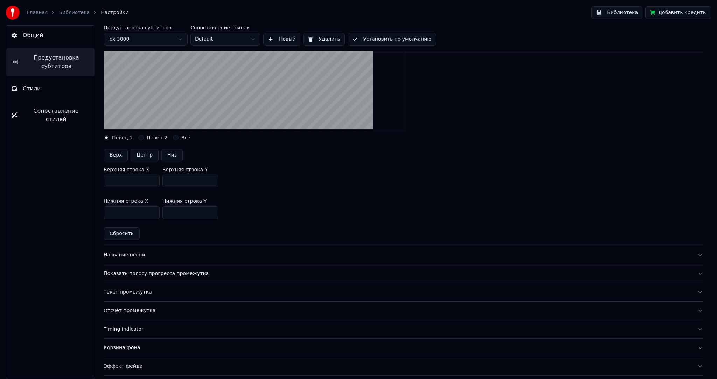
drag, startPoint x: 186, startPoint y: 180, endPoint x: 127, endPoint y: 173, distance: 59.0
click at [127, 173] on div "Верхняя строка X *** Верхняя строка Y ***" at bounding box center [404, 177] width 600 height 32
drag, startPoint x: 172, startPoint y: 184, endPoint x: 156, endPoint y: 181, distance: 16.4
click at [156, 181] on div "Верхняя строка X *** Верхняя строка Y ***" at bounding box center [404, 177] width 600 height 32
click at [186, 182] on input "***" at bounding box center [191, 181] width 56 height 13
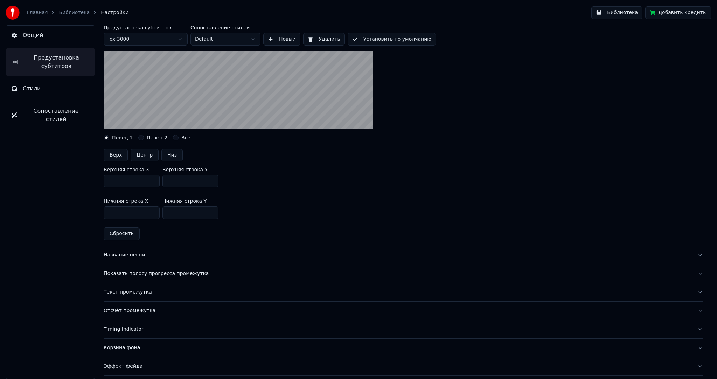
click at [169, 183] on input "***" at bounding box center [191, 181] width 56 height 13
type input "***"
drag, startPoint x: 181, startPoint y: 210, endPoint x: 170, endPoint y: 210, distance: 11.9
click at [170, 210] on input "***" at bounding box center [191, 212] width 56 height 13
type input "***"
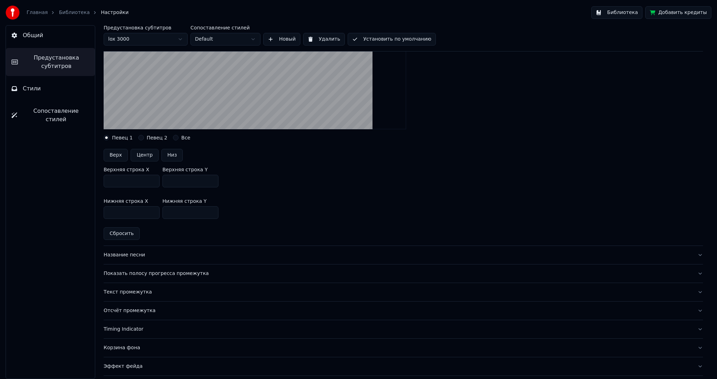
drag, startPoint x: 178, startPoint y: 184, endPoint x: 170, endPoint y: 184, distance: 8.1
click at [170, 184] on input "***" at bounding box center [191, 181] width 56 height 13
drag, startPoint x: 177, startPoint y: 181, endPoint x: 170, endPoint y: 181, distance: 7.0
click at [170, 181] on input "***" at bounding box center [191, 181] width 56 height 13
type input "***"
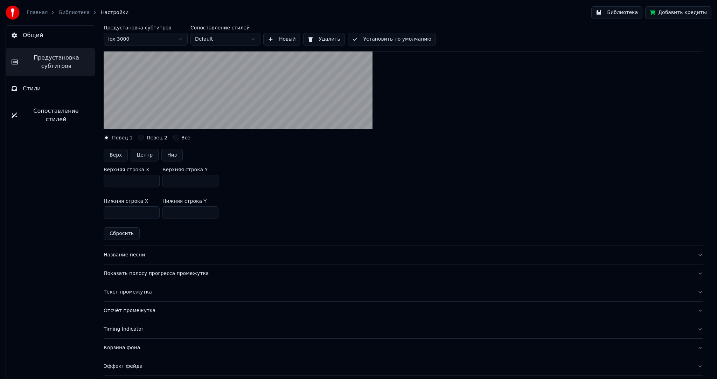
drag, startPoint x: 178, startPoint y: 215, endPoint x: 170, endPoint y: 214, distance: 8.2
click at [170, 214] on input "***" at bounding box center [191, 212] width 56 height 13
drag, startPoint x: 177, startPoint y: 213, endPoint x: 170, endPoint y: 213, distance: 6.3
click at [170, 213] on input "***" at bounding box center [191, 212] width 56 height 13
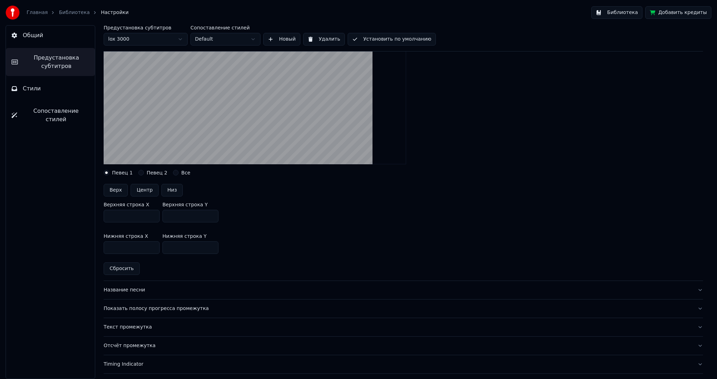
type input "***"
click at [170, 216] on input "***" at bounding box center [191, 216] width 56 height 13
drag, startPoint x: 181, startPoint y: 216, endPoint x: 171, endPoint y: 217, distance: 9.8
click at [171, 217] on input "***" at bounding box center [191, 216] width 56 height 13
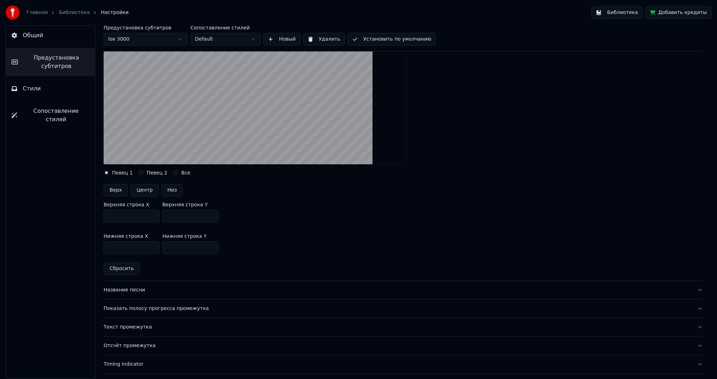
type input "***"
drag, startPoint x: 177, startPoint y: 243, endPoint x: 170, endPoint y: 245, distance: 7.2
click at [170, 245] on input "***" at bounding box center [191, 247] width 56 height 13
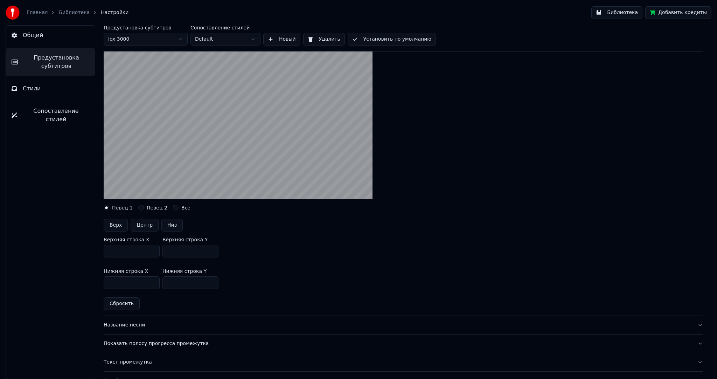
scroll to position [35, 0]
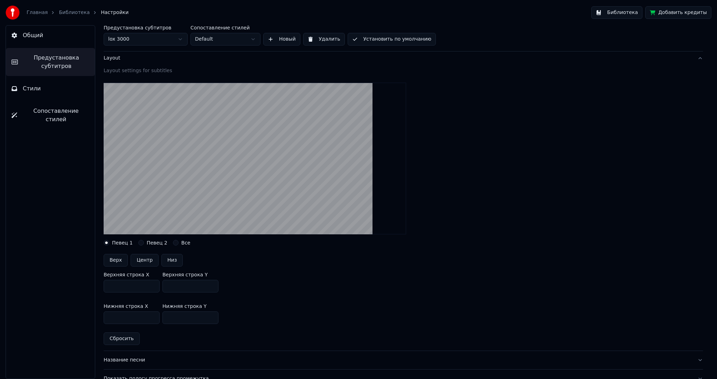
type input "***"
click at [70, 11] on link "Библиотека" at bounding box center [74, 12] width 31 height 7
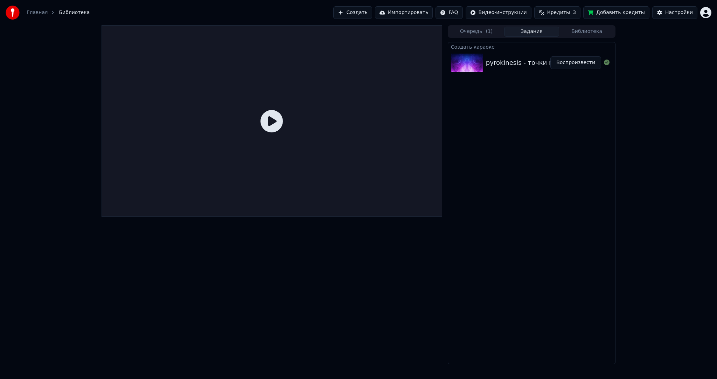
click at [574, 64] on button "Воспроизвести" at bounding box center [576, 62] width 51 height 13
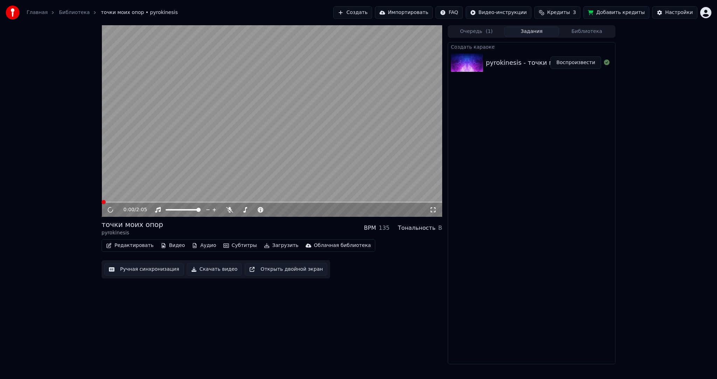
click at [237, 126] on video at bounding box center [272, 121] width 341 height 192
click at [230, 244] on button "Субтитры" at bounding box center [240, 246] width 39 height 10
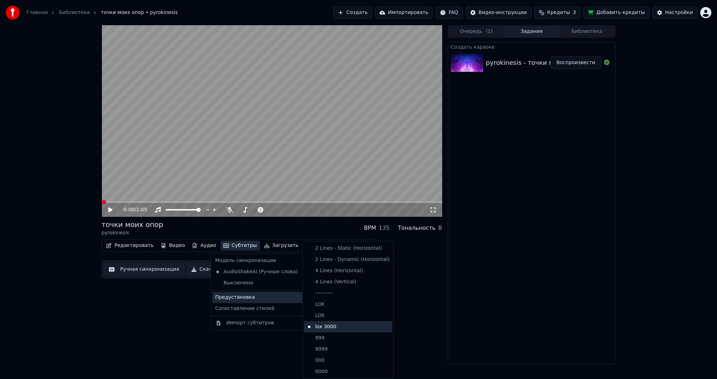
click at [328, 324] on div "lox 3000" at bounding box center [348, 326] width 88 height 11
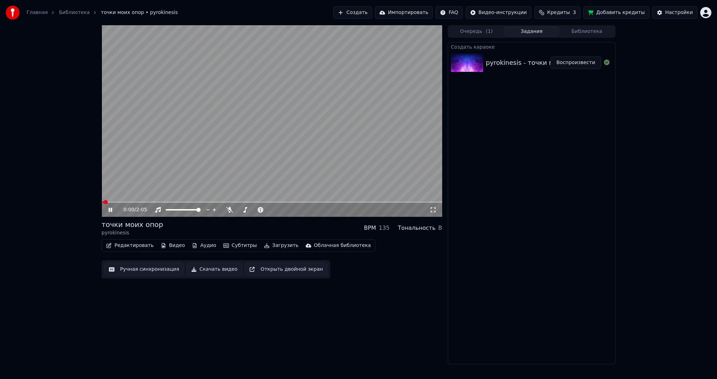
click at [143, 272] on button "Ручная синхронизация" at bounding box center [144, 269] width 80 height 13
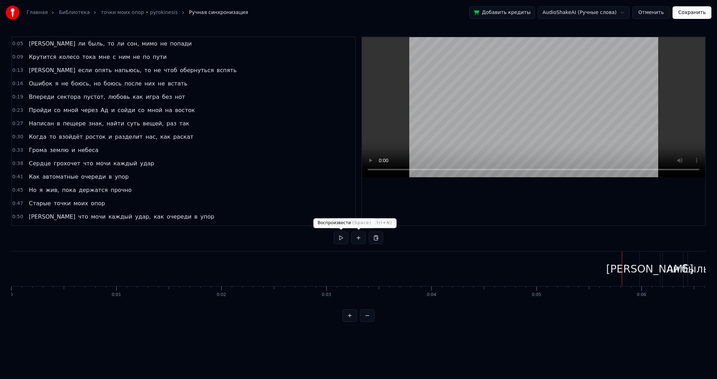
click at [338, 237] on button at bounding box center [341, 238] width 15 height 13
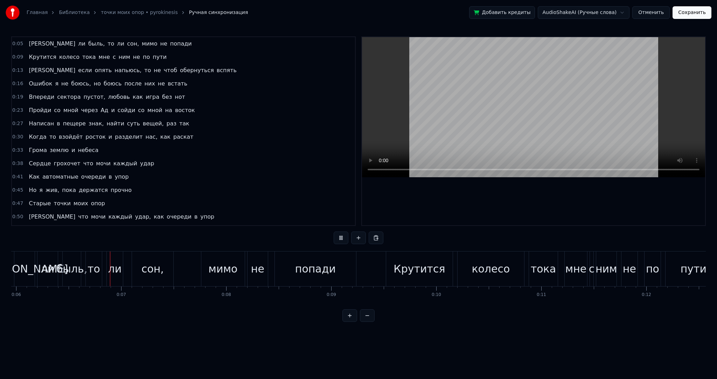
click at [338, 237] on button at bounding box center [341, 238] width 15 height 13
click at [688, 15] on button "Сохранить" at bounding box center [692, 12] width 39 height 13
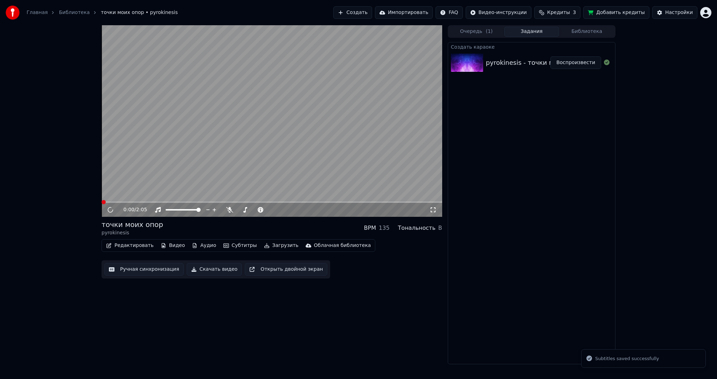
click at [231, 137] on video at bounding box center [272, 121] width 341 height 192
click at [371, 109] on video at bounding box center [272, 121] width 341 height 192
click at [679, 9] on div "Настройки" at bounding box center [679, 12] width 28 height 7
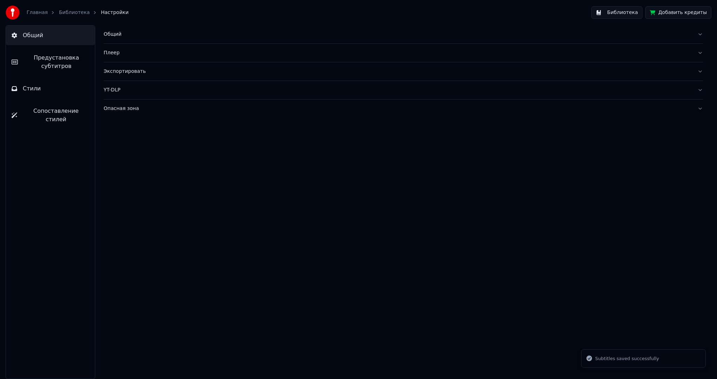
click at [73, 11] on link "Библиотека" at bounding box center [74, 12] width 31 height 7
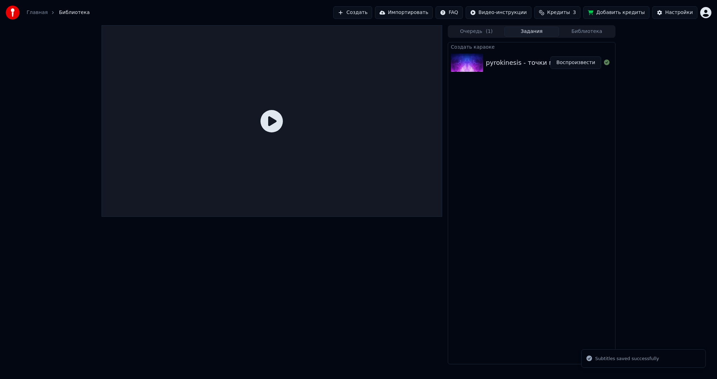
click at [262, 124] on icon at bounding box center [272, 121] width 22 height 22
click at [579, 62] on button "Воспроизвести" at bounding box center [576, 62] width 51 height 13
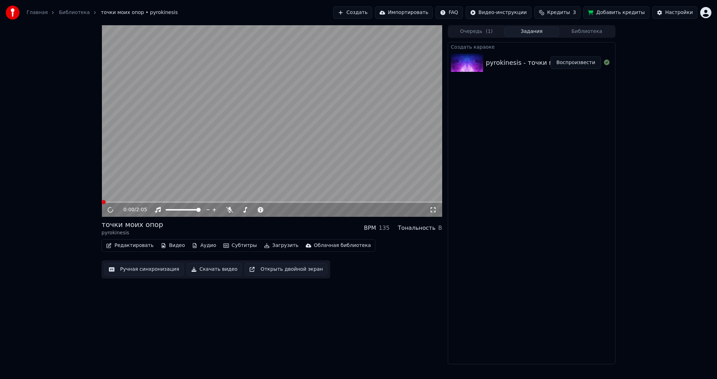
click at [291, 120] on video at bounding box center [272, 121] width 341 height 192
click at [287, 127] on video at bounding box center [272, 121] width 341 height 192
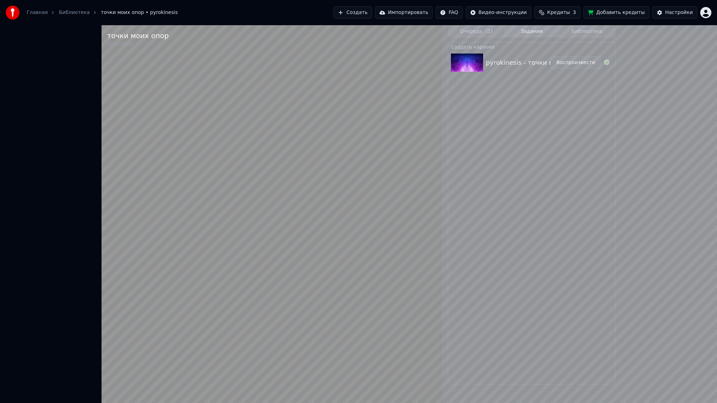
click at [292, 143] on video at bounding box center [272, 226] width 341 height 403
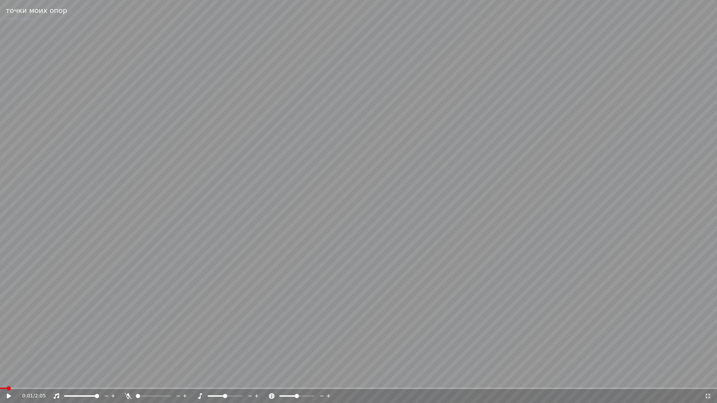
click at [292, 143] on video at bounding box center [358, 201] width 717 height 403
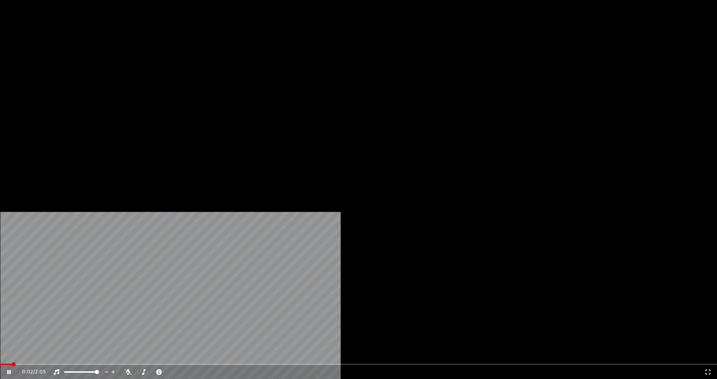
click at [295, 137] on video at bounding box center [358, 201] width 717 height 403
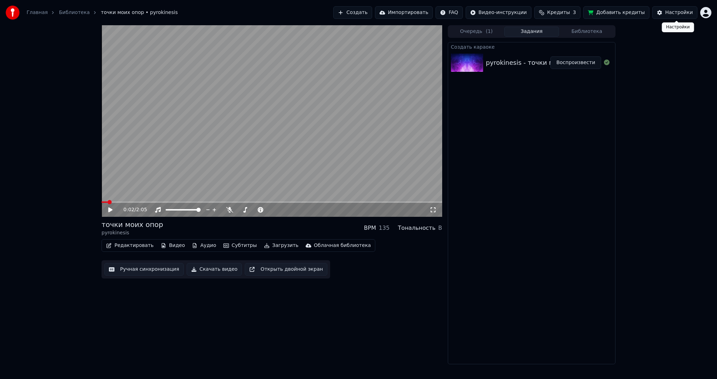
click at [672, 11] on div "Настройки" at bounding box center [679, 12] width 28 height 7
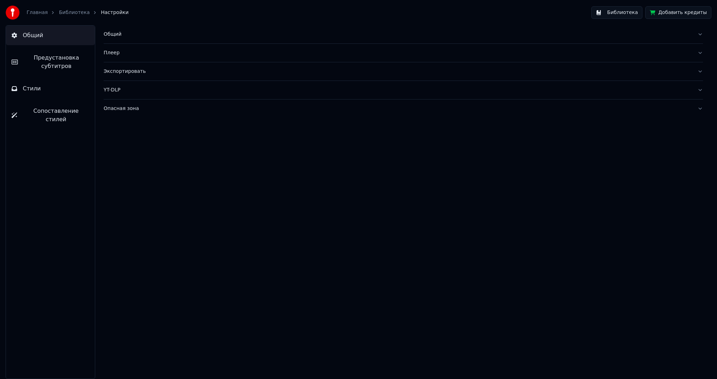
click at [34, 64] on span "Предустановка субтитров" at bounding box center [56, 62] width 66 height 17
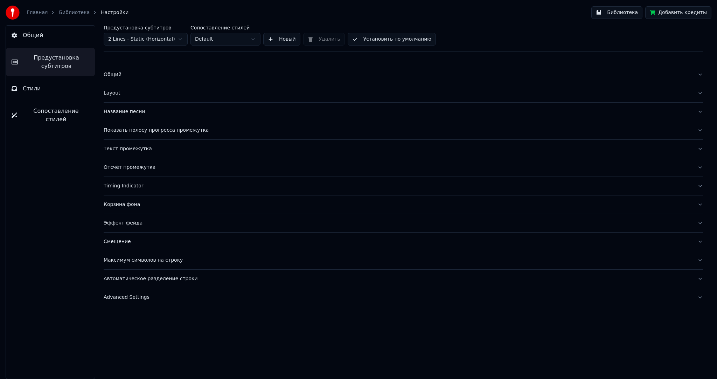
click at [44, 85] on button "Стили" at bounding box center [50, 89] width 89 height 20
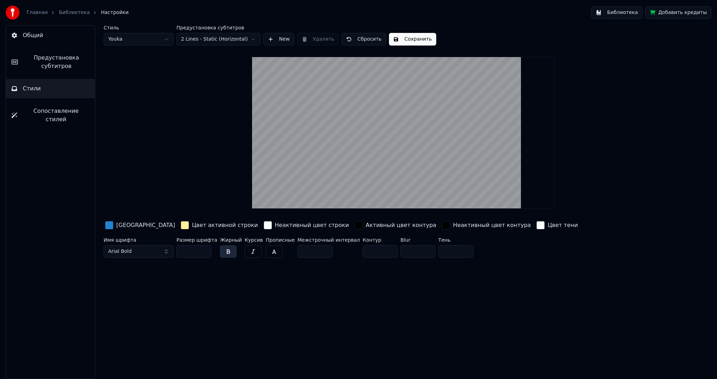
click at [62, 67] on span "Предустановка субтитров" at bounding box center [56, 62] width 66 height 17
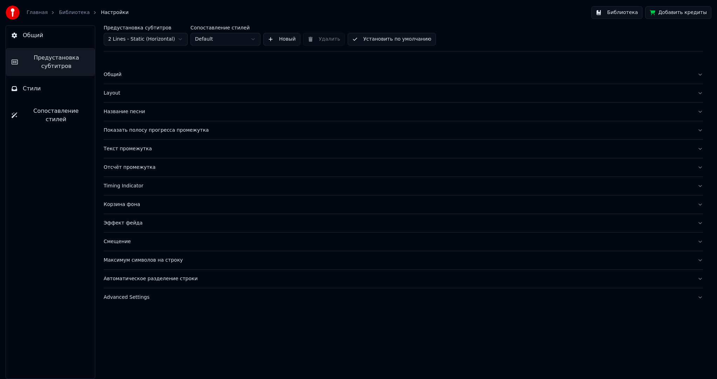
click at [150, 39] on html "Главная Библиотека Настройки Библиотека Добавить кредиты Общий Предустановка су…" at bounding box center [358, 189] width 717 height 379
click at [139, 130] on div "Показать полосу прогресса промежутка" at bounding box center [398, 130] width 588 height 7
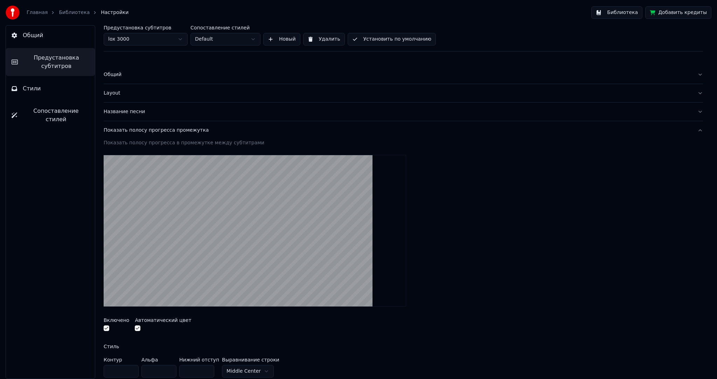
click at [146, 130] on div "Показать полосу прогресса промежутка" at bounding box center [398, 130] width 588 height 7
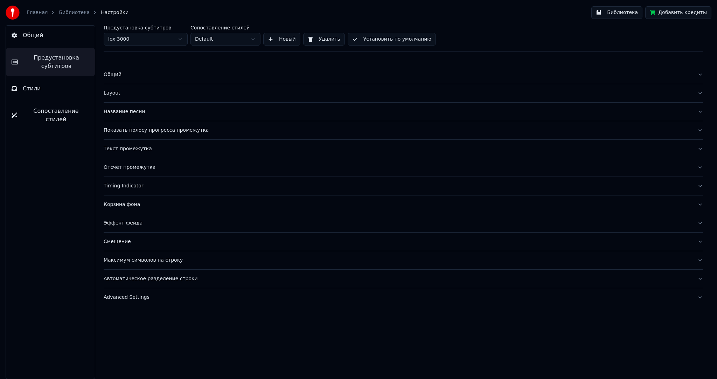
click at [140, 149] on div "Текст промежутка" at bounding box center [398, 148] width 588 height 7
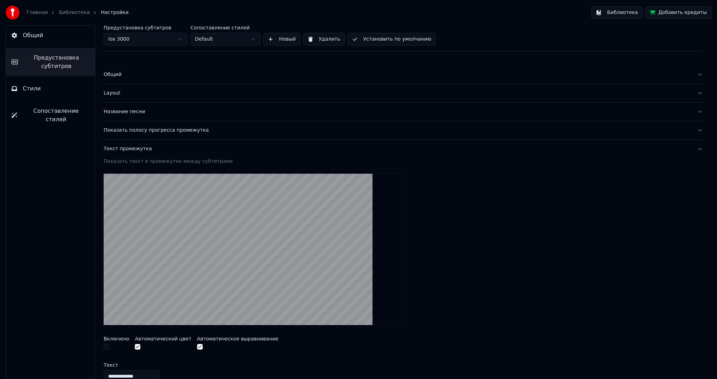
click at [148, 151] on div "Текст промежутка" at bounding box center [398, 148] width 588 height 7
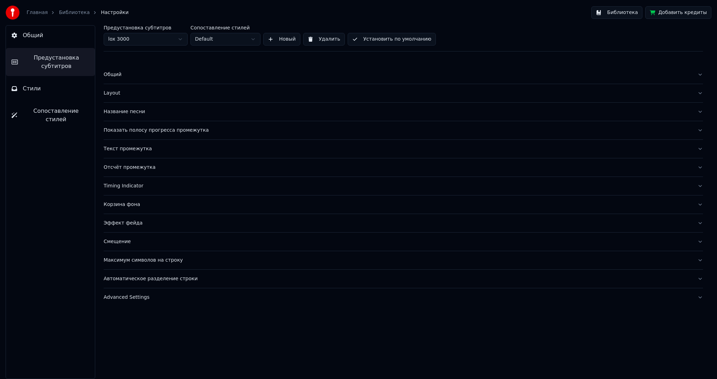
click at [136, 185] on div "Timing Indicator" at bounding box center [398, 185] width 588 height 7
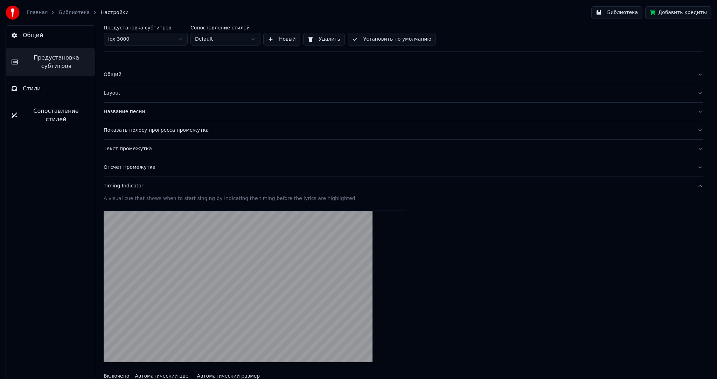
click at [144, 163] on button "Отсчёт промежутка" at bounding box center [404, 167] width 600 height 18
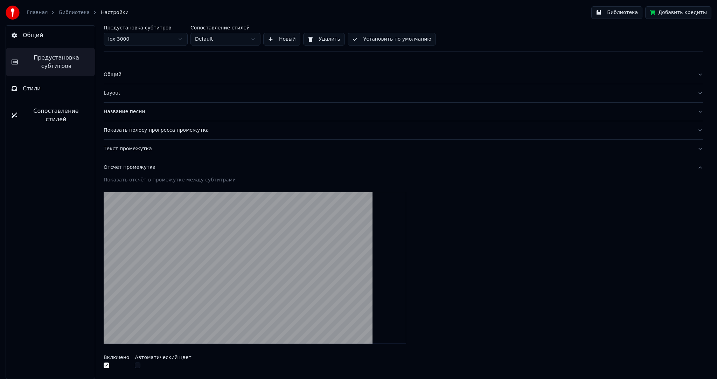
click at [142, 169] on div "Отсчёт промежутка" at bounding box center [398, 167] width 588 height 7
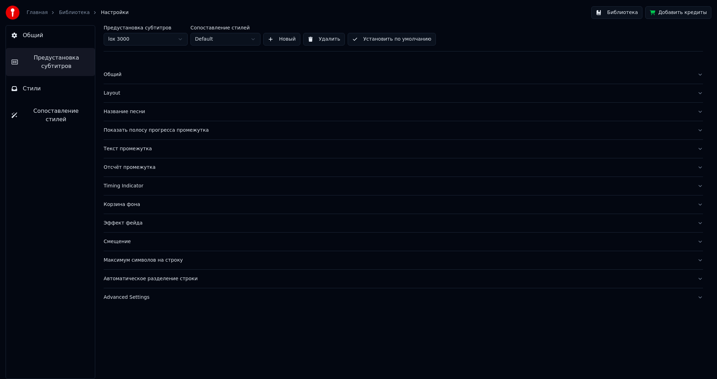
click at [136, 189] on button "Timing Indicator" at bounding box center [404, 186] width 600 height 18
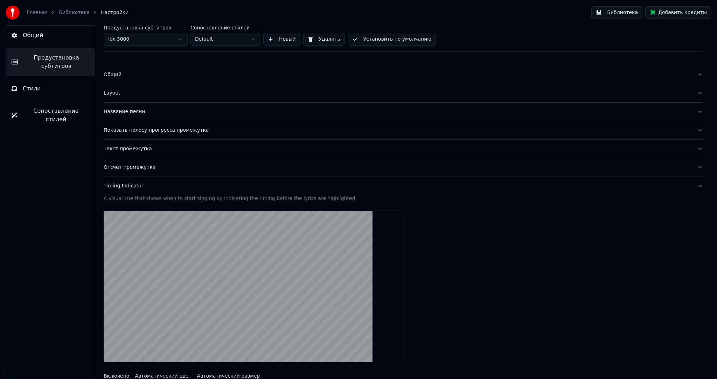
click at [137, 189] on button "Timing Indicator" at bounding box center [404, 186] width 600 height 18
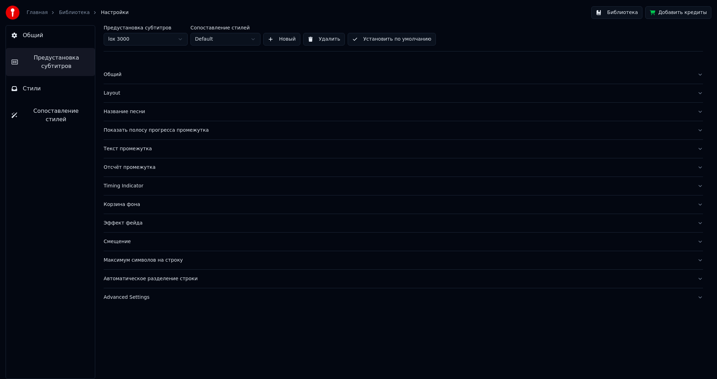
click at [135, 203] on div "Корзина фона" at bounding box center [398, 204] width 588 height 7
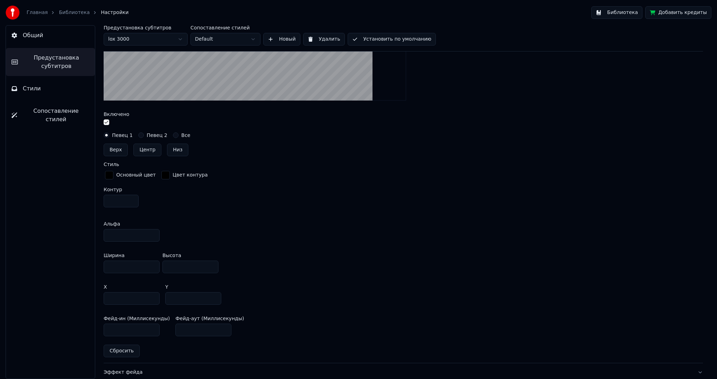
scroll to position [315, 0]
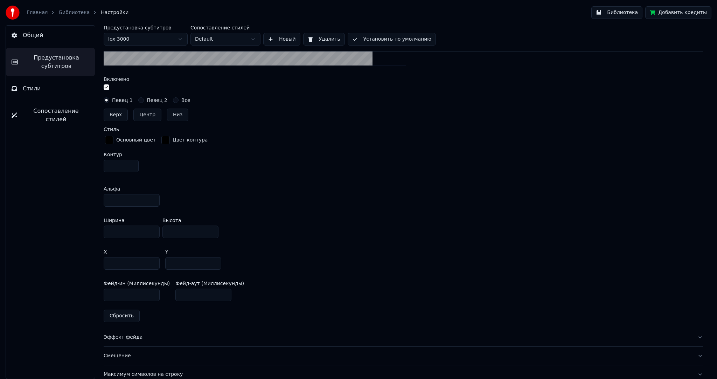
click at [109, 139] on div "button" at bounding box center [109, 140] width 8 height 8
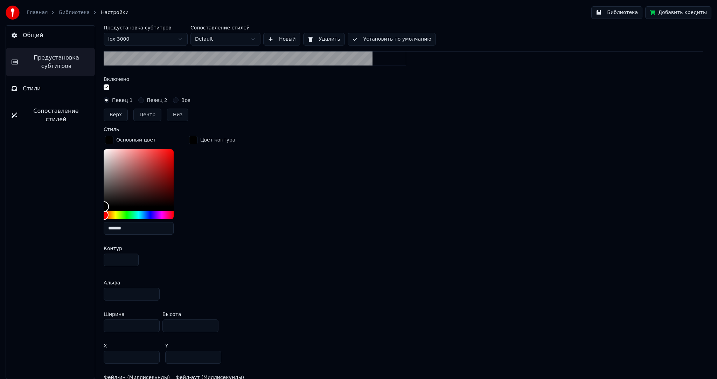
type input "*******"
drag, startPoint x: 102, startPoint y: 214, endPoint x: 136, endPoint y: 203, distance: 35.9
click at [99, 217] on div "Предустановка субтитров lox 3000 Сопоставление стилей Default Новый Удалить Уст…" at bounding box center [404, 202] width 628 height 354
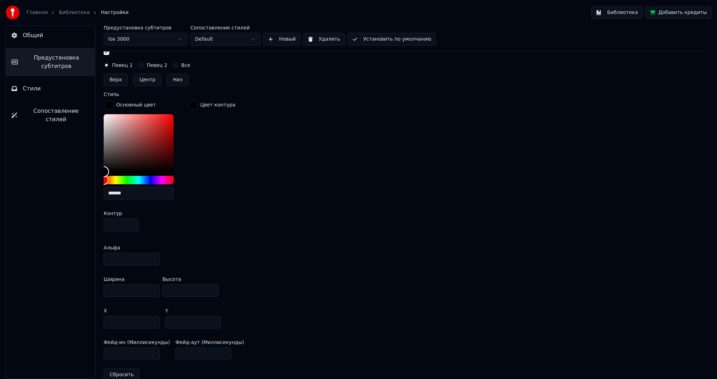
scroll to position [105, 0]
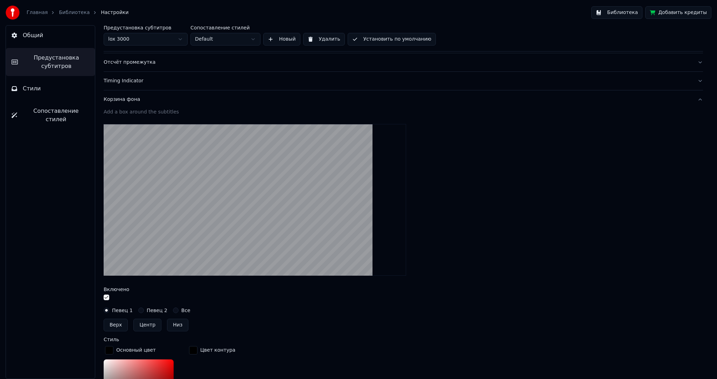
click at [133, 102] on div "Корзина фона" at bounding box center [398, 99] width 588 height 7
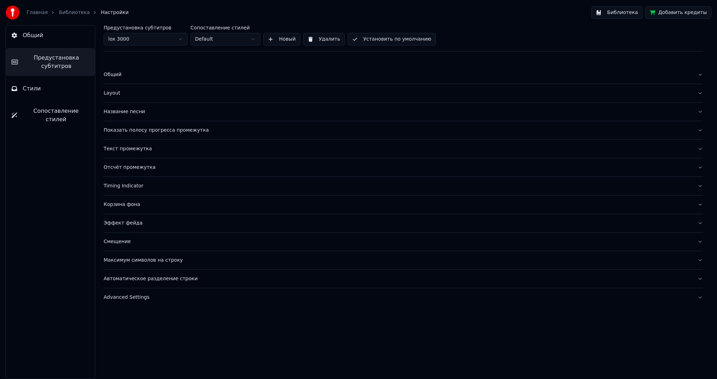
click at [132, 218] on button "Эффект фейда" at bounding box center [404, 223] width 600 height 18
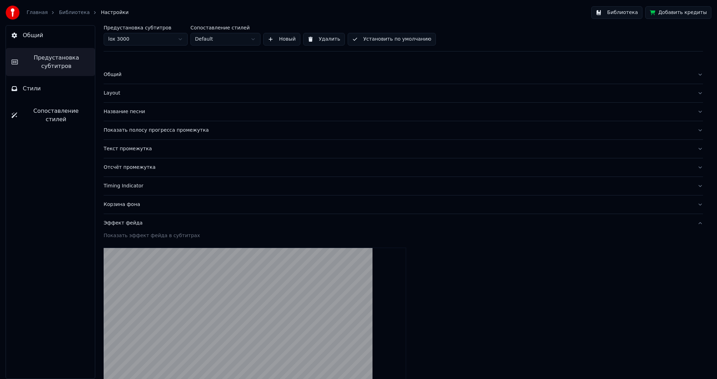
click at [132, 218] on button "Эффект фейда" at bounding box center [404, 223] width 600 height 18
click at [134, 207] on div "Корзина фона" at bounding box center [398, 204] width 588 height 7
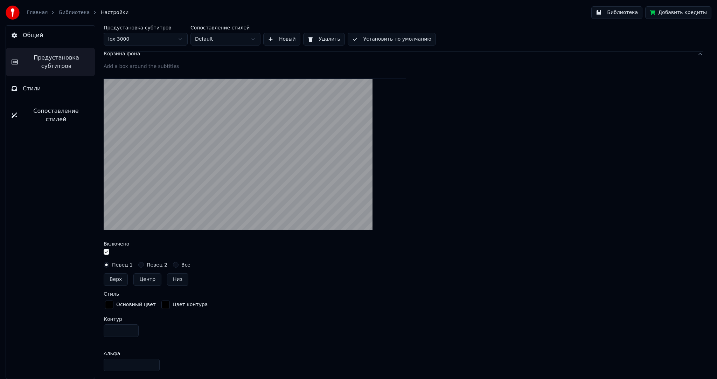
scroll to position [46, 0]
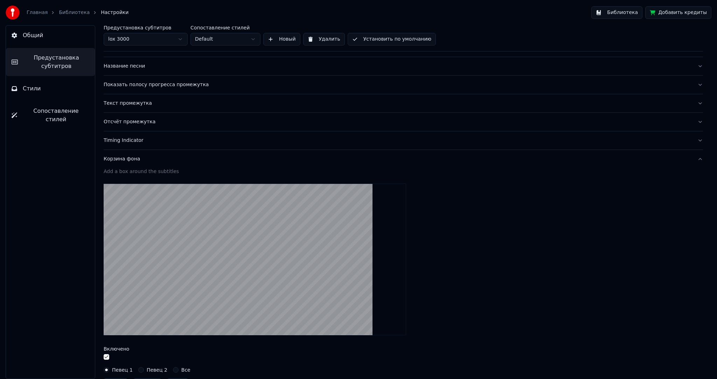
click at [131, 161] on div "Корзина фона" at bounding box center [398, 159] width 588 height 7
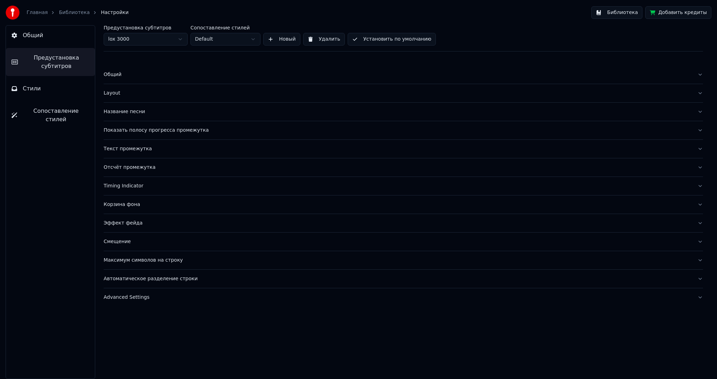
click at [131, 238] on div "Смещение" at bounding box center [398, 241] width 588 height 7
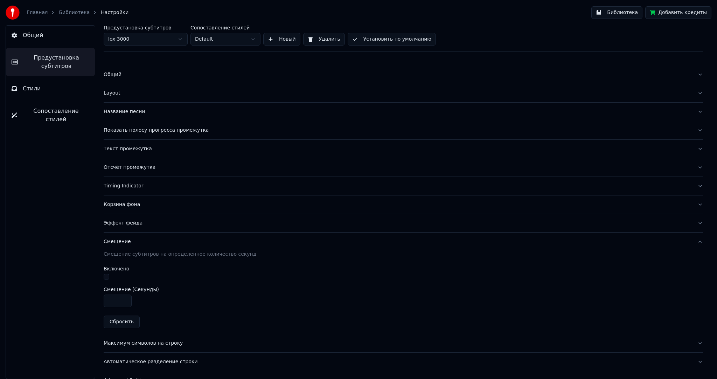
click at [129, 238] on div "Смещение" at bounding box center [398, 241] width 588 height 7
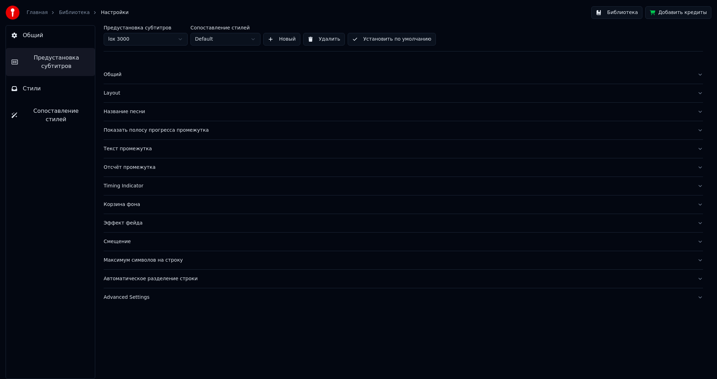
click at [129, 263] on div "Максимум символов на строку" at bounding box center [398, 260] width 588 height 7
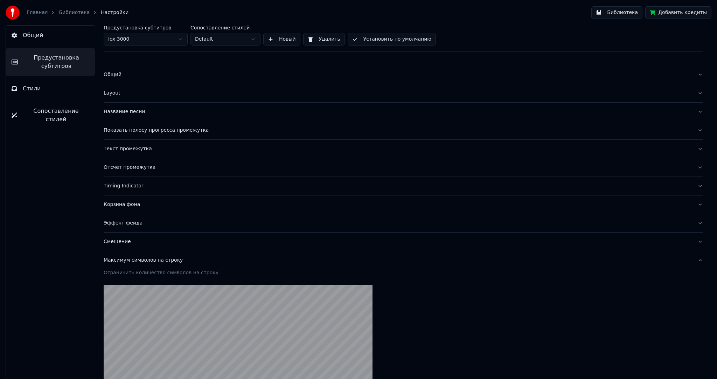
click at [130, 263] on button "Максимум символов на строку" at bounding box center [404, 260] width 600 height 18
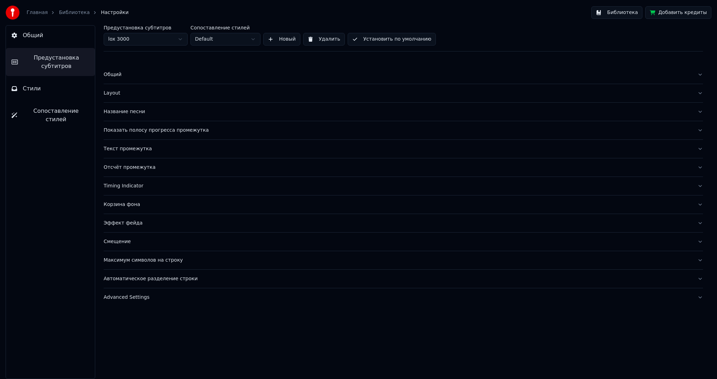
click at [129, 281] on div "Автоматическое разделение строки" at bounding box center [398, 278] width 588 height 7
click at [130, 281] on div "Автоматическое разделение строки" at bounding box center [398, 278] width 588 height 7
click at [122, 109] on div "Название песни" at bounding box center [398, 111] width 588 height 7
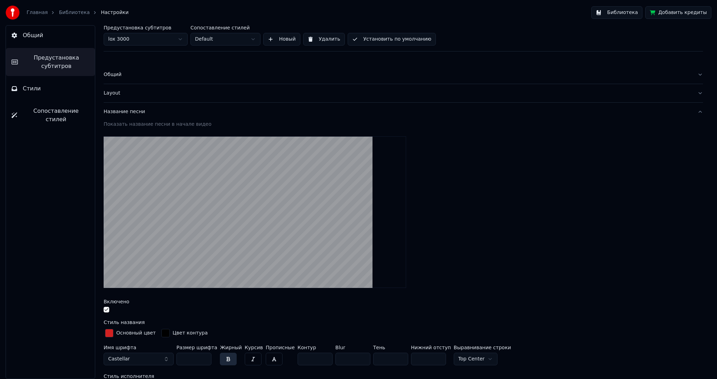
click at [125, 111] on div "Название песни" at bounding box center [398, 111] width 588 height 7
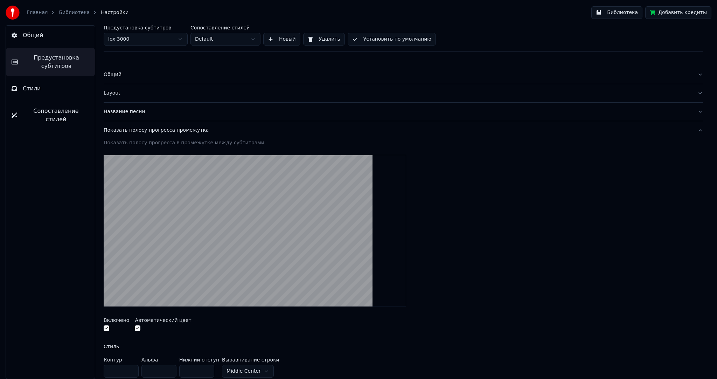
click at [127, 129] on div "Показать полосу прогресса промежутка" at bounding box center [398, 130] width 588 height 7
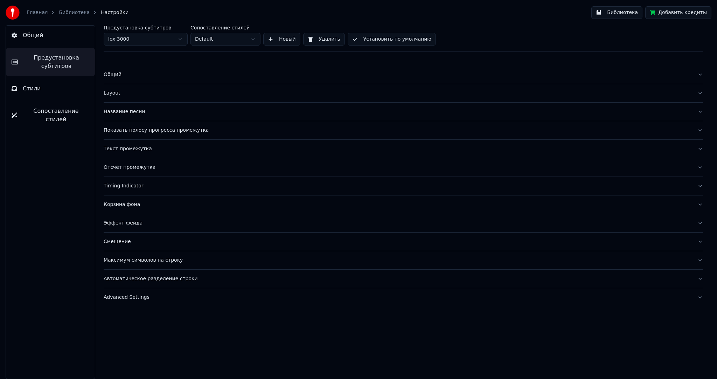
click at [125, 116] on button "Название песни" at bounding box center [404, 112] width 600 height 18
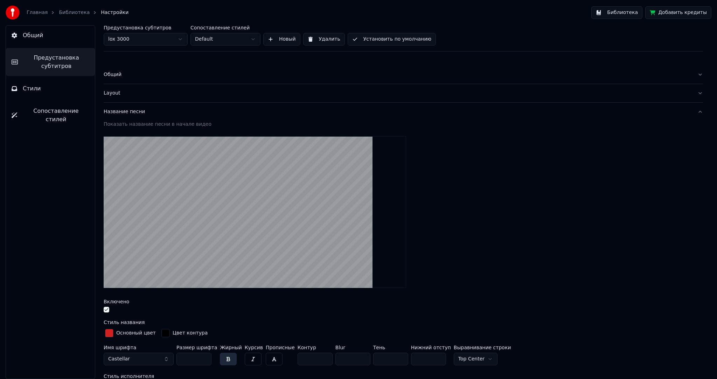
scroll to position [35, 0]
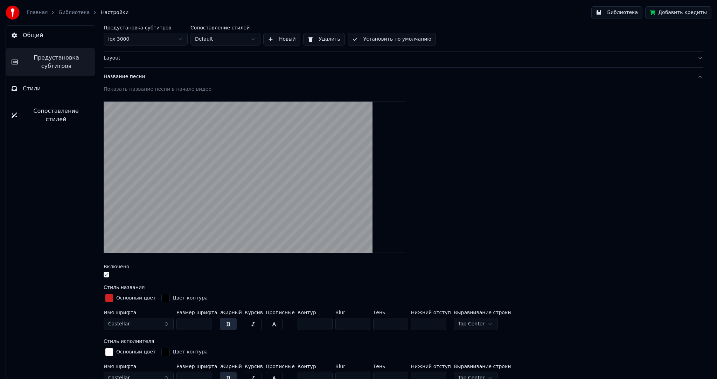
click at [109, 296] on div "button" at bounding box center [109, 298] width 8 height 8
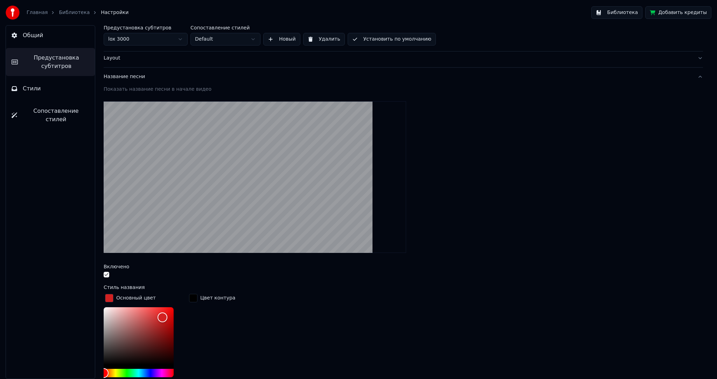
scroll to position [140, 0]
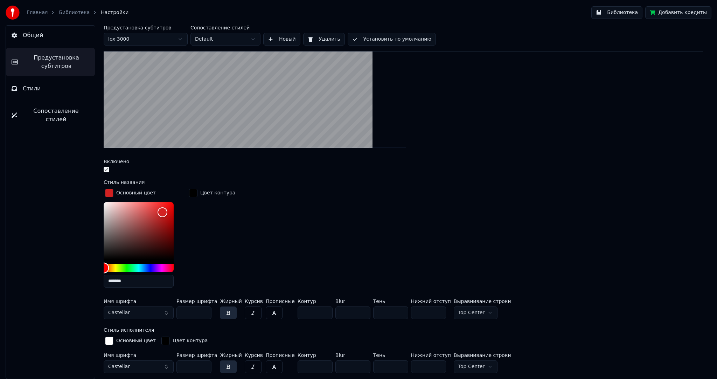
click at [151, 265] on div "Hue" at bounding box center [139, 268] width 70 height 8
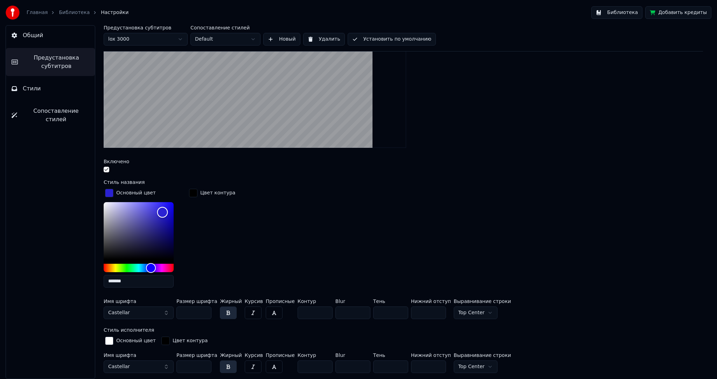
type input "*******"
drag, startPoint x: 185, startPoint y: 192, endPoint x: 196, endPoint y: 184, distance: 14.1
click at [193, 187] on div "Основный цвет ******* Цвет контура" at bounding box center [404, 240] width 600 height 106
drag, startPoint x: 196, startPoint y: 184, endPoint x: 203, endPoint y: 177, distance: 10.2
click at [197, 184] on div "Стиль названия Основный цвет ******* Цвет контура Имя шрифта Castellar Размер ш…" at bounding box center [404, 251] width 600 height 142
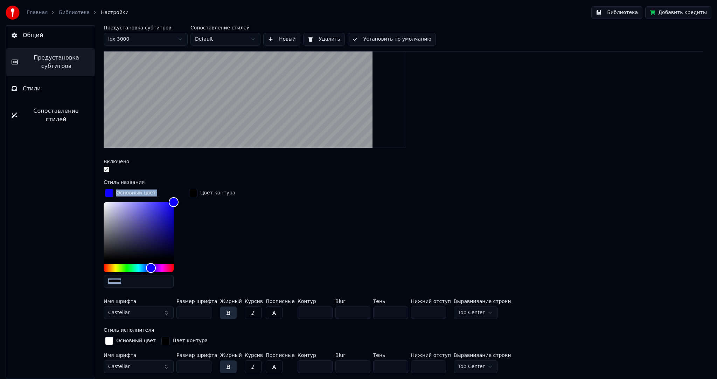
scroll to position [35, 0]
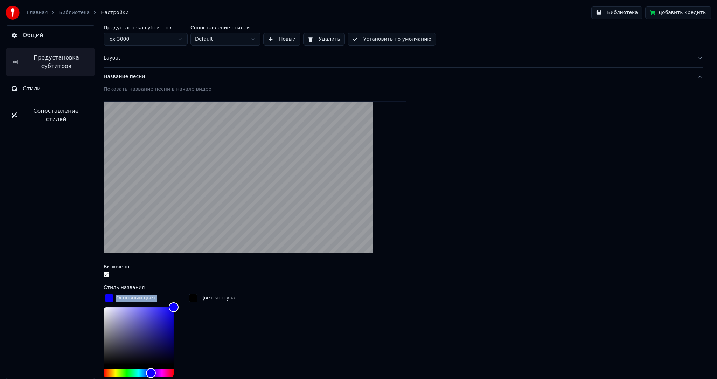
click at [126, 78] on div "Название песни" at bounding box center [398, 76] width 588 height 7
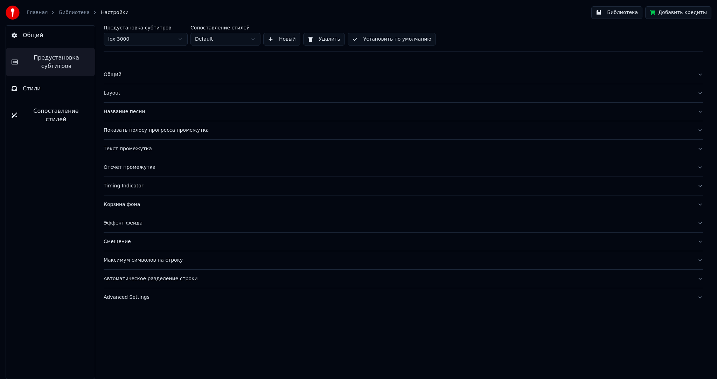
click at [130, 163] on button "Отсчёт промежутка" at bounding box center [404, 167] width 600 height 18
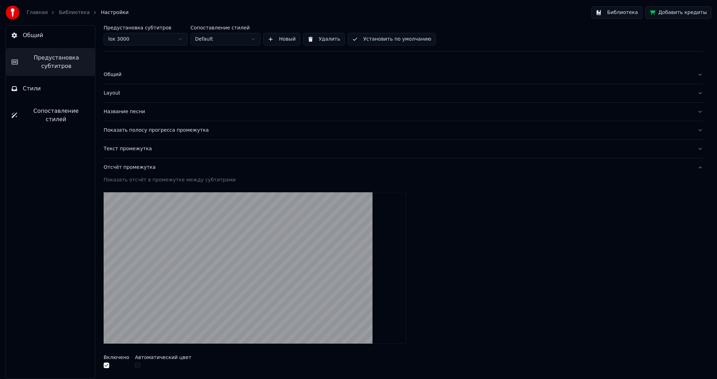
click at [136, 166] on div "Отсчёт промежутка" at bounding box center [398, 167] width 588 height 7
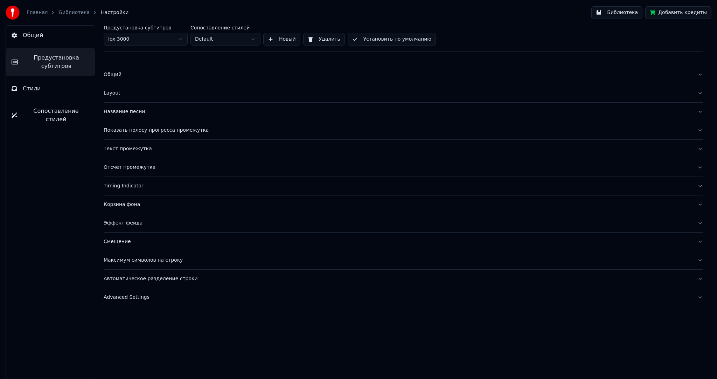
click at [146, 149] on div "Текст промежутка" at bounding box center [398, 148] width 588 height 7
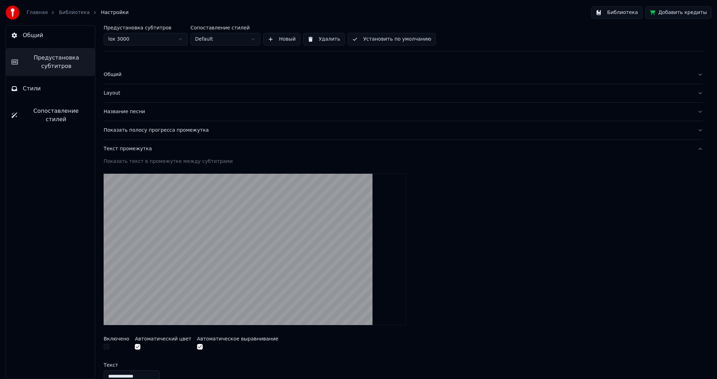
click at [137, 150] on div "Текст промежутка" at bounding box center [398, 148] width 588 height 7
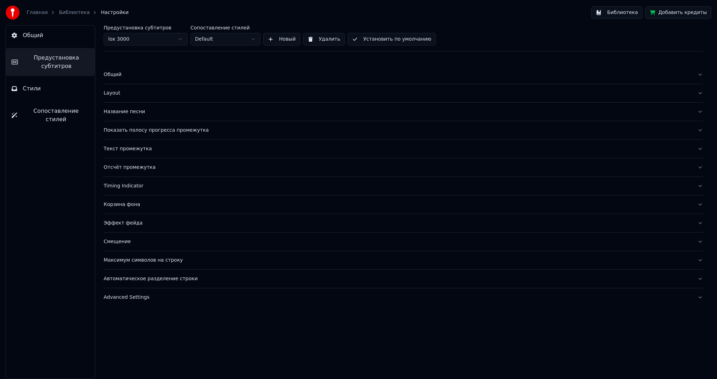
click at [134, 183] on div "Timing Indicator" at bounding box center [398, 185] width 588 height 7
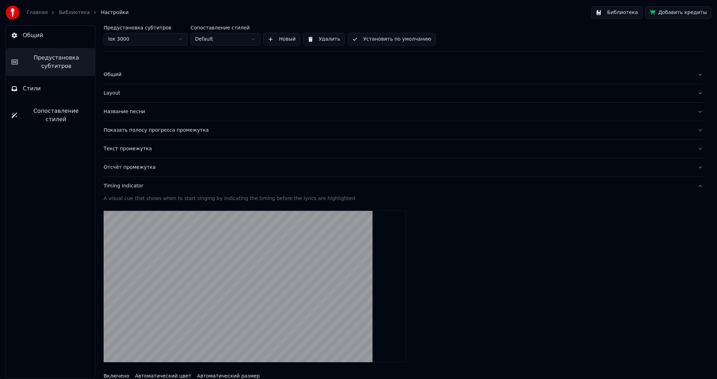
click at [137, 184] on div "Timing Indicator" at bounding box center [398, 185] width 588 height 7
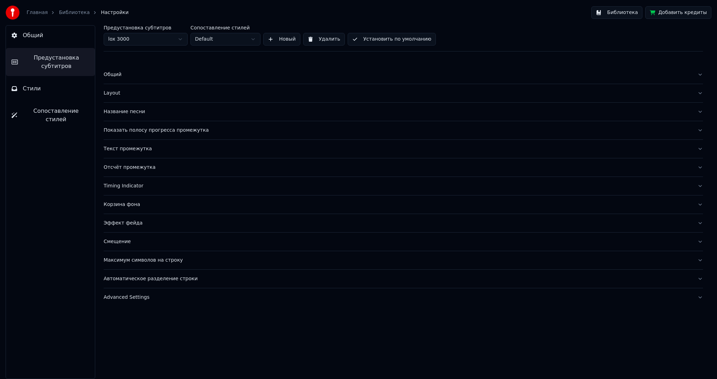
click at [137, 165] on div "Отсчёт промежутка" at bounding box center [398, 167] width 588 height 7
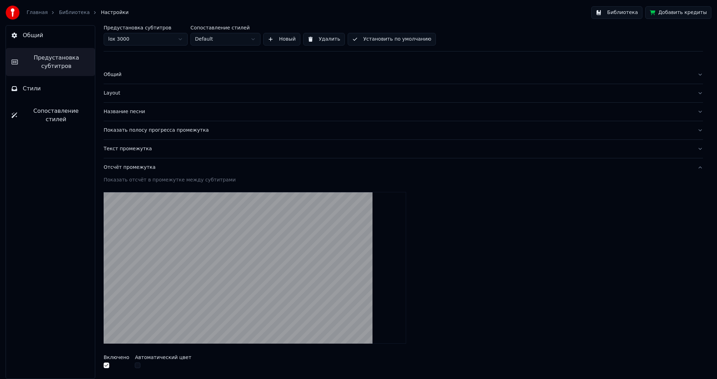
click at [142, 168] on div "Отсчёт промежутка" at bounding box center [398, 167] width 588 height 7
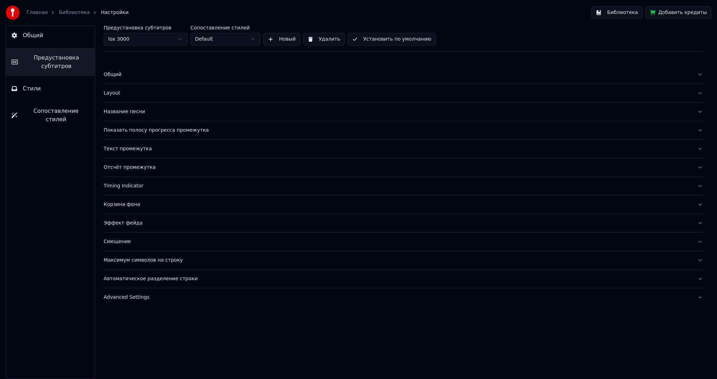
click at [137, 202] on div "Корзина фона" at bounding box center [398, 204] width 588 height 7
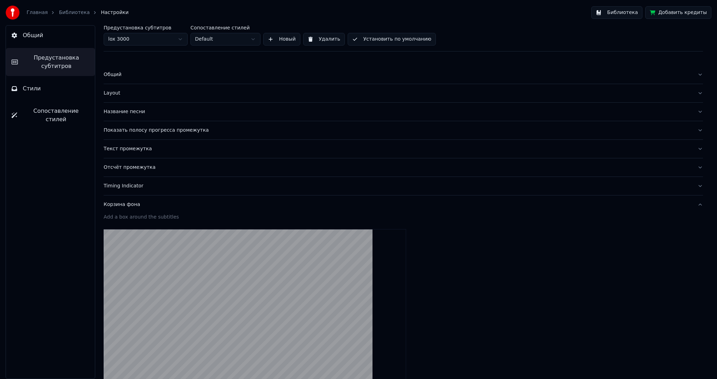
click at [133, 201] on div "Корзина фона" at bounding box center [398, 204] width 588 height 7
click at [132, 183] on div "Timing Indicator" at bounding box center [398, 185] width 588 height 7
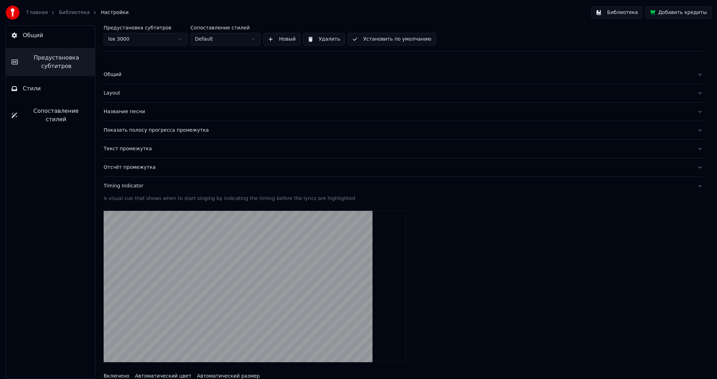
click at [136, 185] on div "Timing Indicator" at bounding box center [398, 185] width 588 height 7
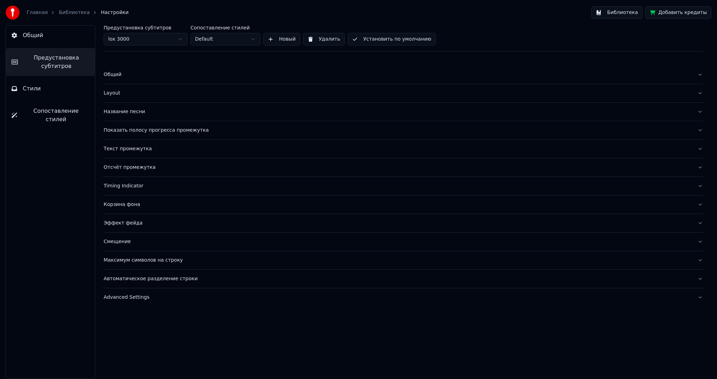
click at [131, 205] on div "Корзина фона" at bounding box center [398, 204] width 588 height 7
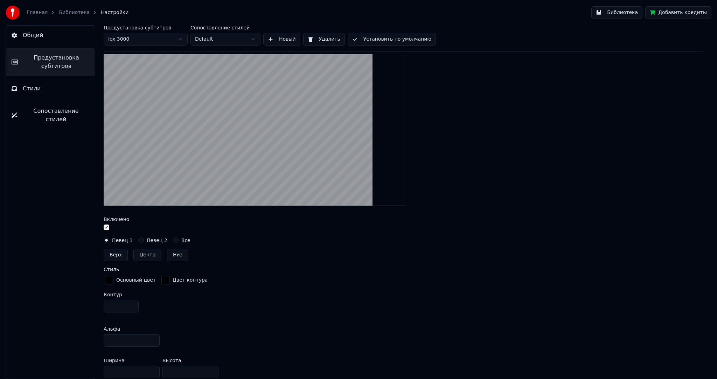
scroll to position [245, 0]
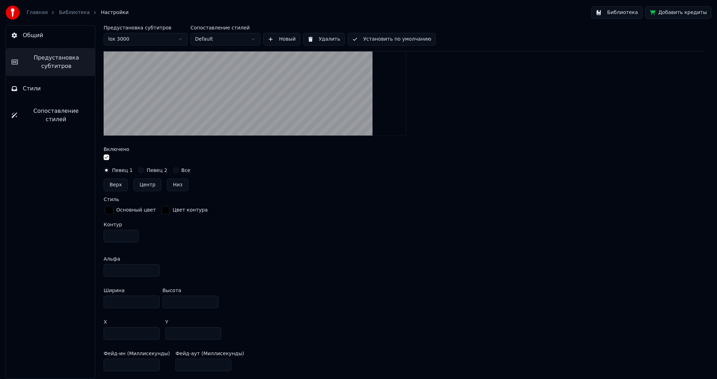
click at [110, 208] on div "button" at bounding box center [109, 210] width 8 height 8
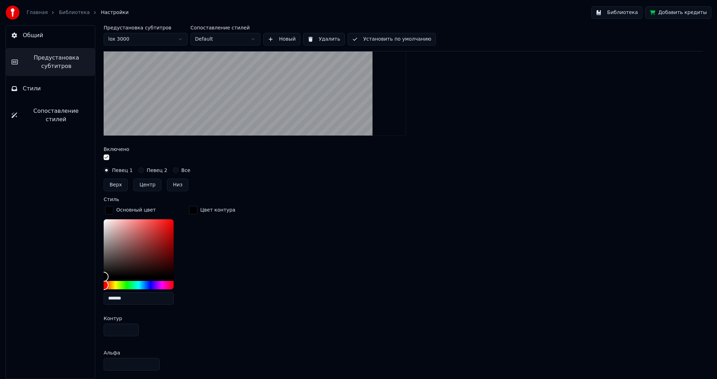
click at [214, 241] on div "Цвет контура" at bounding box center [212, 258] width 49 height 106
click at [195, 207] on div "button" at bounding box center [193, 210] width 8 height 8
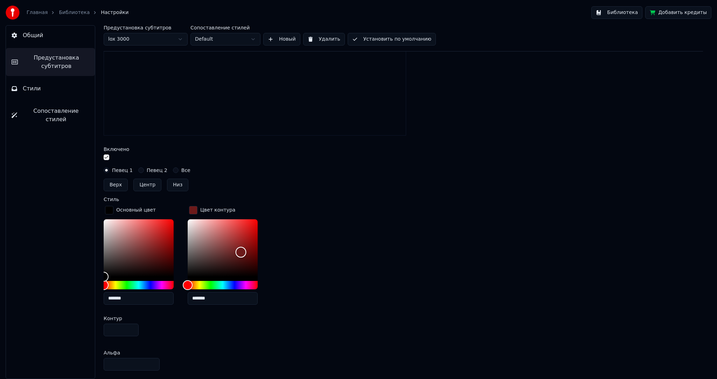
type input "*******"
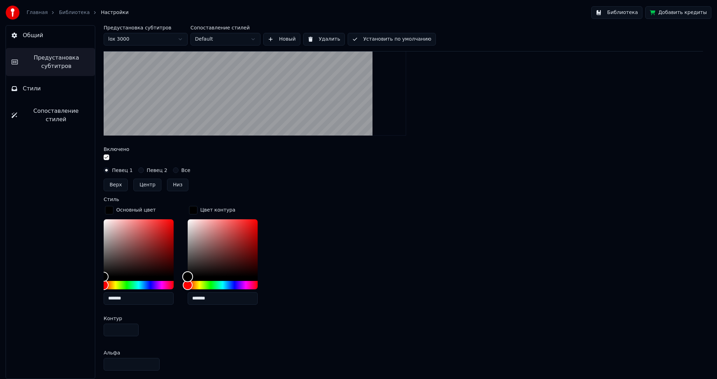
drag, startPoint x: 192, startPoint y: 269, endPoint x: 158, endPoint y: 310, distance: 53.2
click at [158, 310] on div "Основный цвет ******* Цвет контура ******* Контур *" at bounding box center [404, 272] width 600 height 134
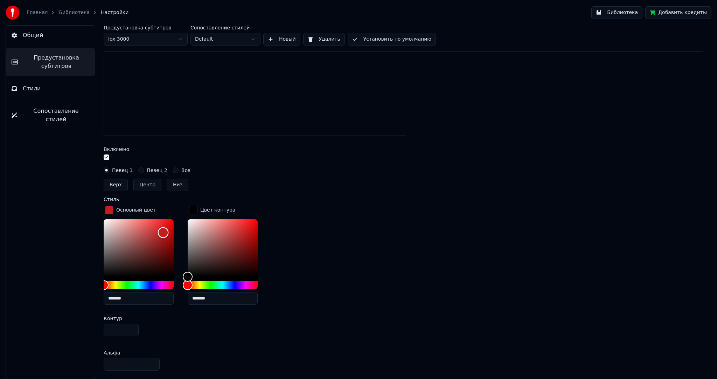
drag, startPoint x: 125, startPoint y: 258, endPoint x: 191, endPoint y: 214, distance: 80.0
click at [191, 214] on div "Основный цвет ******* Цвет контура *******" at bounding box center [404, 258] width 600 height 106
click at [191, 214] on div "Цвет контура" at bounding box center [212, 210] width 49 height 11
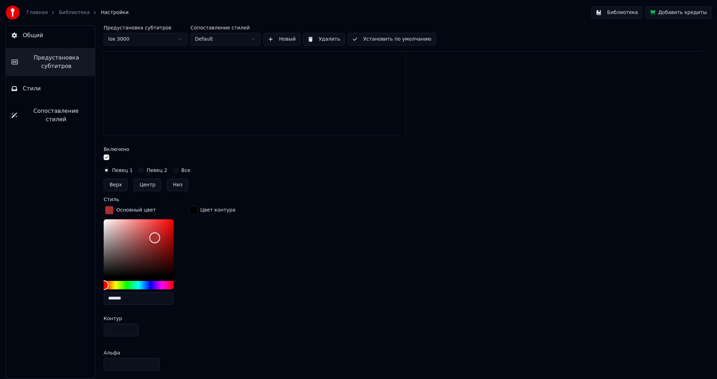
type input "*******"
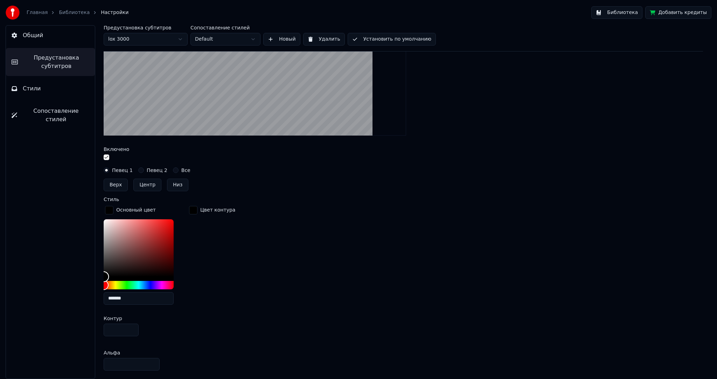
drag, startPoint x: 153, startPoint y: 239, endPoint x: 85, endPoint y: 302, distance: 91.7
click at [85, 302] on div "Общий Предустановка субтитров Стили Сопоставление стилей Предустановка субтитро…" at bounding box center [358, 202] width 717 height 354
click at [85, 302] on div "Общий Предустановка субтитров Стили Сопоставление стилей" at bounding box center [51, 202] width 90 height 354
click at [143, 199] on div "Стиль" at bounding box center [404, 199] width 600 height 5
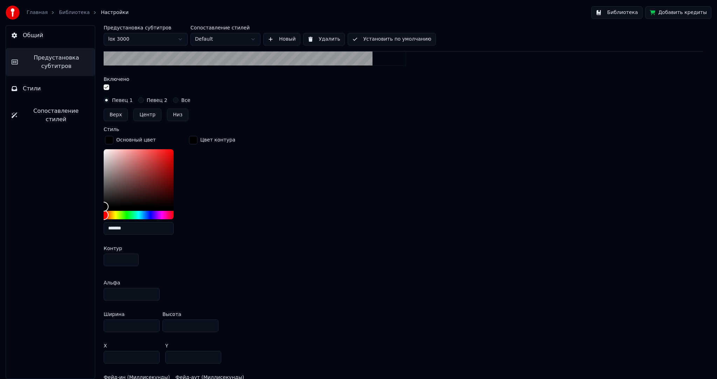
click at [153, 294] on input "**" at bounding box center [132, 294] width 56 height 13
drag, startPoint x: 136, startPoint y: 294, endPoint x: 68, endPoint y: 291, distance: 68.0
click at [70, 292] on div "Общий Предустановка субтитров Стили Сопоставление стилей Предустановка субтитро…" at bounding box center [358, 202] width 717 height 354
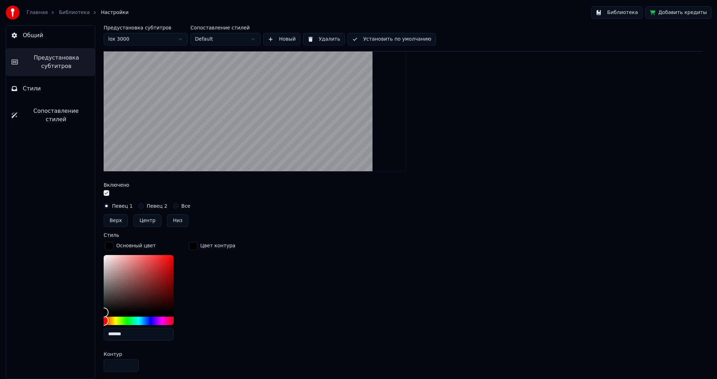
scroll to position [0, 0]
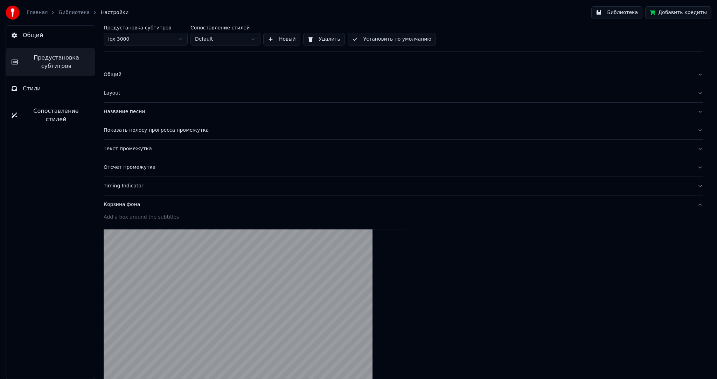
type input "*"
click at [62, 14] on link "Библиотека" at bounding box center [74, 12] width 31 height 7
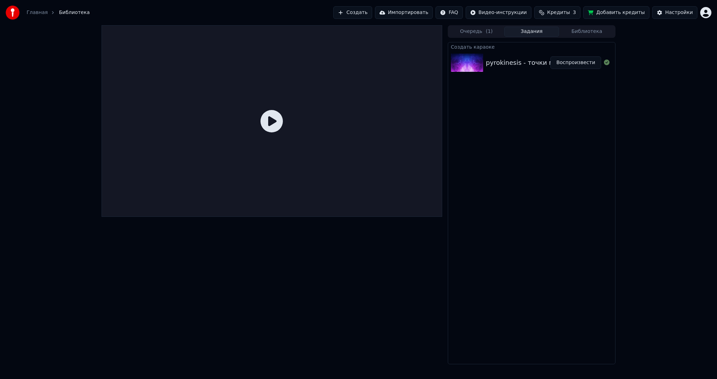
click at [581, 62] on button "Воспроизвести" at bounding box center [576, 62] width 51 height 13
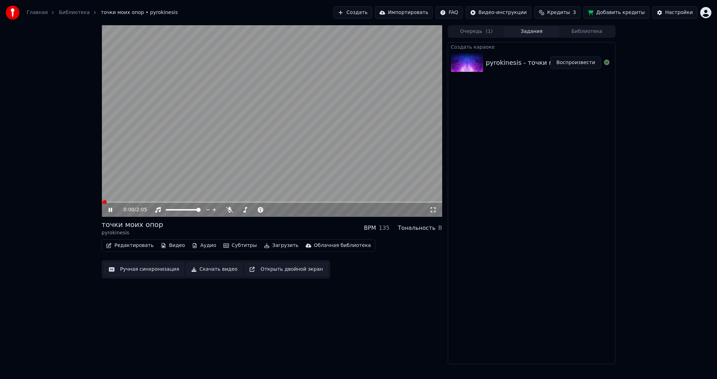
click at [152, 269] on button "Ручная синхронизация" at bounding box center [144, 269] width 80 height 13
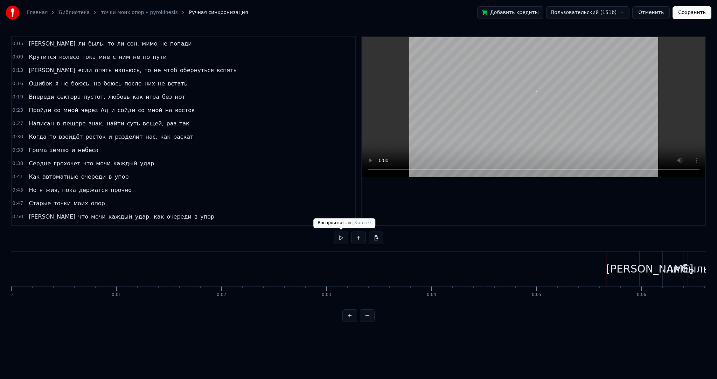
click at [338, 235] on button at bounding box center [341, 238] width 15 height 13
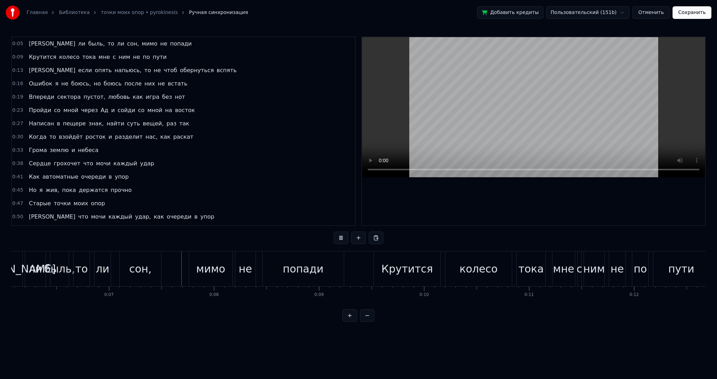
click at [451, 127] on video at bounding box center [533, 107] width 343 height 140
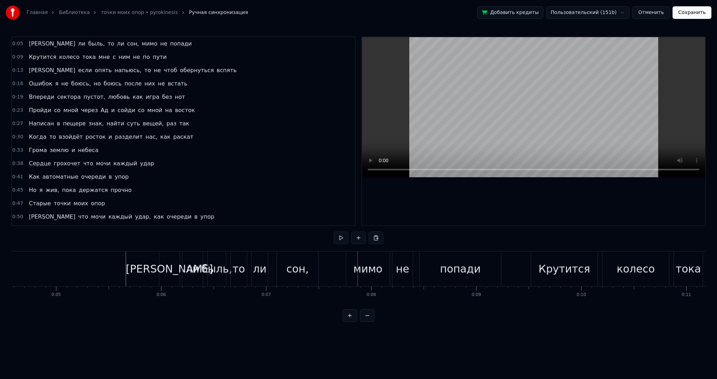
scroll to position [0, 470]
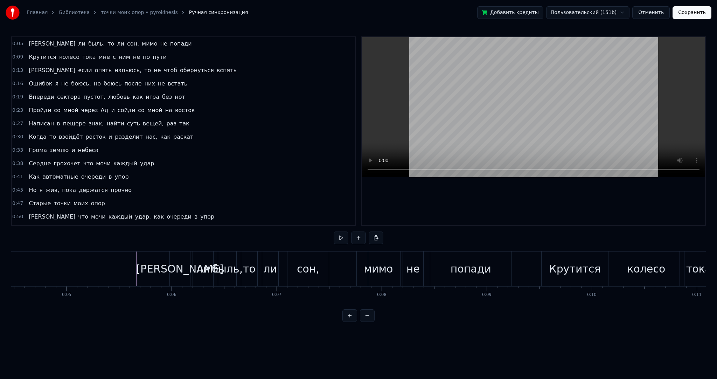
click at [336, 236] on button at bounding box center [341, 238] width 15 height 13
click at [339, 236] on button at bounding box center [341, 238] width 15 height 13
click at [343, 237] on button at bounding box center [341, 238] width 15 height 13
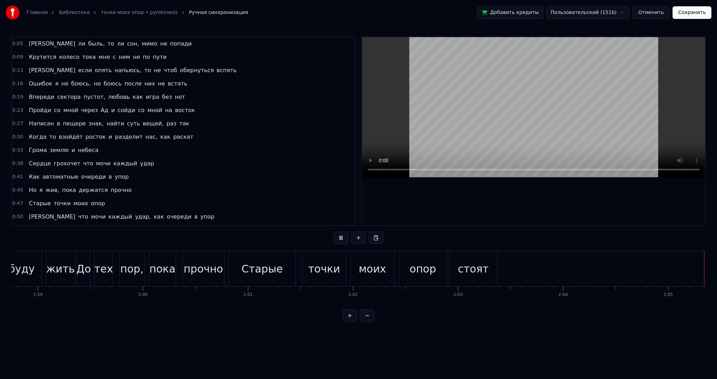
scroll to position [0, 12477]
click at [690, 15] on button "Сохранить" at bounding box center [692, 12] width 39 height 13
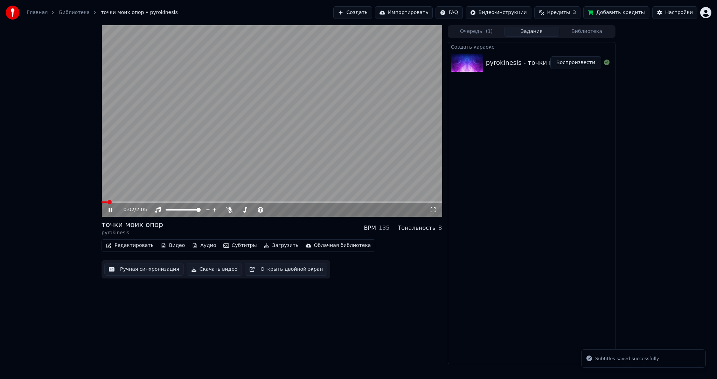
drag, startPoint x: 266, startPoint y: 160, endPoint x: 240, endPoint y: 167, distance: 26.8
click at [265, 160] on video at bounding box center [272, 121] width 341 height 192
click at [253, 157] on video at bounding box center [272, 121] width 341 height 192
click at [273, 129] on video at bounding box center [272, 121] width 341 height 192
drag, startPoint x: 247, startPoint y: 146, endPoint x: 250, endPoint y: 149, distance: 4.2
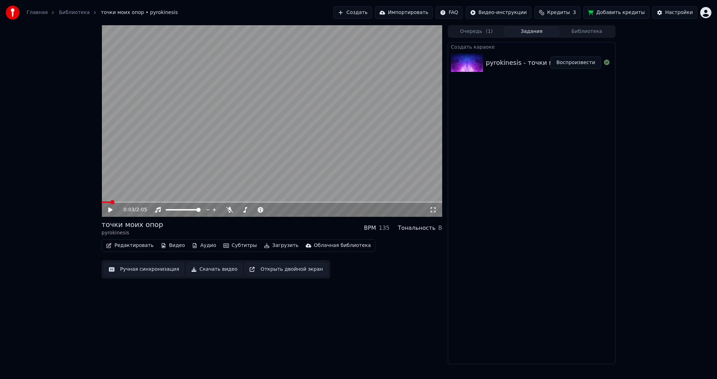
click at [247, 146] on video at bounding box center [272, 121] width 341 height 192
click at [102, 203] on span at bounding box center [104, 202] width 4 height 4
drag, startPoint x: 275, startPoint y: 147, endPoint x: 274, endPoint y: 155, distance: 7.8
click at [276, 148] on video at bounding box center [272, 121] width 341 height 192
click at [290, 152] on video at bounding box center [272, 121] width 341 height 192
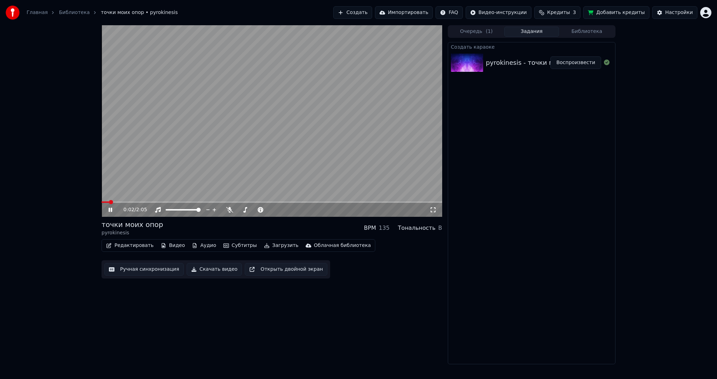
drag, startPoint x: 276, startPoint y: 158, endPoint x: 268, endPoint y: 152, distance: 10.3
click at [275, 158] on video at bounding box center [272, 121] width 341 height 192
click at [270, 136] on video at bounding box center [272, 121] width 341 height 192
click at [262, 145] on video at bounding box center [272, 121] width 341 height 192
click at [283, 151] on video at bounding box center [272, 121] width 341 height 192
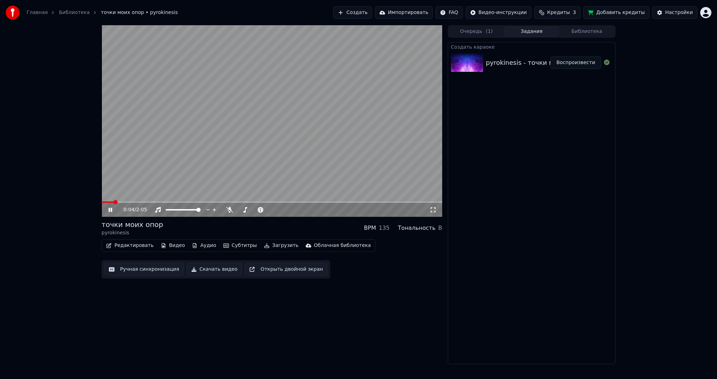
click at [296, 154] on video at bounding box center [272, 121] width 341 height 192
click at [289, 149] on video at bounding box center [272, 121] width 341 height 192
click at [275, 152] on video at bounding box center [272, 121] width 341 height 192
click at [264, 244] on icon "button" at bounding box center [267, 245] width 6 height 5
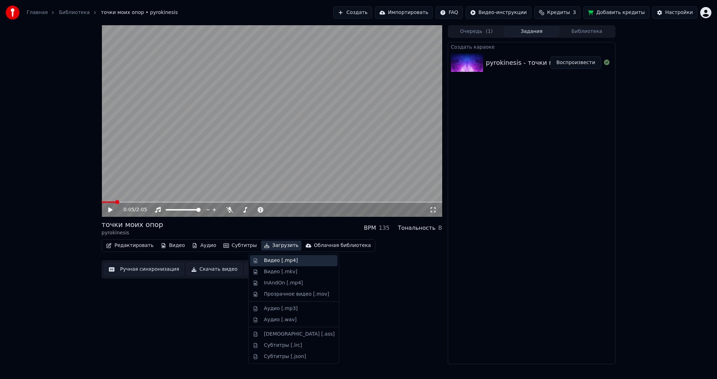
click at [261, 259] on div "Видео [.mp4]" at bounding box center [294, 260] width 88 height 11
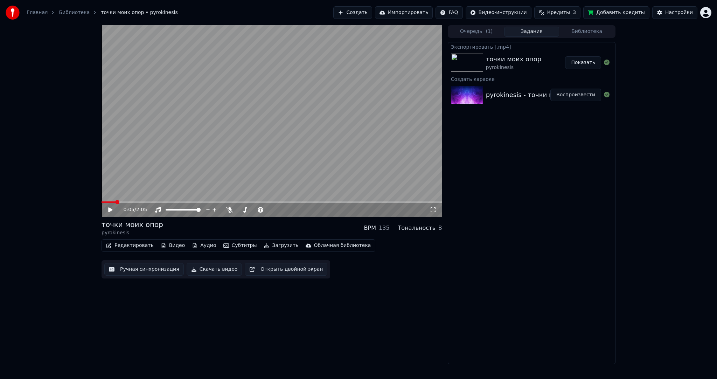
click at [579, 60] on button "Показать" at bounding box center [583, 62] width 36 height 13
drag, startPoint x: 182, startPoint y: 348, endPoint x: 178, endPoint y: 356, distance: 9.0
click at [182, 348] on div "0:05 / 2:05 точки моих опор pyrokinesis BPM 135 Тональность B Редактировать Вид…" at bounding box center [272, 194] width 341 height 339
click at [372, 12] on button "Создать" at bounding box center [352, 12] width 39 height 13
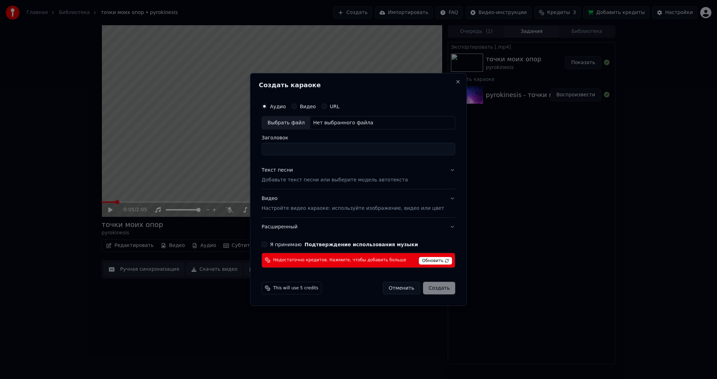
click at [396, 285] on button "Отменить" at bounding box center [401, 288] width 37 height 13
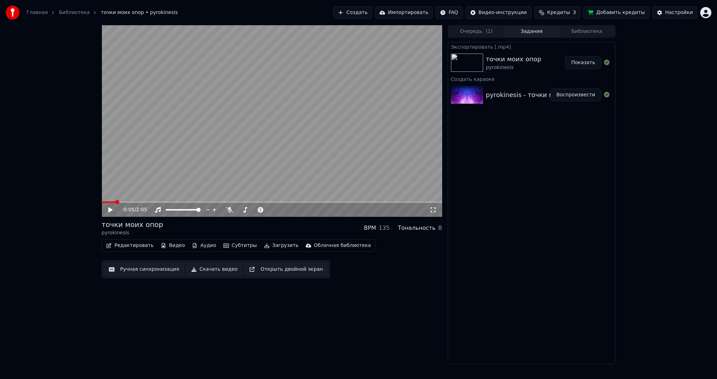
click at [708, 14] on html "Главная Библиотека точки моих опор • pyrokinesis Создать Импортировать FAQ Виде…" at bounding box center [358, 189] width 717 height 379
click at [661, 84] on span "Выйти" at bounding box center [657, 87] width 16 height 7
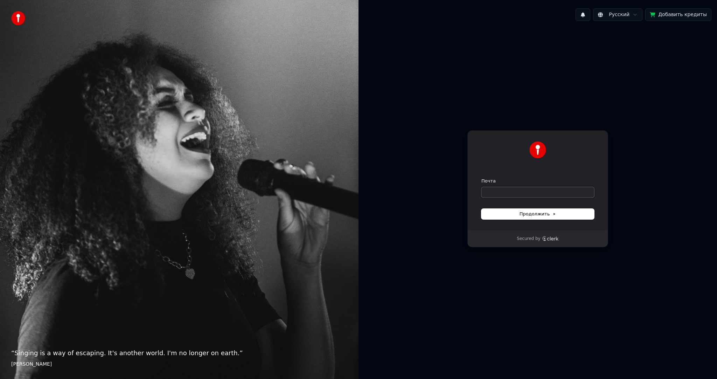
click at [512, 191] on input "Почта" at bounding box center [538, 192] width 113 height 11
paste input "**********"
click at [539, 215] on span "Продолжить" at bounding box center [538, 214] width 37 height 6
type input "**********"
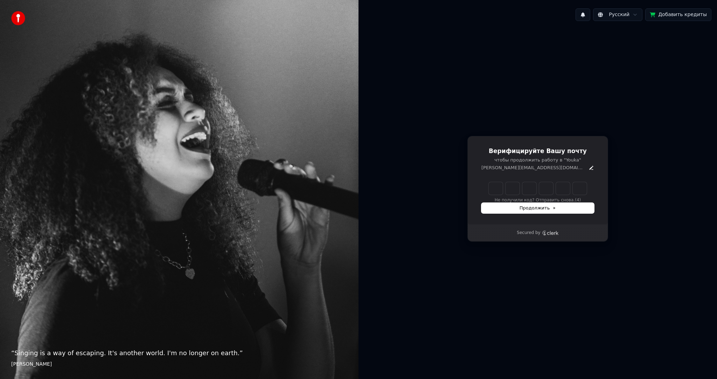
click at [495, 191] on input "Enter verification code" at bounding box center [538, 188] width 98 height 13
paste input "******"
type input "******"
